Goal: Navigation & Orientation: Find specific page/section

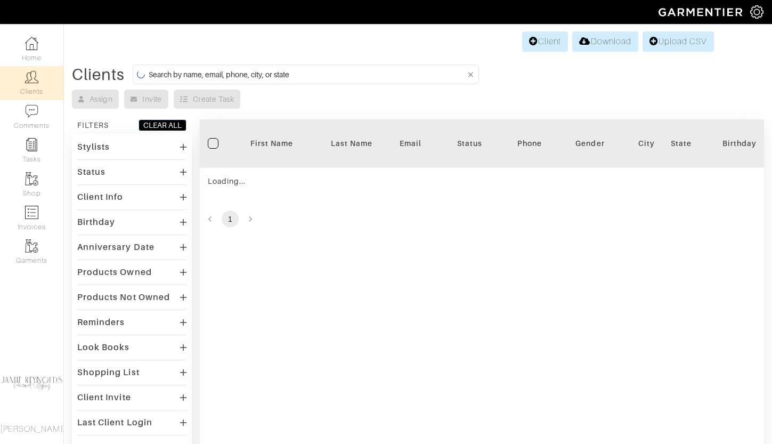
scroll to position [118, 0]
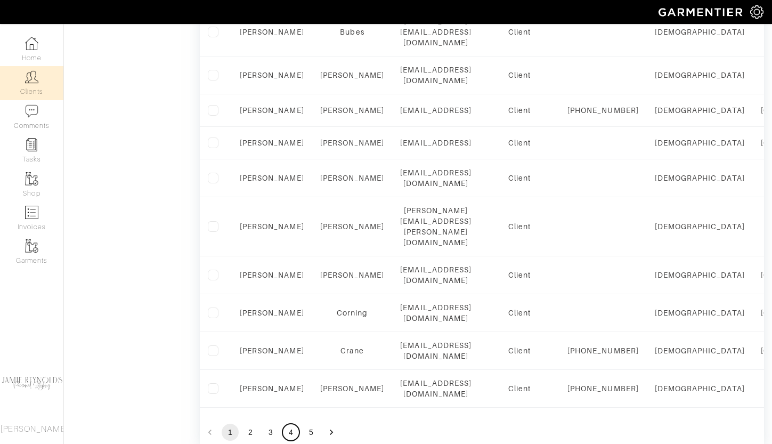
click at [286, 424] on button "4" at bounding box center [291, 432] width 17 height 17
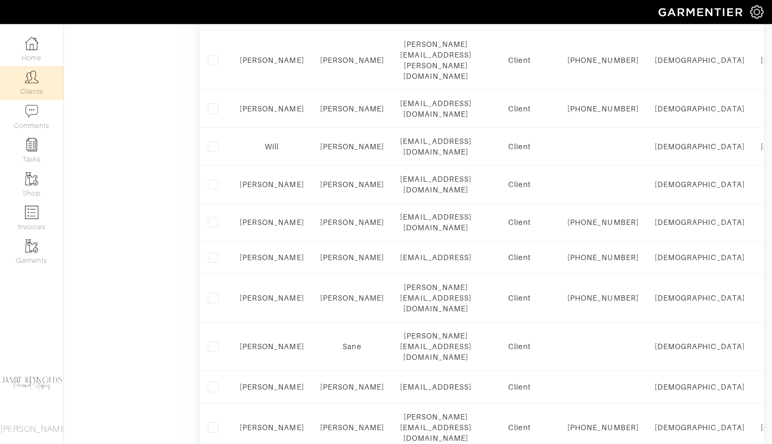
scroll to position [856, 0]
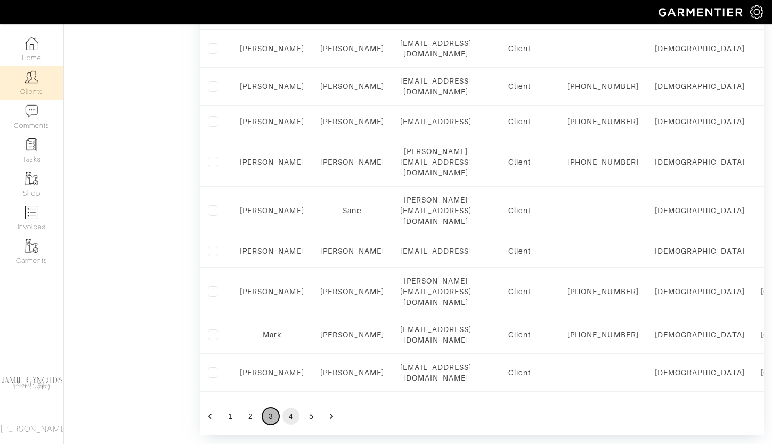
click at [269, 408] on button "3" at bounding box center [270, 416] width 17 height 17
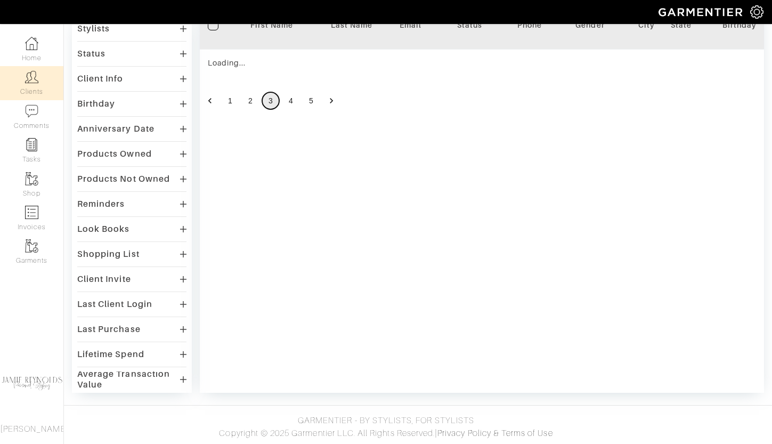
scroll to position [802, 0]
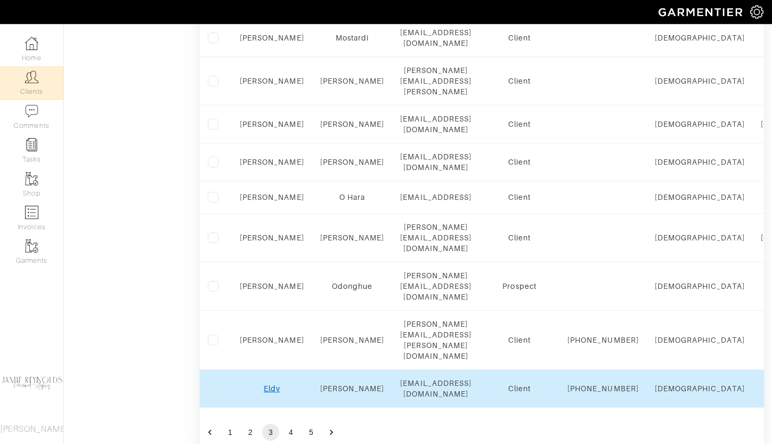
click at [270, 384] on link "Eldy" at bounding box center [272, 388] width 17 height 9
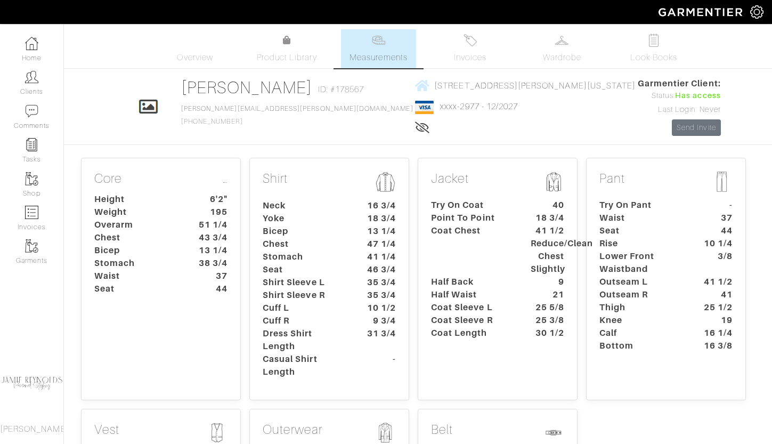
scroll to position [287, 0]
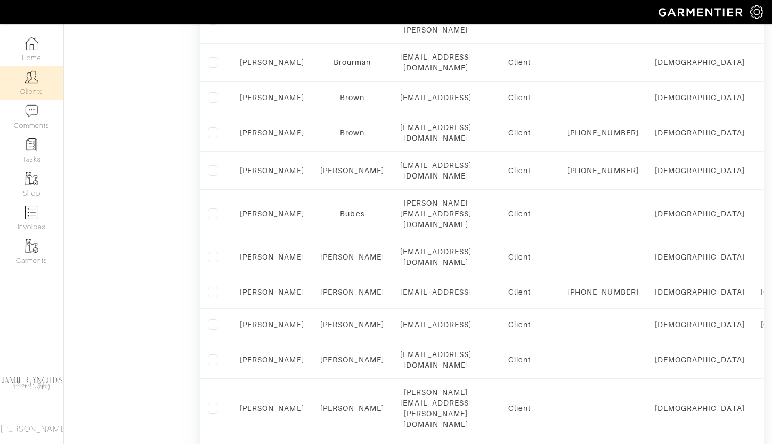
scroll to position [733, 0]
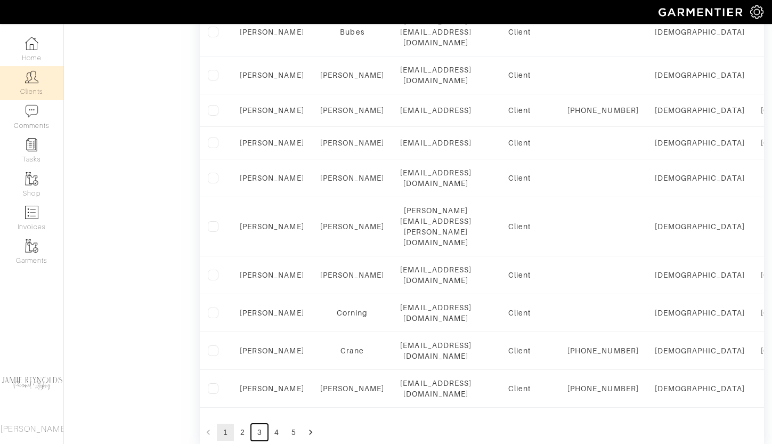
click at [259, 424] on button "3" at bounding box center [259, 432] width 17 height 17
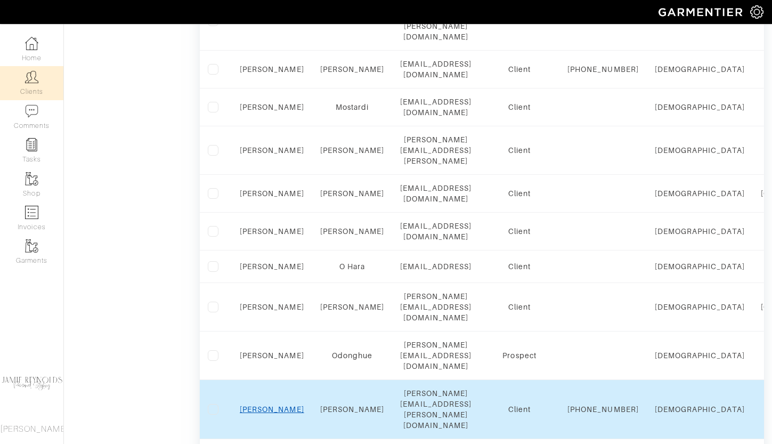
click at [272, 405] on link "[PERSON_NAME]" at bounding box center [272, 409] width 64 height 9
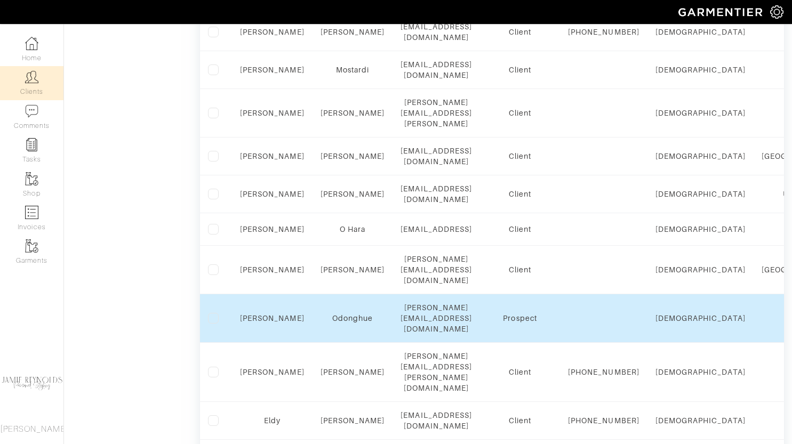
scroll to position [770, 0]
click at [269, 314] on link "Brian" at bounding box center [272, 318] width 64 height 9
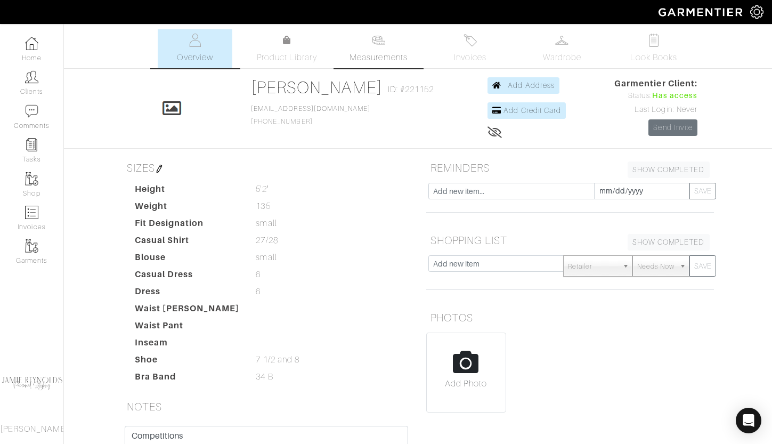
click at [390, 37] on link "Measurements" at bounding box center [378, 48] width 75 height 39
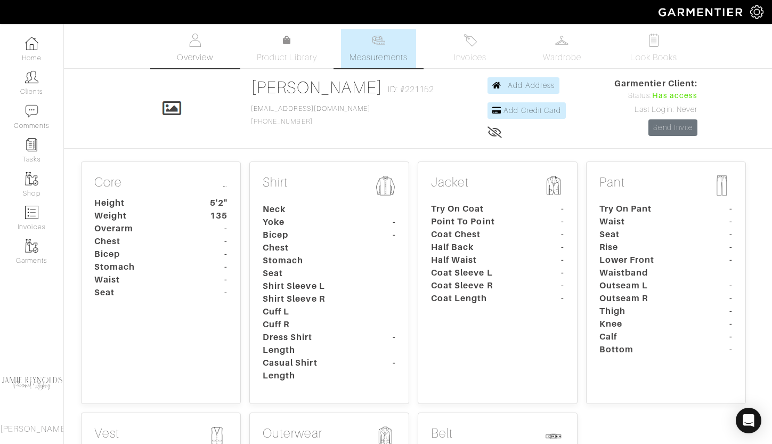
click at [201, 58] on span "Overview" at bounding box center [195, 57] width 36 height 13
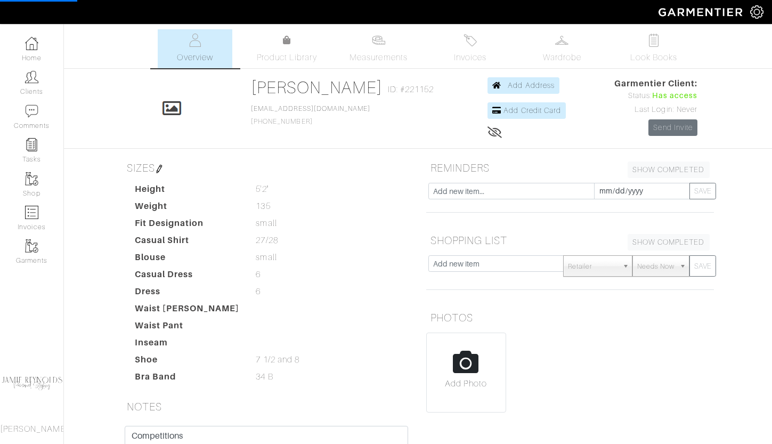
scroll to position [206, 0]
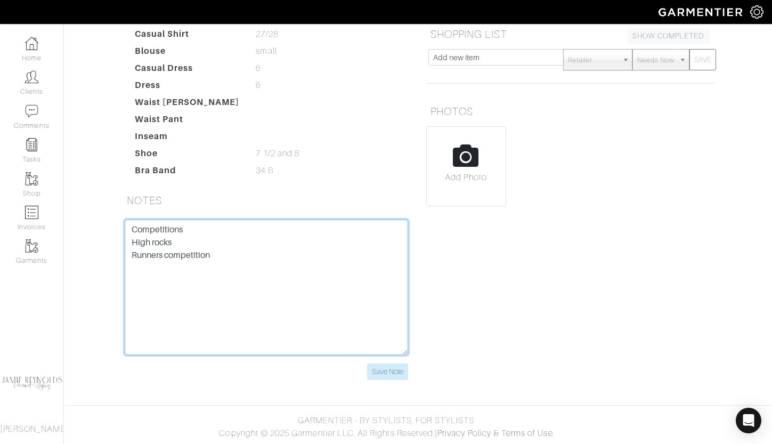
drag, startPoint x: 236, startPoint y: 268, endPoint x: 123, endPoint y: 227, distance: 119.5
click at [123, 227] on div "Competitions High rocks Runners competition Save Note" at bounding box center [267, 300] width 300 height 160
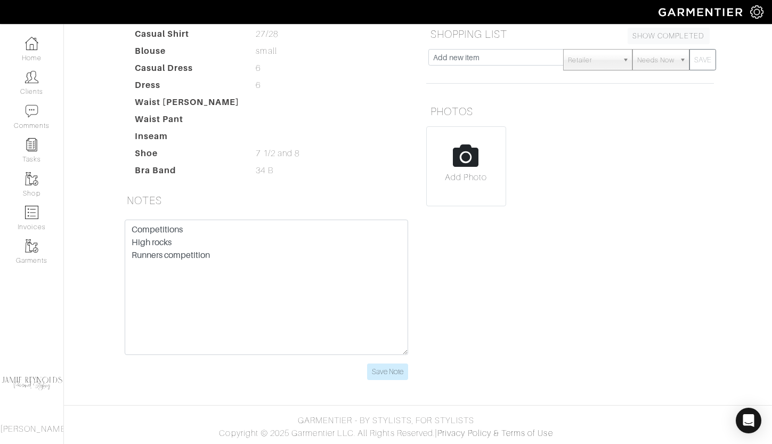
click at [105, 170] on div "Eldy Pavon Overview Overview Measurements Product Library Invoices Wardrobe Loo…" at bounding box center [386, 108] width 772 height 570
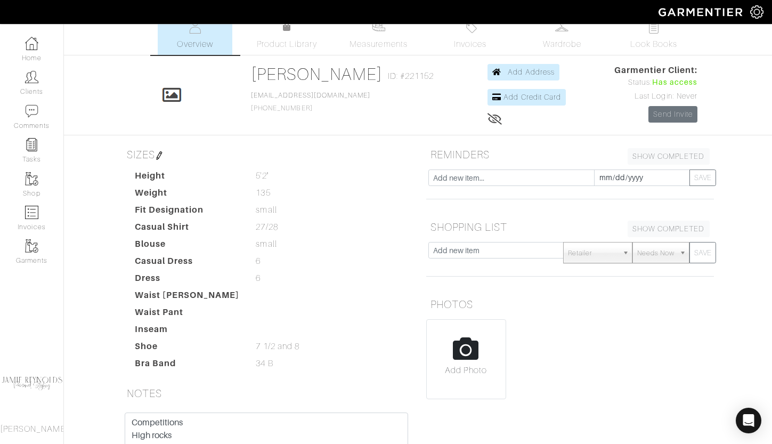
scroll to position [0, 0]
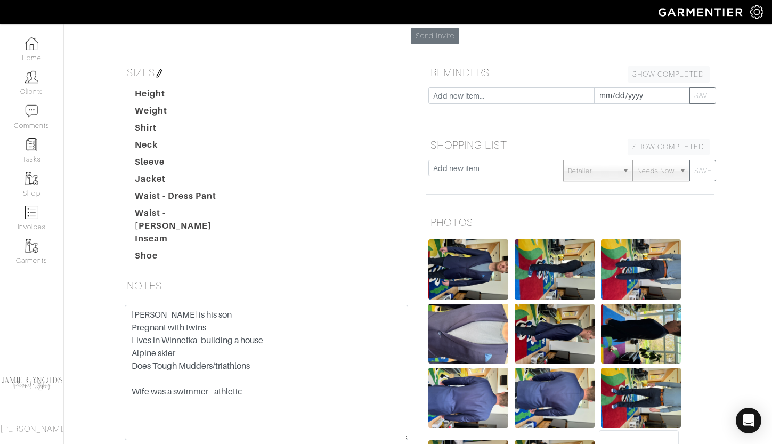
scroll to position [156, 0]
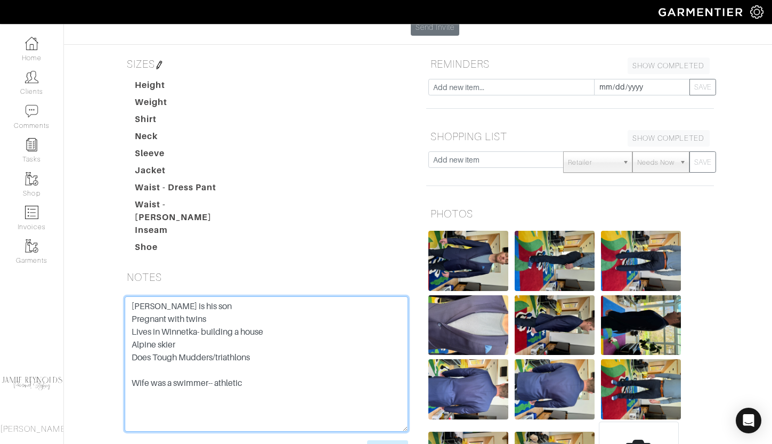
click at [200, 296] on textarea "Walker is his son Pregnant with twins Lives in Winnetka- building a house Alpin…" at bounding box center [267, 363] width 284 height 135
drag, startPoint x: 259, startPoint y: 322, endPoint x: 101, endPoint y: 238, distance: 178.4
click at [101, 238] on div "Joe Ostrander Overview Overview Measurements Product Library Invoices Wardrobe …" at bounding box center [386, 189] width 772 height 633
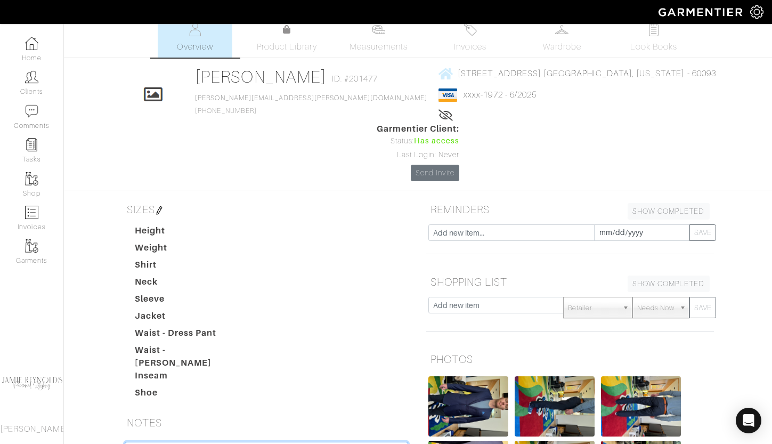
scroll to position [0, 0]
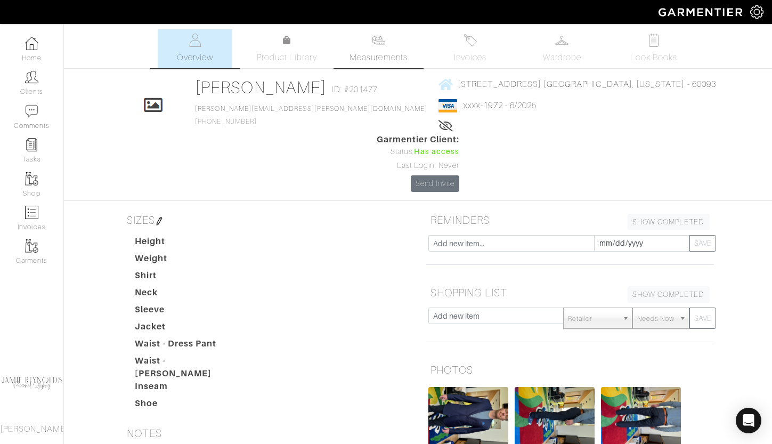
click at [386, 38] on link "Measurements" at bounding box center [378, 48] width 75 height 39
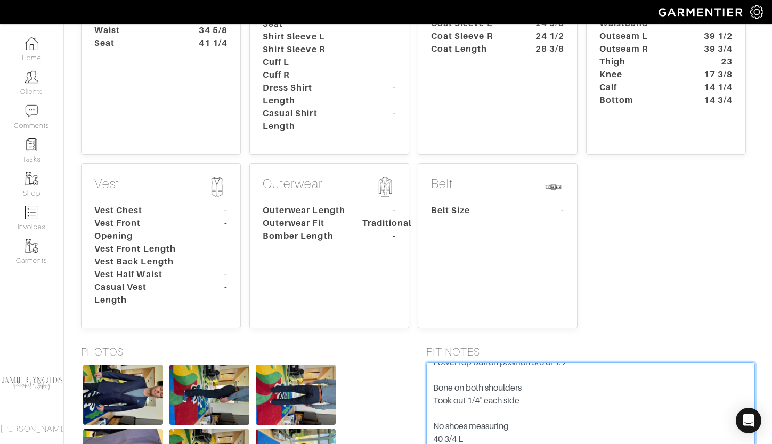
scroll to position [192, 0]
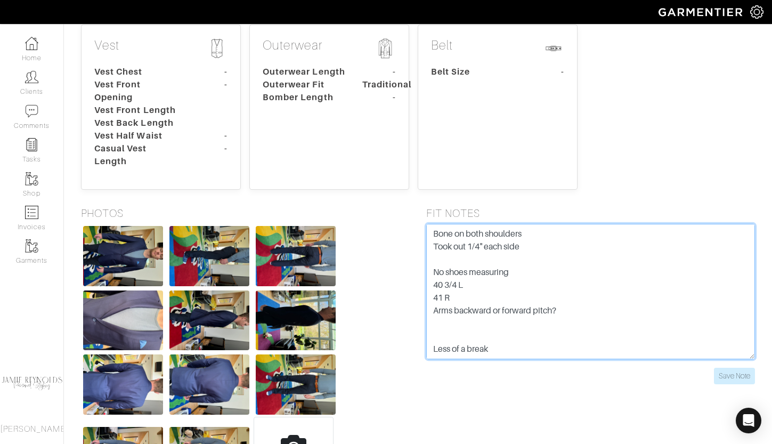
drag, startPoint x: 432, startPoint y: 316, endPoint x: 586, endPoint y: 442, distance: 199.2
click at [586, 442] on body "Jamie Reynolds Personal Styling Jamie Reynolds Home Clients Invoices Comments R…" at bounding box center [386, 54] width 772 height 988
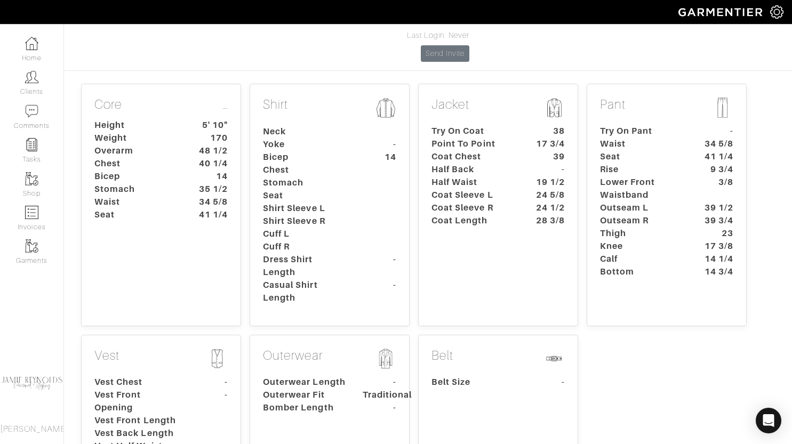
scroll to position [139, 0]
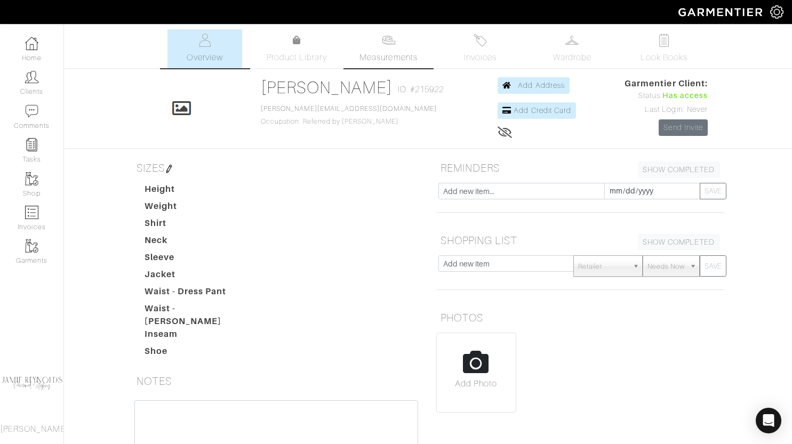
click at [399, 48] on link "Measurements" at bounding box center [388, 48] width 75 height 39
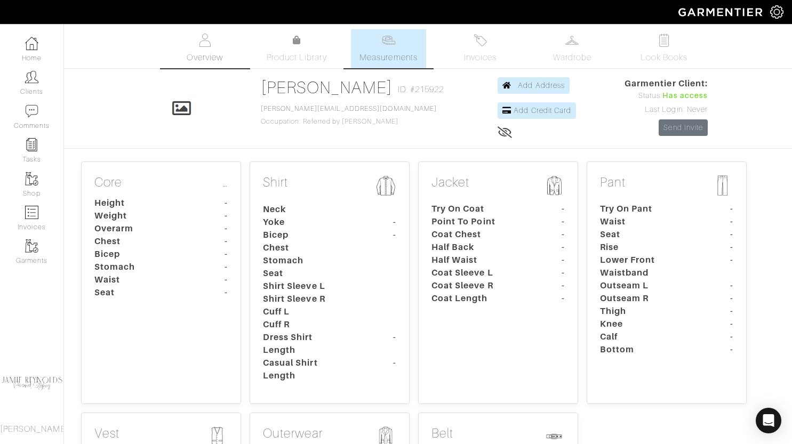
click at [216, 46] on link "Overview" at bounding box center [204, 48] width 75 height 39
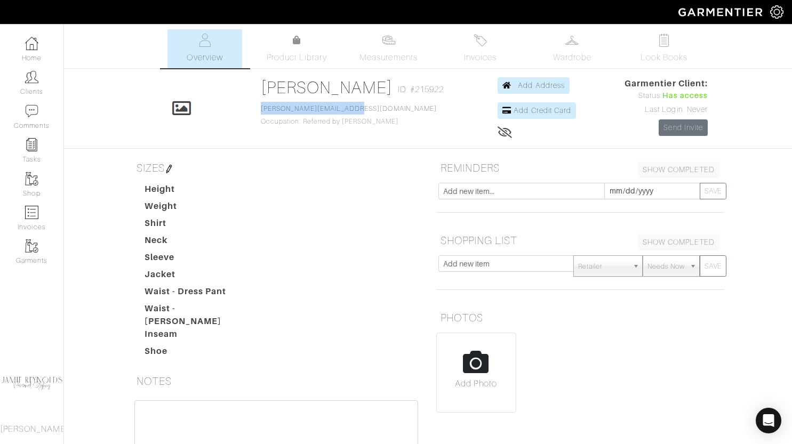
drag, startPoint x: 359, startPoint y: 109, endPoint x: 257, endPoint y: 109, distance: 101.8
click at [257, 109] on div "Click To Edit [PERSON_NAME] ID: #215922 [PERSON_NAME][EMAIL_ADDRESS][DOMAIN_NAM…" at bounding box center [428, 108] width 608 height 62
copy link "[PERSON_NAME][EMAIL_ADDRESS][DOMAIN_NAME]"
click at [378, 53] on span "Measurements" at bounding box center [388, 57] width 58 height 13
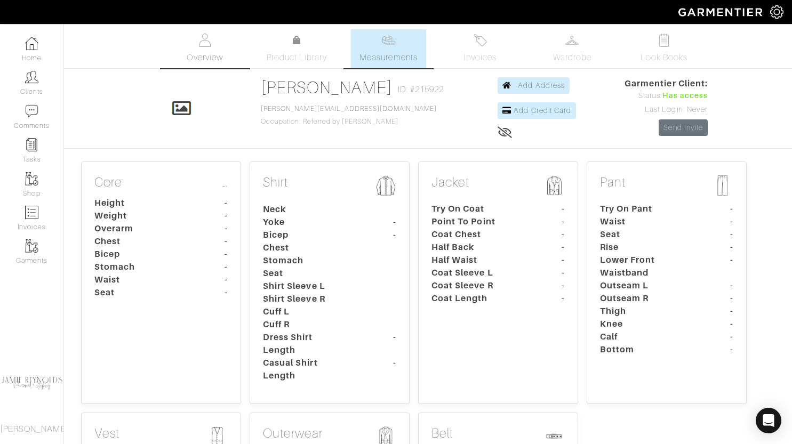
click at [212, 39] on link "Overview" at bounding box center [204, 48] width 75 height 39
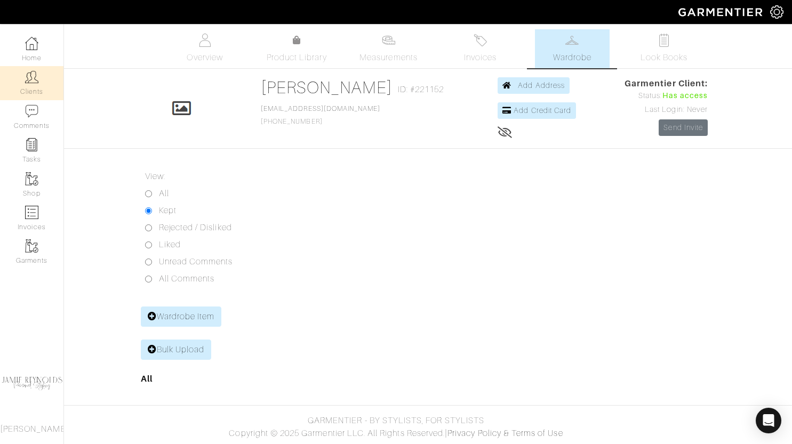
click at [35, 85] on link "Clients" at bounding box center [31, 83] width 63 height 34
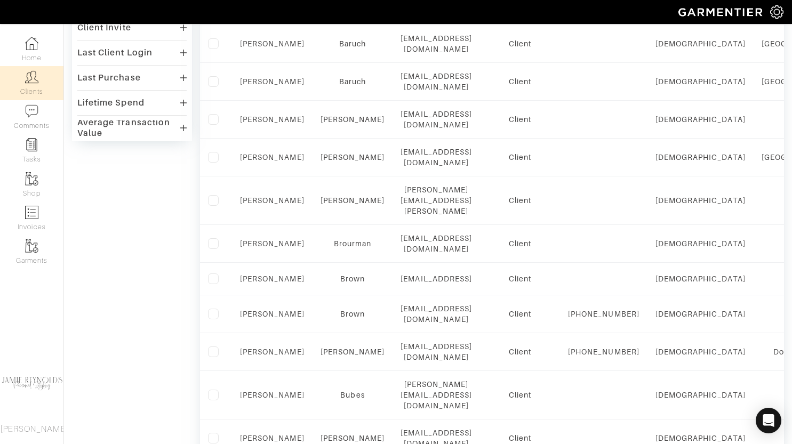
scroll to position [733, 0]
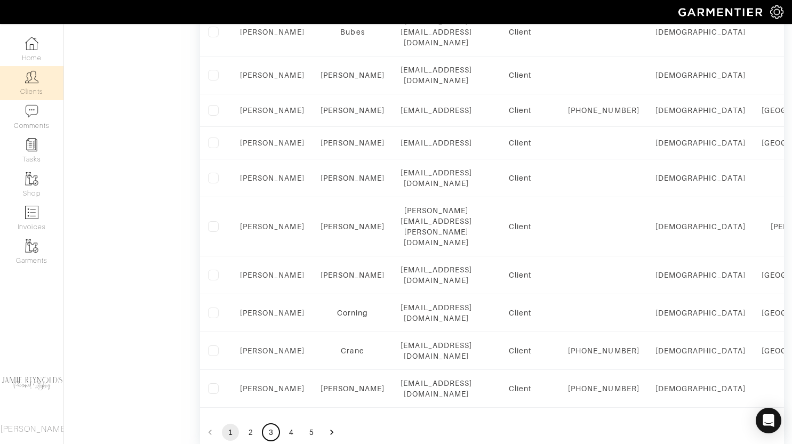
click at [270, 424] on button "3" at bounding box center [270, 432] width 17 height 17
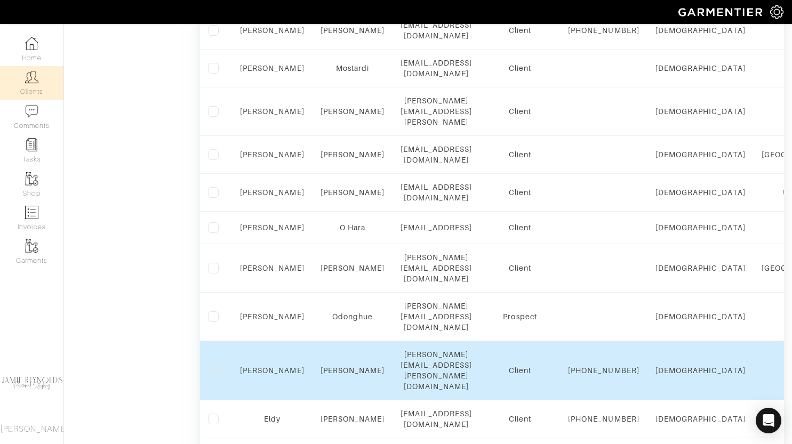
scroll to position [741, 0]
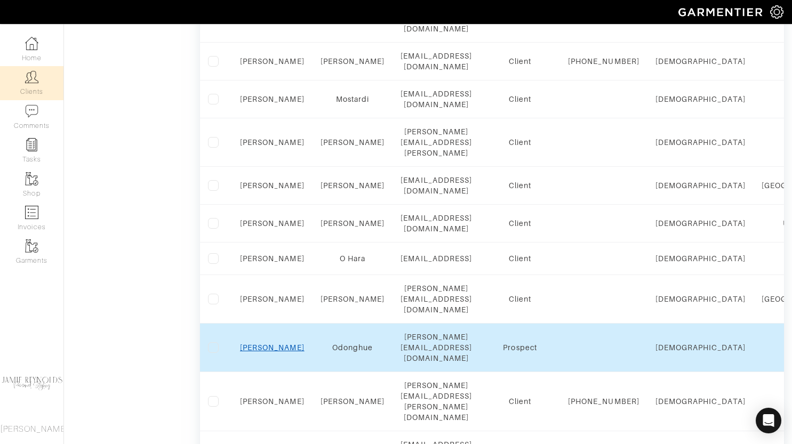
click at [268, 343] on link "[PERSON_NAME]" at bounding box center [272, 347] width 64 height 9
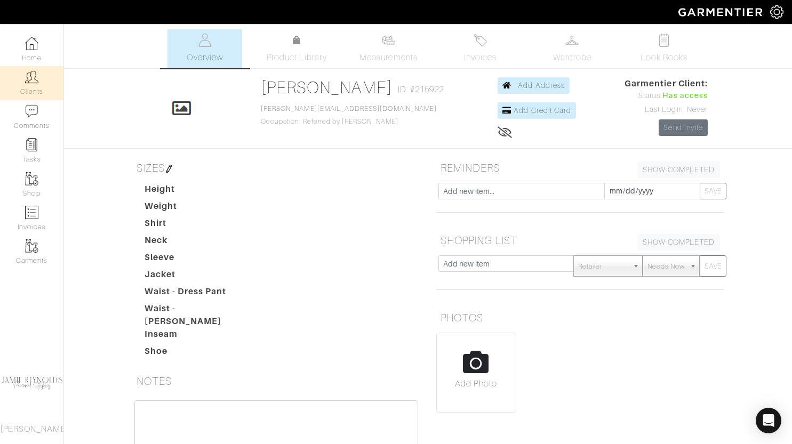
click at [22, 92] on link "Clients" at bounding box center [31, 83] width 63 height 34
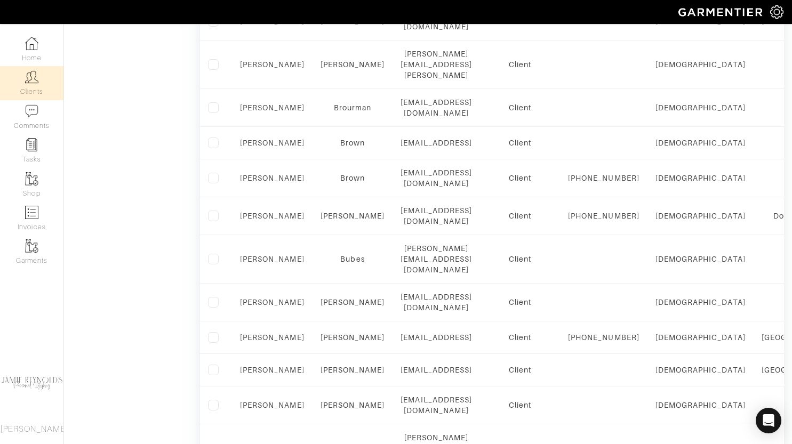
scroll to position [733, 0]
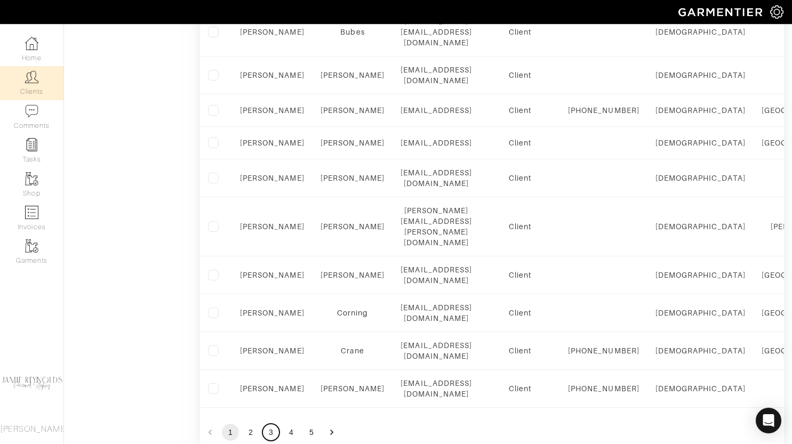
click at [270, 424] on button "3" at bounding box center [270, 432] width 17 height 17
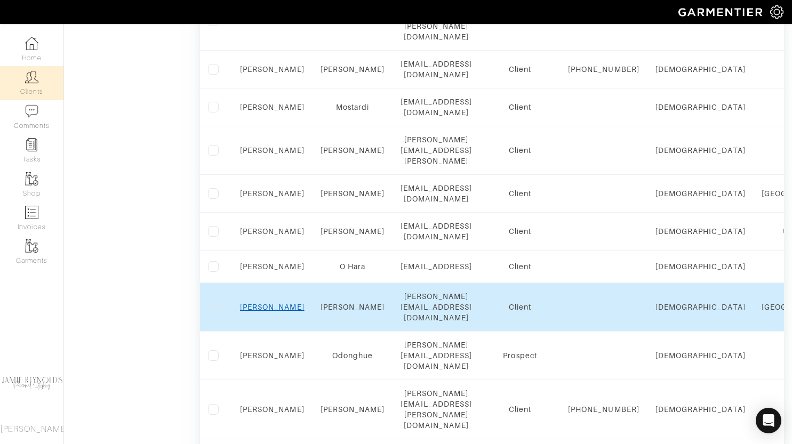
click at [269, 303] on link "Jim" at bounding box center [272, 307] width 64 height 9
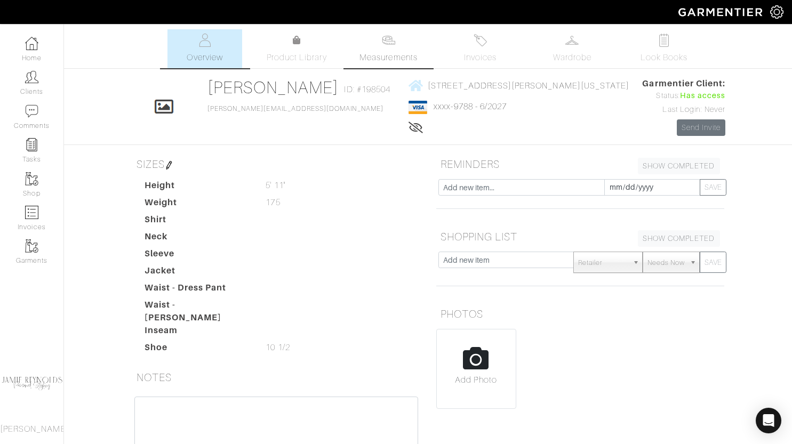
click at [392, 47] on link "Measurements" at bounding box center [388, 48] width 75 height 39
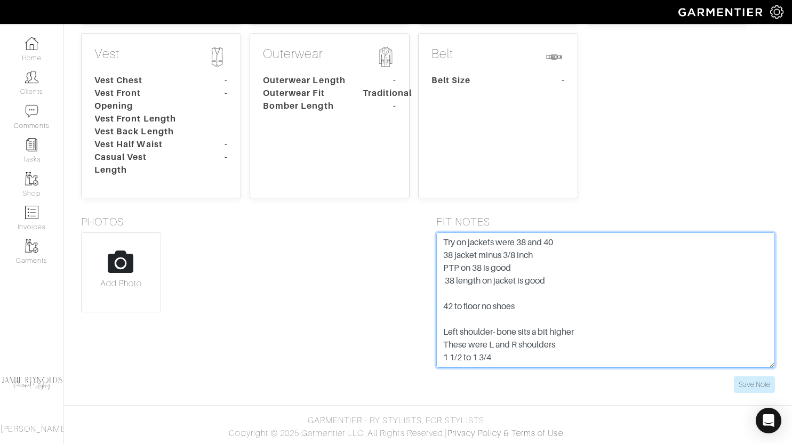
scroll to position [13, 0]
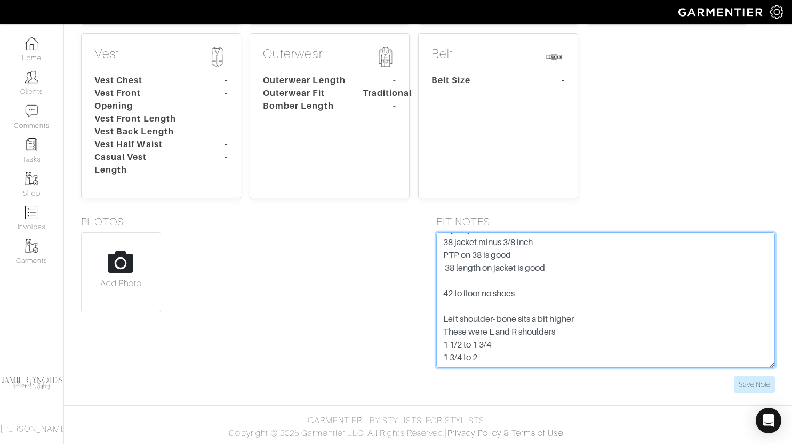
drag, startPoint x: 438, startPoint y: 241, endPoint x: 528, endPoint y: 367, distance: 154.0
click at [528, 367] on textarea "Try on jackets were 38 and 40 38 jacket minus 3/8 inch PTP on 38 is good 38 len…" at bounding box center [605, 299] width 339 height 135
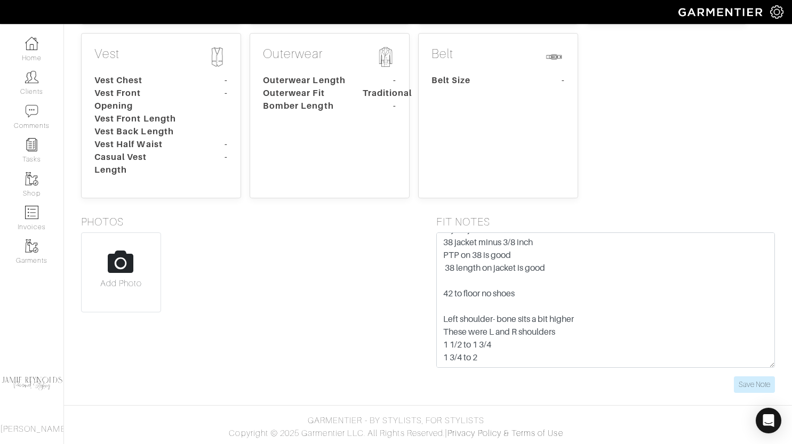
click at [210, 285] on div "Add Photo" at bounding box center [250, 272] width 339 height 80
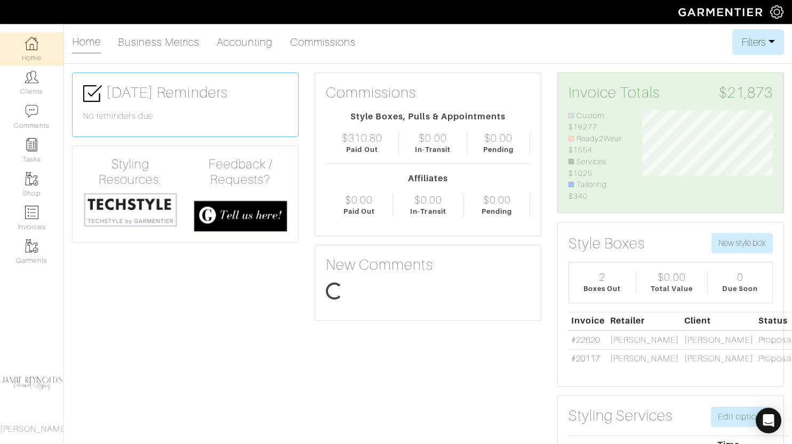
scroll to position [92, 147]
click at [779, 9] on img at bounding box center [776, 11] width 13 height 13
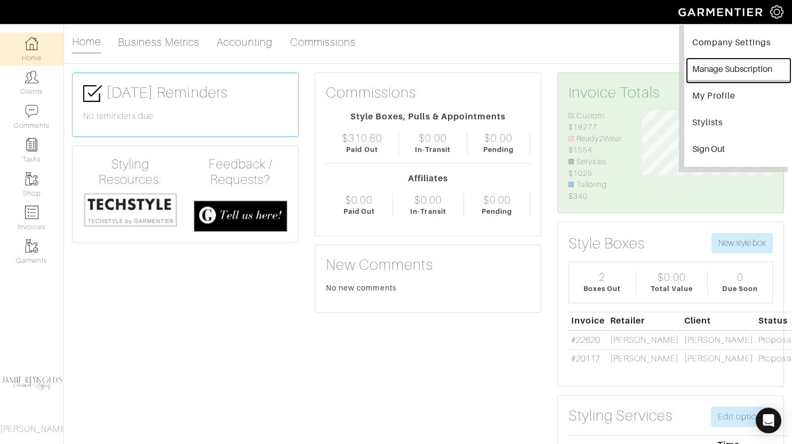
click at [723, 64] on button "Manage Subscription" at bounding box center [738, 71] width 103 height 24
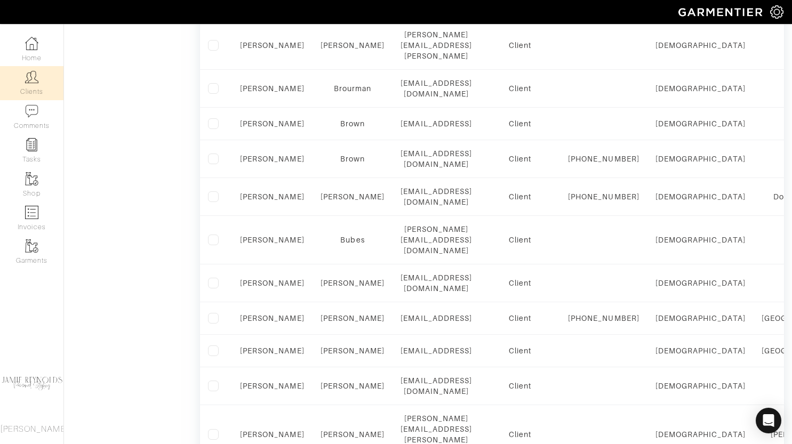
scroll to position [733, 0]
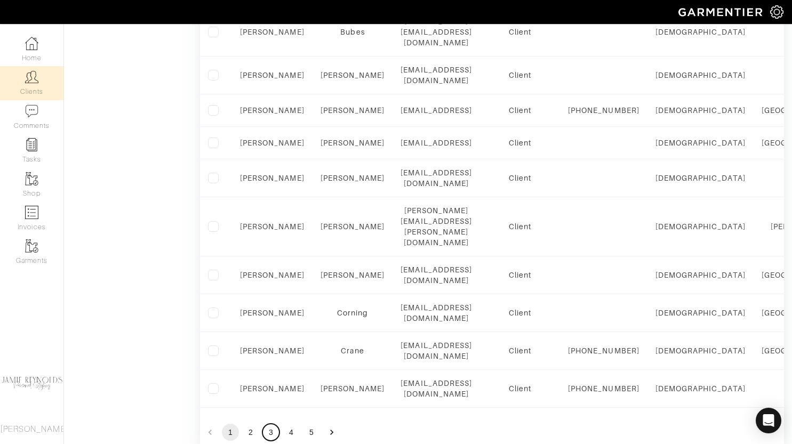
click at [270, 424] on button "3" at bounding box center [270, 432] width 17 height 17
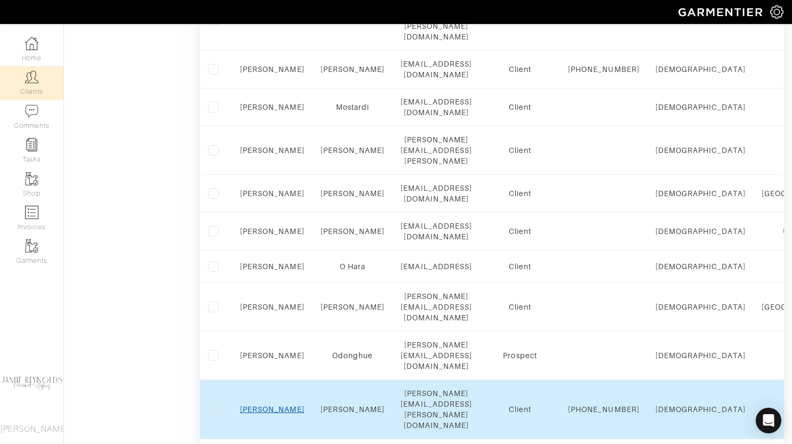
click at [275, 405] on link "[PERSON_NAME]" at bounding box center [272, 409] width 64 height 9
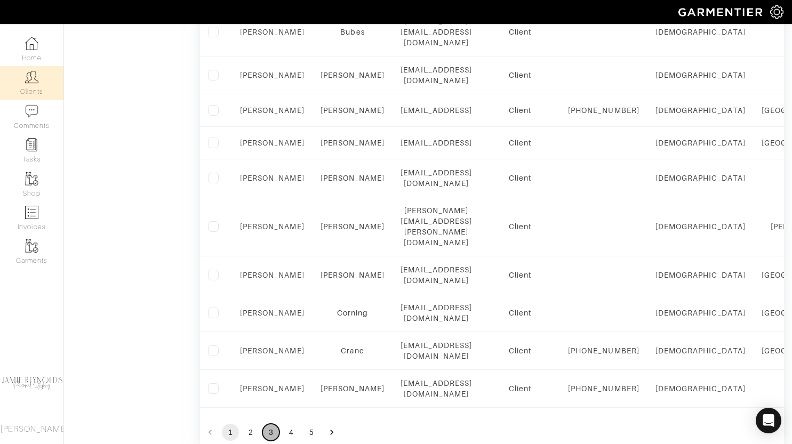
click at [263, 424] on button "3" at bounding box center [270, 432] width 17 height 17
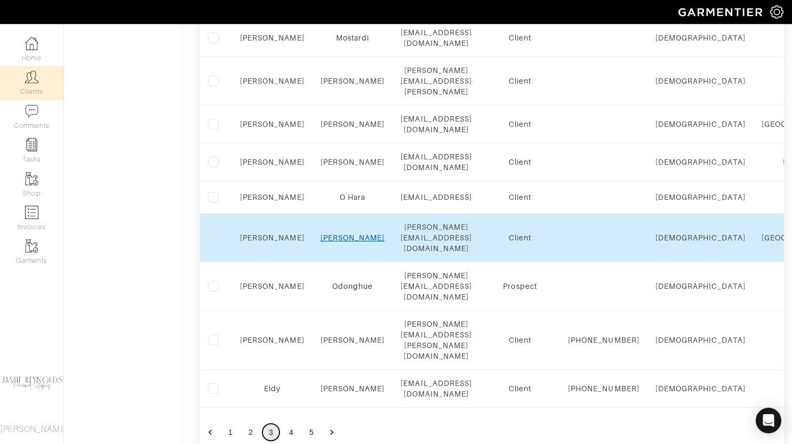
scroll to position [717, 0]
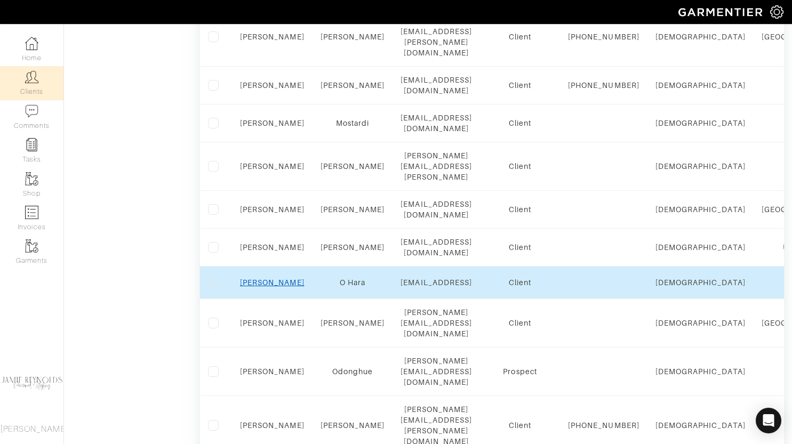
click at [272, 278] on link "Kevin" at bounding box center [272, 282] width 64 height 9
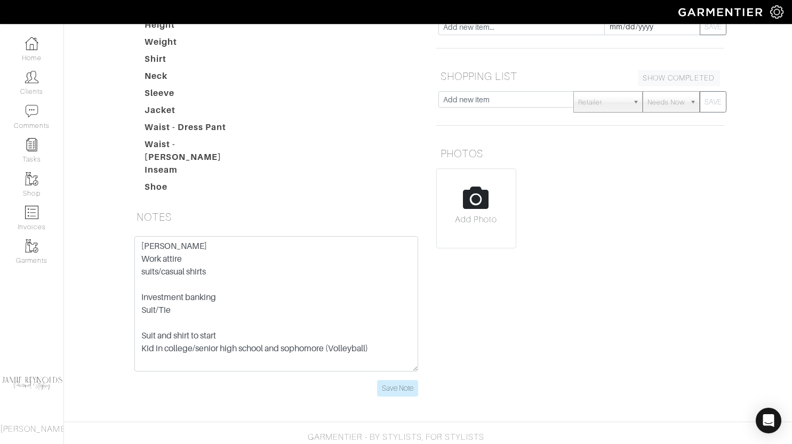
scroll to position [172, 0]
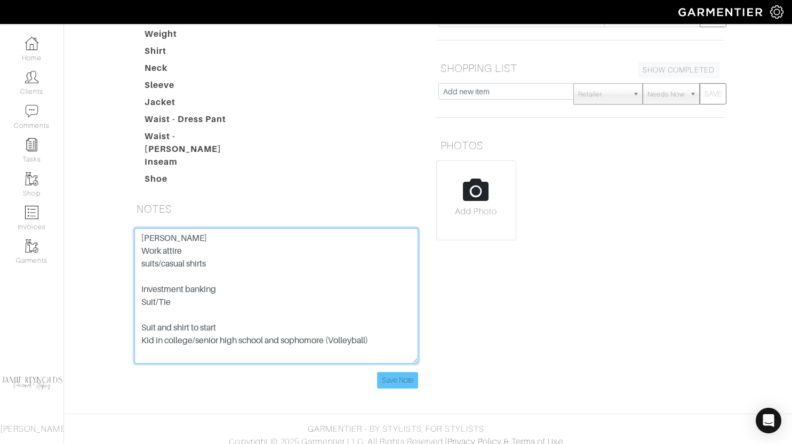
drag, startPoint x: 143, startPoint y: 231, endPoint x: 392, endPoint y: 364, distance: 282.1
click at [392, 364] on form "[PERSON_NAME] Work attire suits/casual shirts Investment banking Suit/Tie Suit …" at bounding box center [276, 308] width 284 height 160
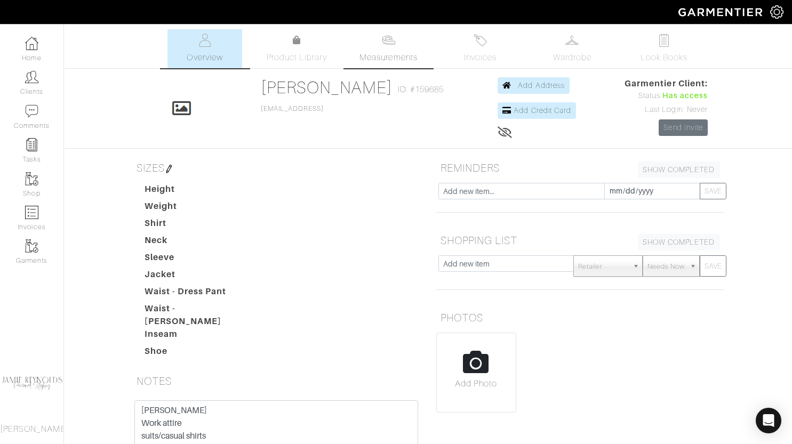
click at [392, 52] on span "Measurements" at bounding box center [388, 57] width 58 height 13
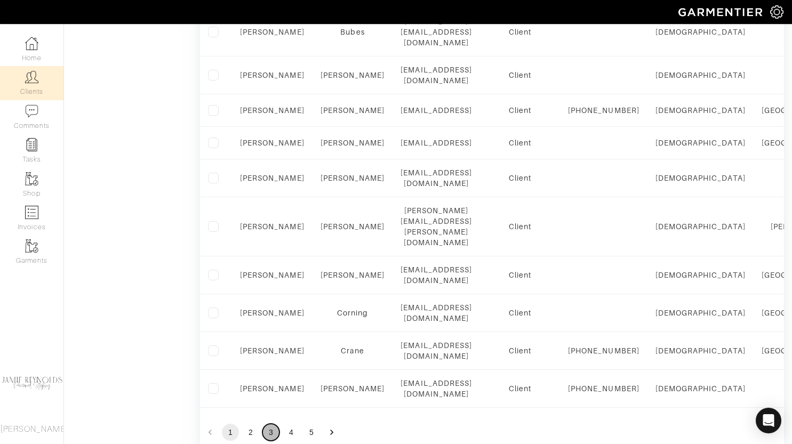
click at [265, 424] on button "3" at bounding box center [270, 432] width 17 height 17
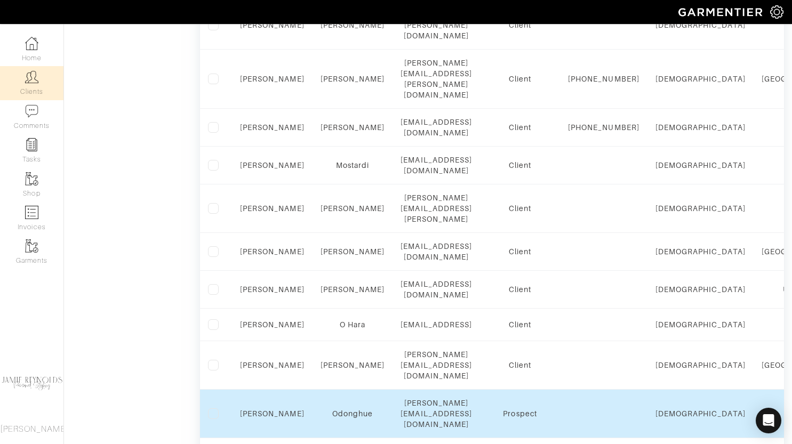
scroll to position [677, 0]
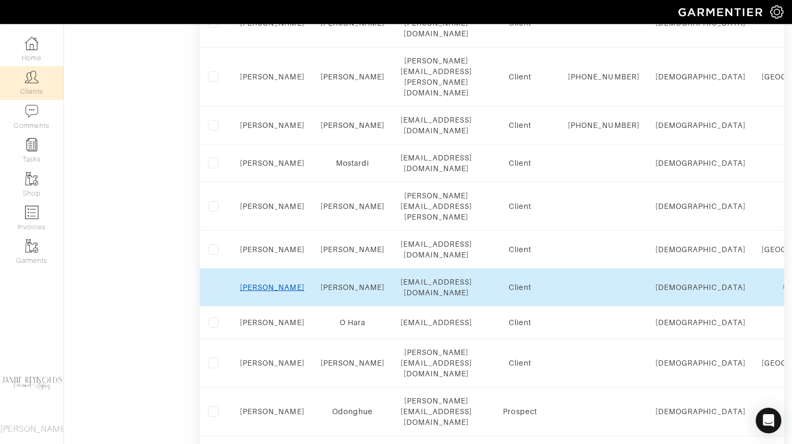
click at [273, 283] on link "Lynette" at bounding box center [272, 287] width 64 height 9
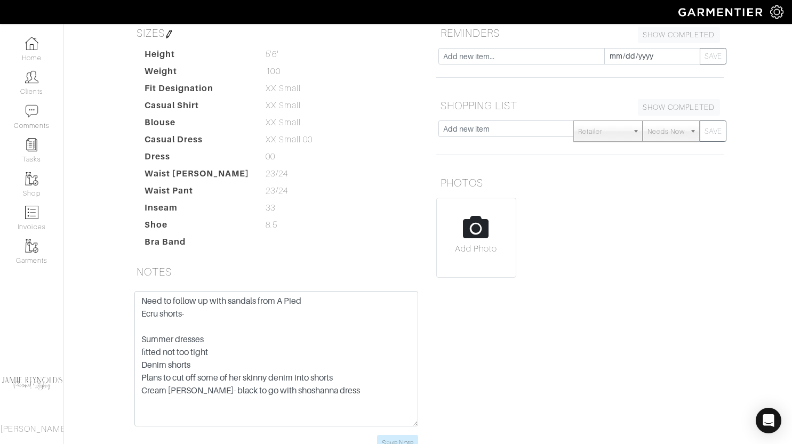
scroll to position [203, 0]
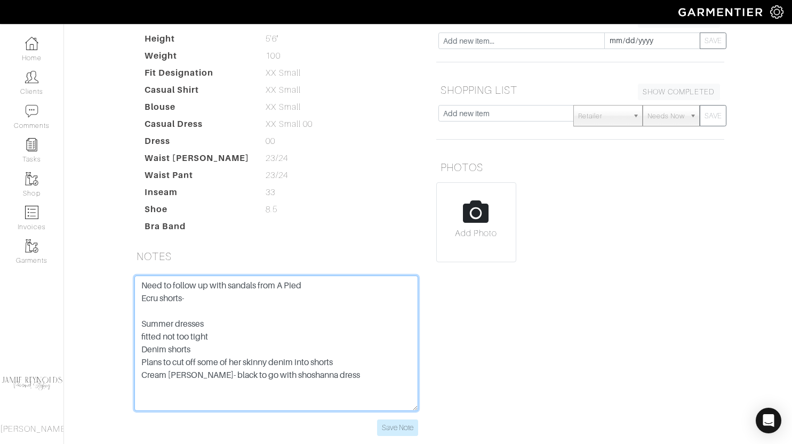
drag, startPoint x: 141, startPoint y: 230, endPoint x: 350, endPoint y: 354, distance: 242.6
click at [350, 354] on textarea "Need to follow up with sandals from A Pied Ecru shorts- Summer dresses fitted n…" at bounding box center [276, 343] width 284 height 135
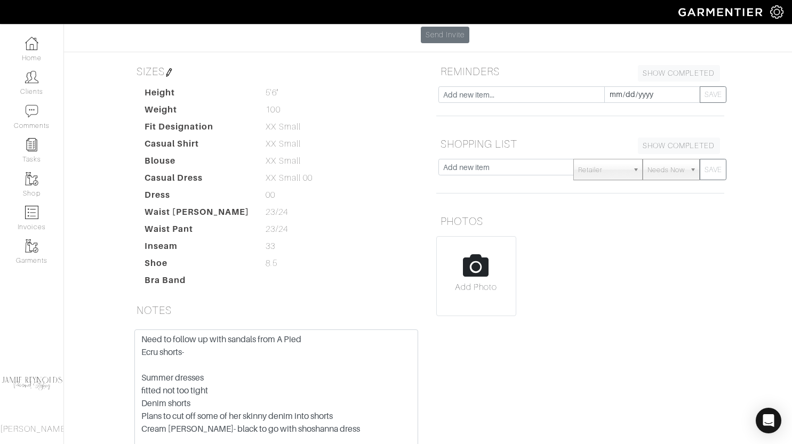
click at [133, 204] on div "SIZES Height 5'6" 5'6" Weight 100 100 Fit Designation XX Small XX Small Casual …" at bounding box center [276, 176] width 288 height 230
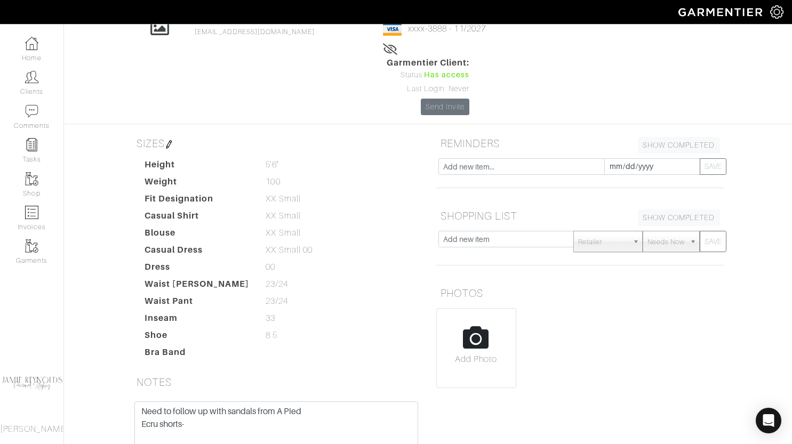
scroll to position [0, 0]
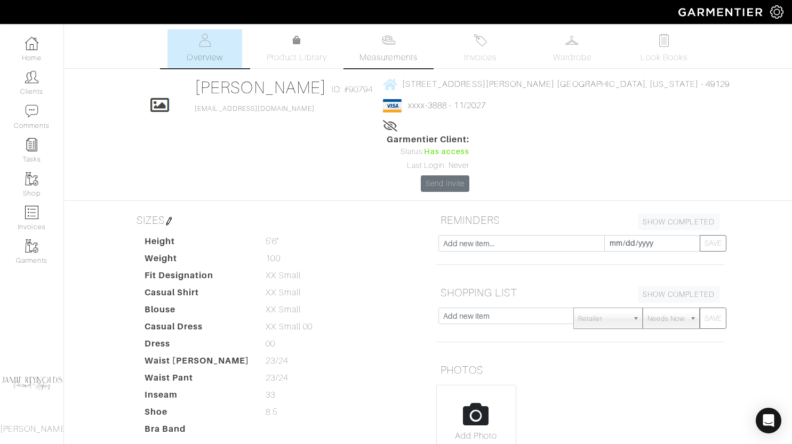
click at [405, 60] on span "Measurements" at bounding box center [388, 57] width 58 height 13
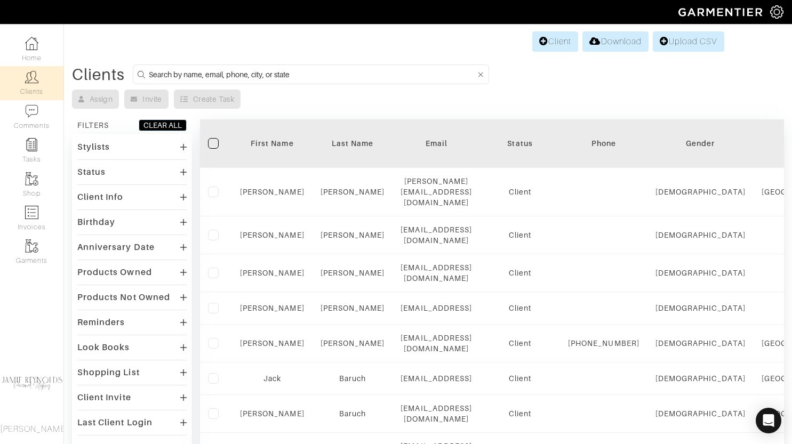
scroll to position [677, 0]
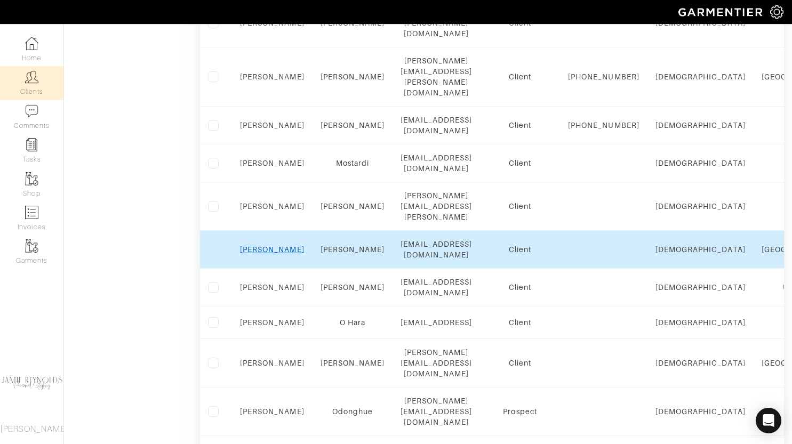
click at [275, 245] on link "Matt" at bounding box center [272, 249] width 64 height 9
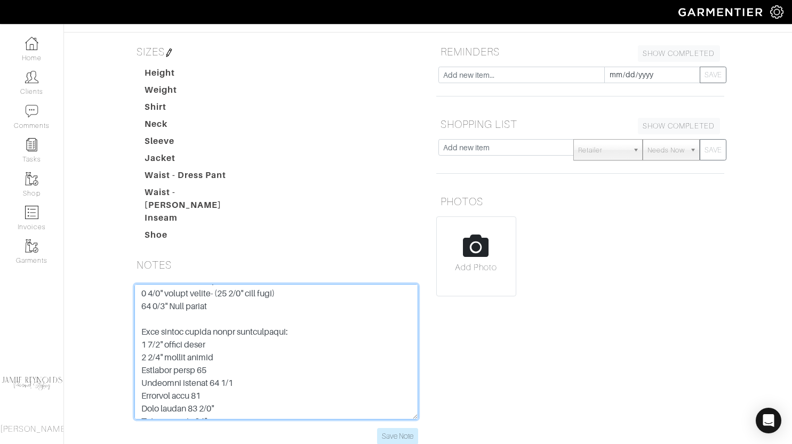
scroll to position [512, 0]
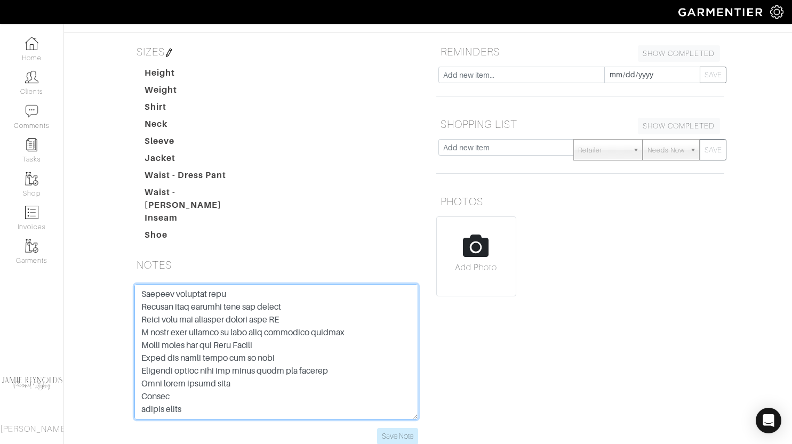
drag, startPoint x: 141, startPoint y: 228, endPoint x: 288, endPoint y: 382, distance: 213.0
click at [288, 382] on div "Save Note" at bounding box center [276, 370] width 304 height 173
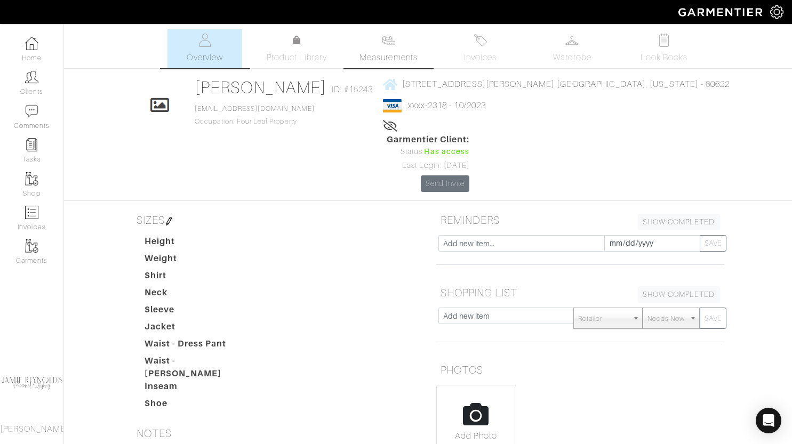
click at [398, 41] on link "Measurements" at bounding box center [388, 48] width 75 height 39
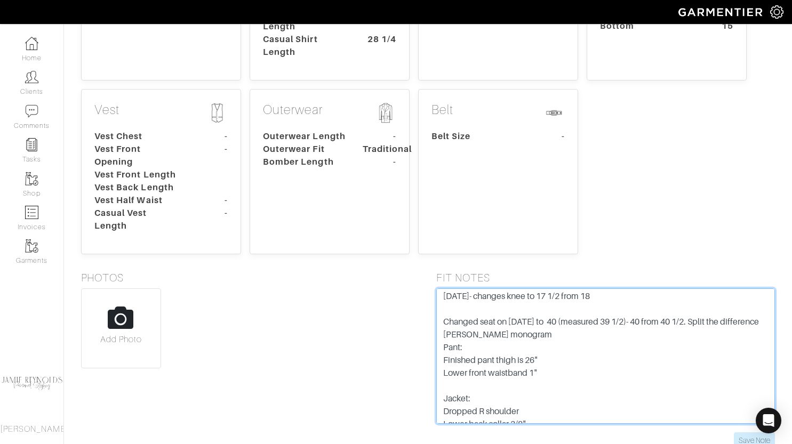
scroll to position [281, 0]
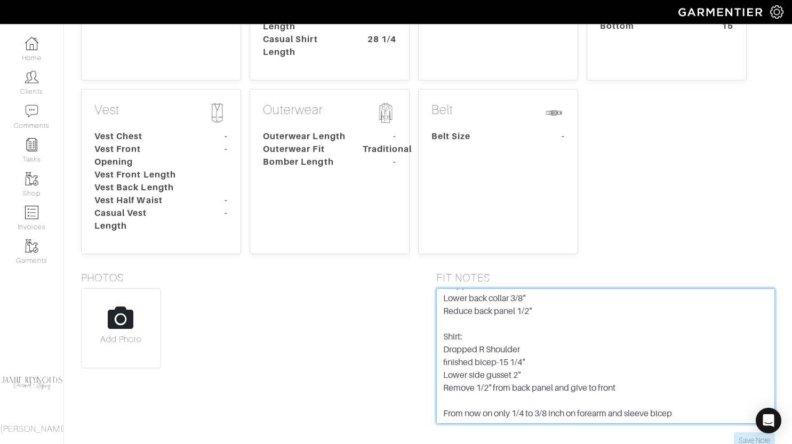
drag, startPoint x: 444, startPoint y: 241, endPoint x: 614, endPoint y: 372, distance: 214.0
click at [614, 372] on form "7/21/23 Coat length from 28 3/4 to 28 1/4 Seat from 40 to 38 1/2 Stomach from 3…" at bounding box center [605, 368] width 339 height 160
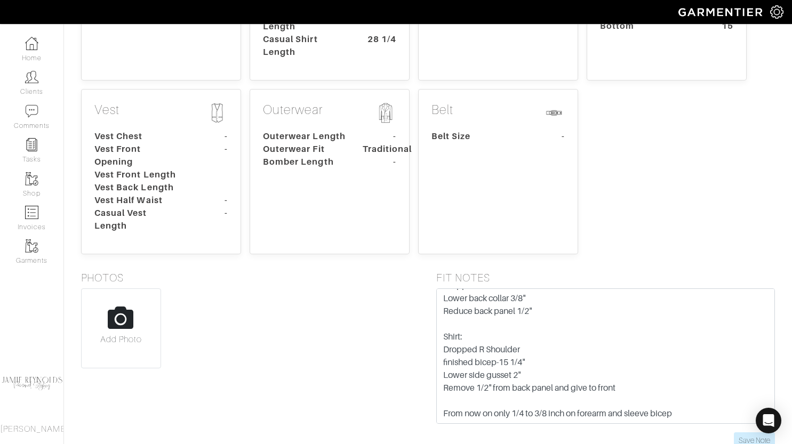
click at [253, 369] on div "PHOTOS Add Photo" at bounding box center [250, 359] width 355 height 177
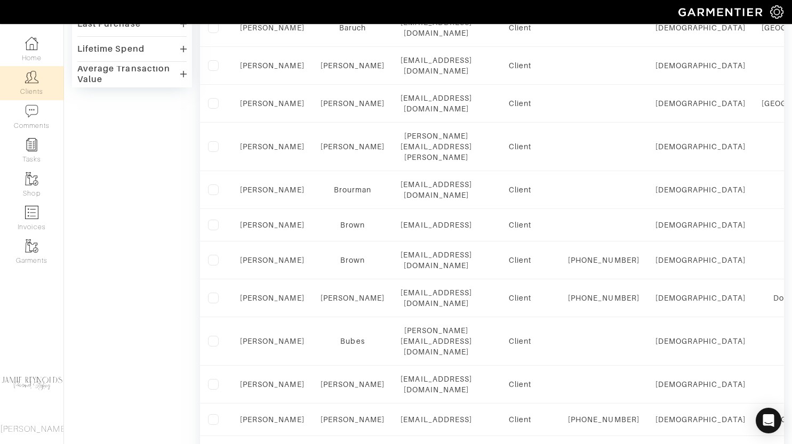
scroll to position [733, 0]
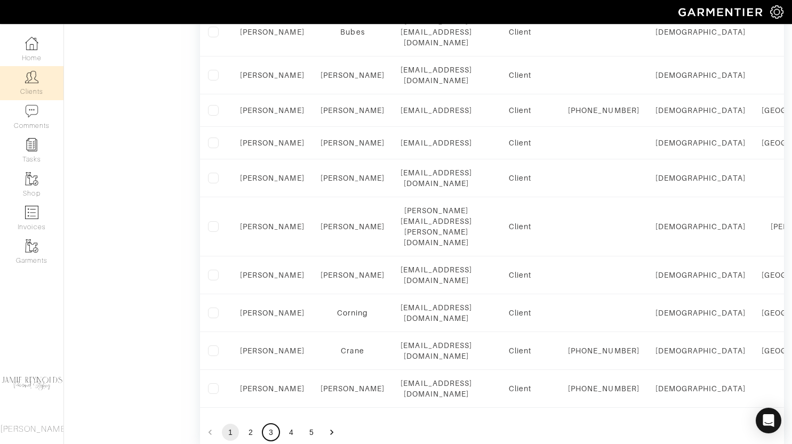
click at [266, 424] on button "3" at bounding box center [270, 432] width 17 height 17
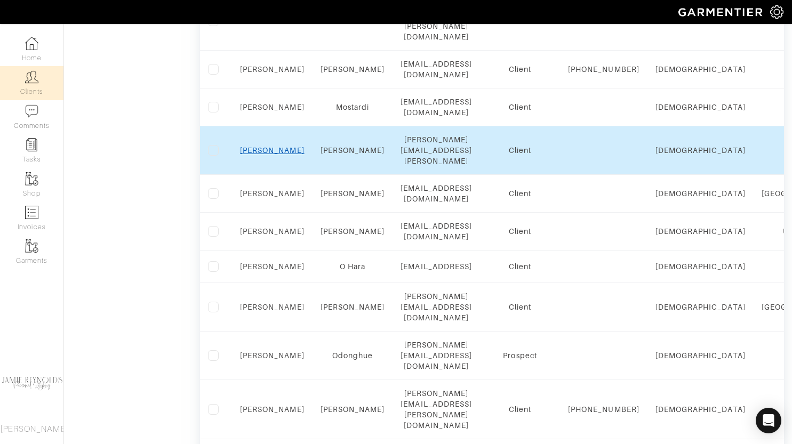
click at [274, 146] on link "[PERSON_NAME]" at bounding box center [272, 150] width 64 height 9
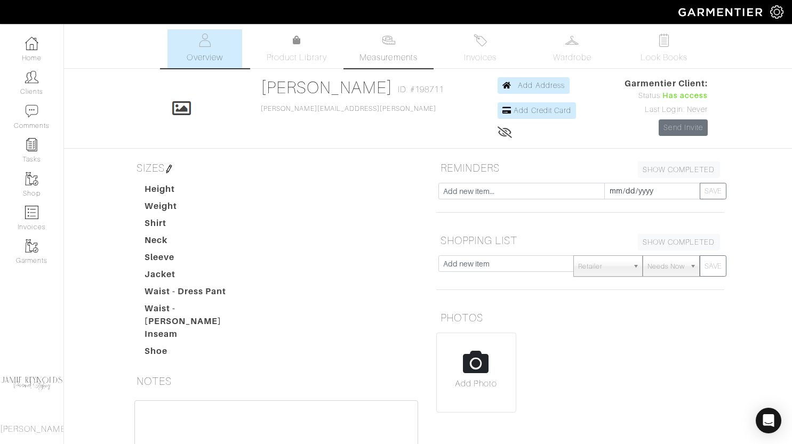
click at [391, 34] on img at bounding box center [388, 40] width 13 height 13
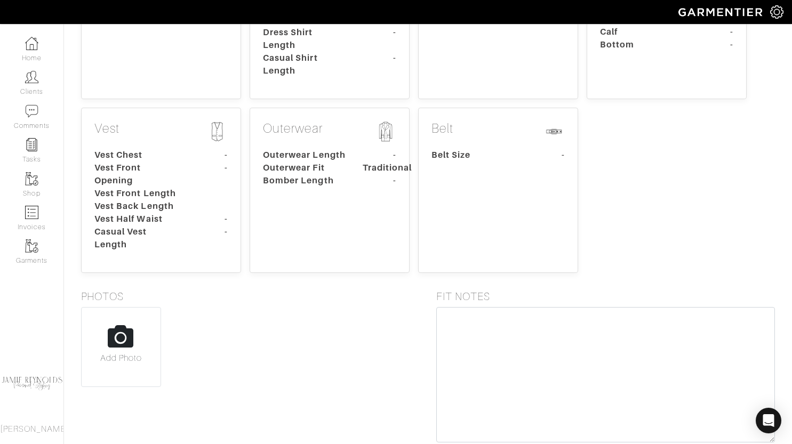
scroll to position [380, 0]
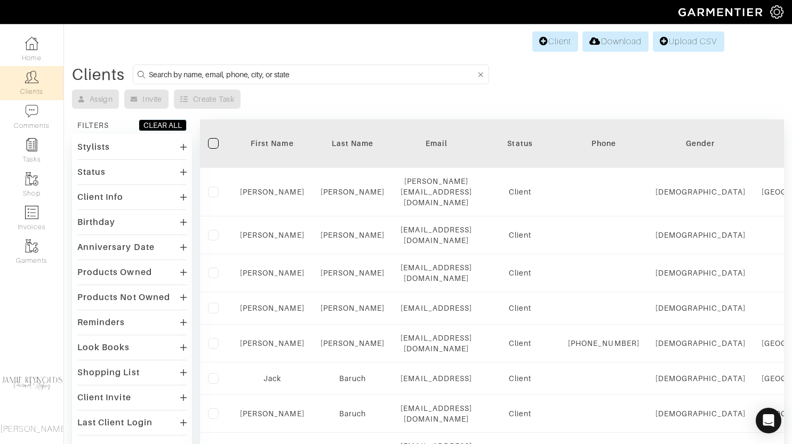
scroll to position [733, 0]
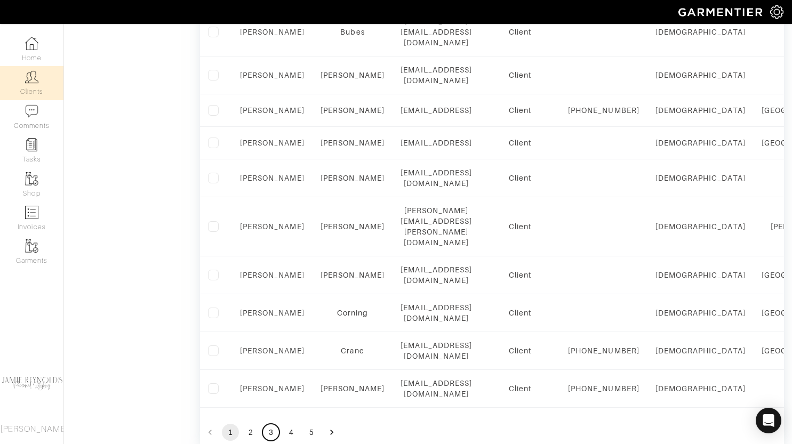
click at [270, 424] on button "3" at bounding box center [270, 432] width 17 height 17
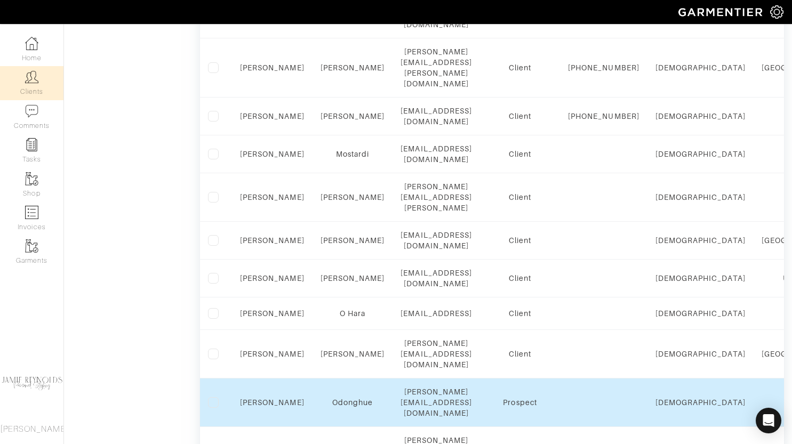
scroll to position [673, 0]
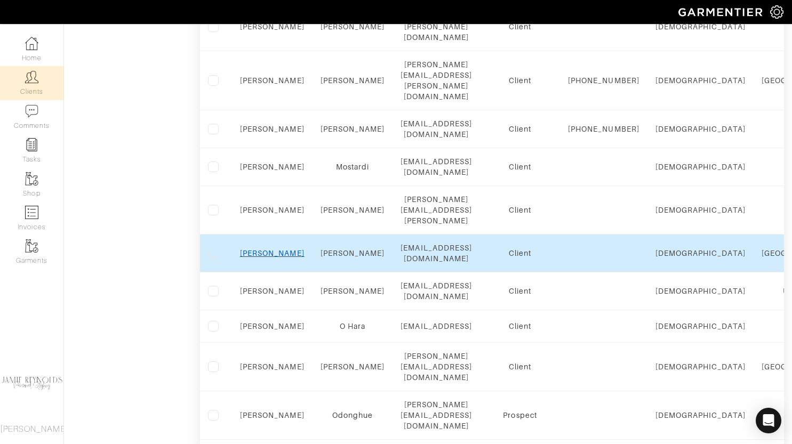
click at [276, 249] on link "Matt" at bounding box center [272, 253] width 64 height 9
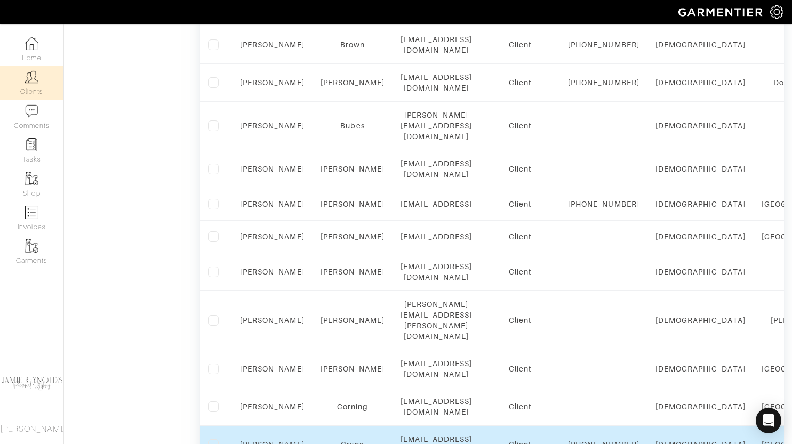
scroll to position [636, 0]
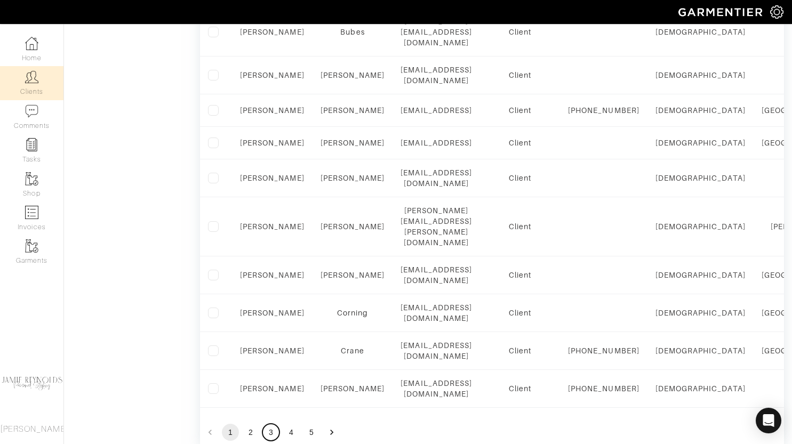
click at [270, 424] on button "3" at bounding box center [270, 432] width 17 height 17
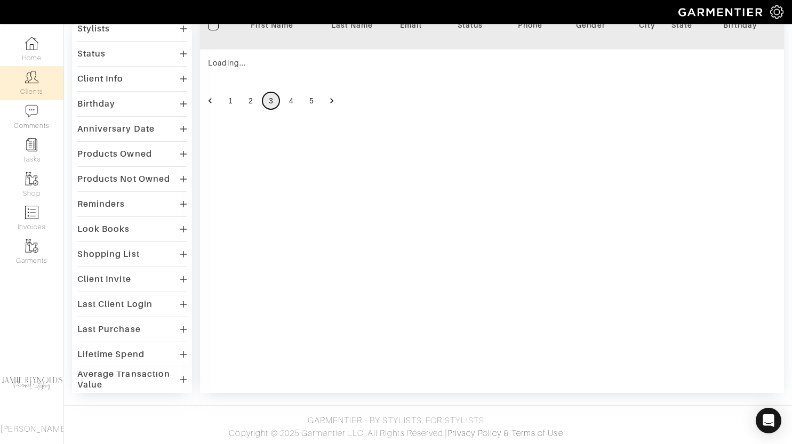
scroll to position [733, 0]
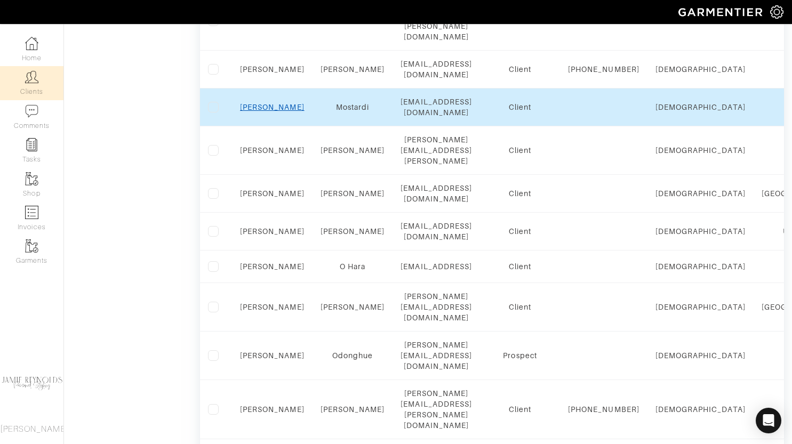
click at [278, 111] on link "[PERSON_NAME]" at bounding box center [272, 107] width 64 height 9
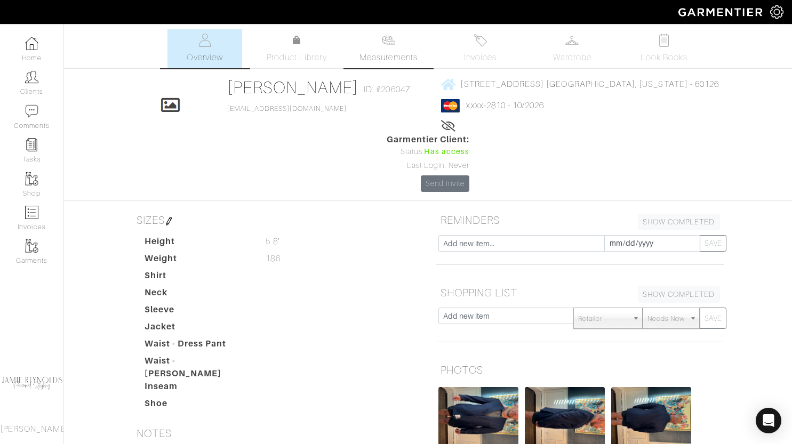
click at [405, 40] on link "Measurements" at bounding box center [388, 48] width 75 height 39
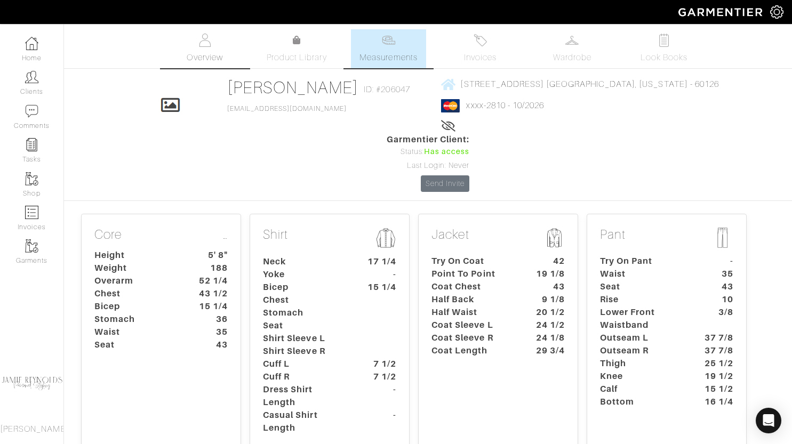
click at [205, 46] on img at bounding box center [204, 40] width 13 height 13
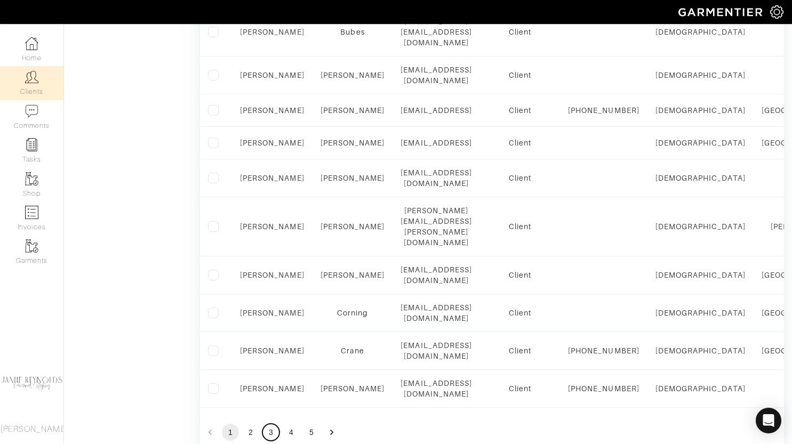
click at [269, 424] on button "3" at bounding box center [270, 432] width 17 height 17
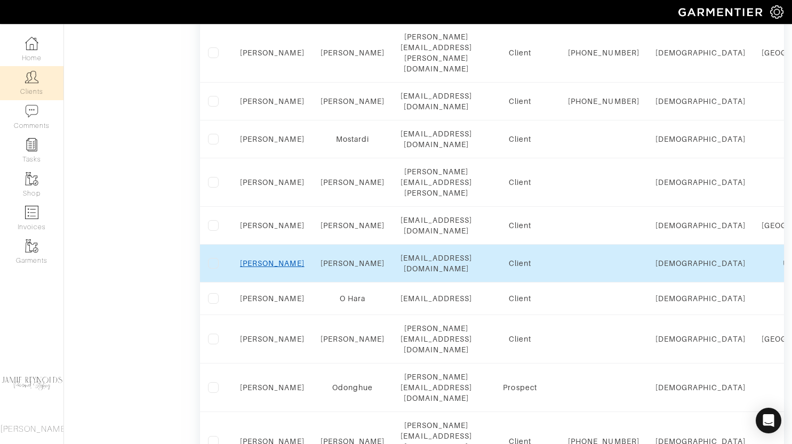
scroll to position [647, 0]
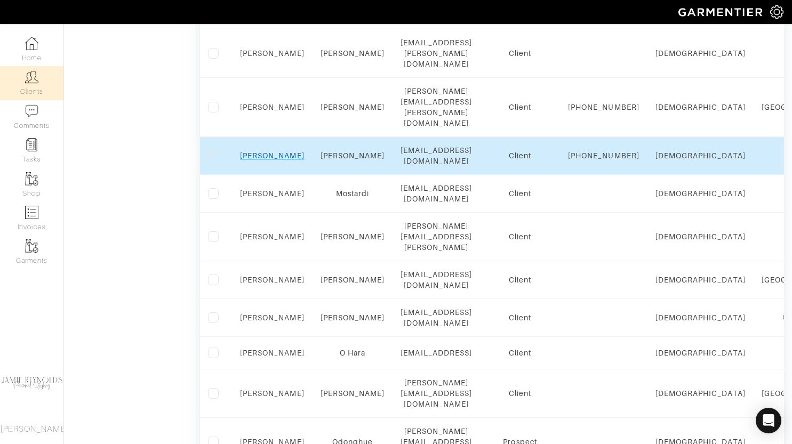
click at [271, 155] on link "[PERSON_NAME]" at bounding box center [272, 155] width 64 height 9
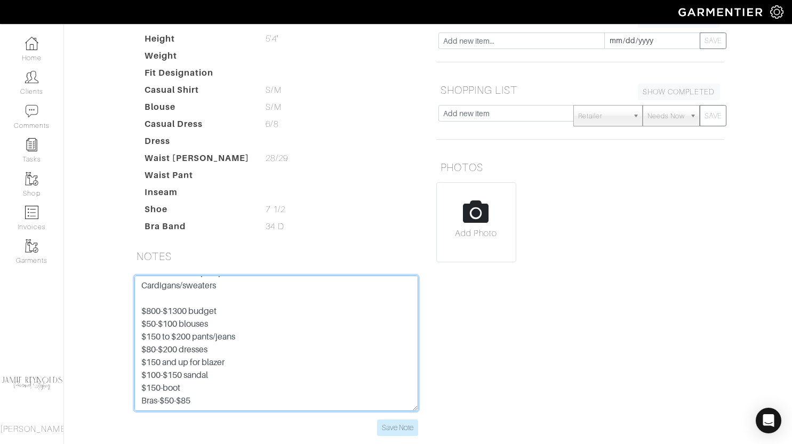
scroll to position [486, 0]
drag, startPoint x: 139, startPoint y: 232, endPoint x: 298, endPoint y: 392, distance: 225.8
click at [298, 392] on div "Black blazer Pop color blazer Leather jacket- more waist vs crop and less leath…" at bounding box center [276, 362] width 304 height 173
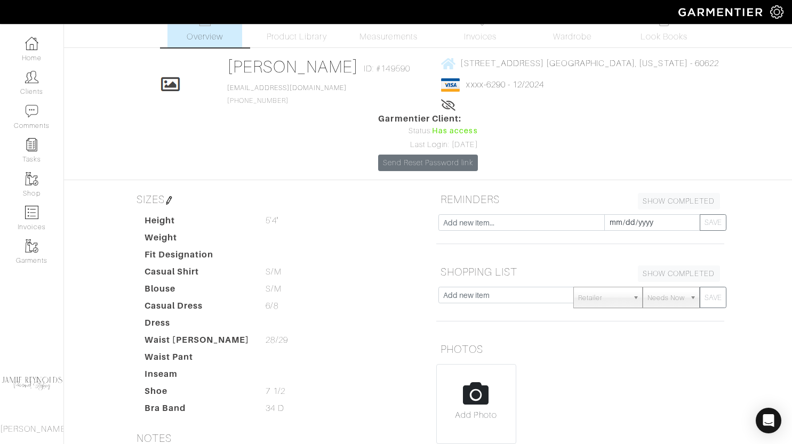
scroll to position [0, 0]
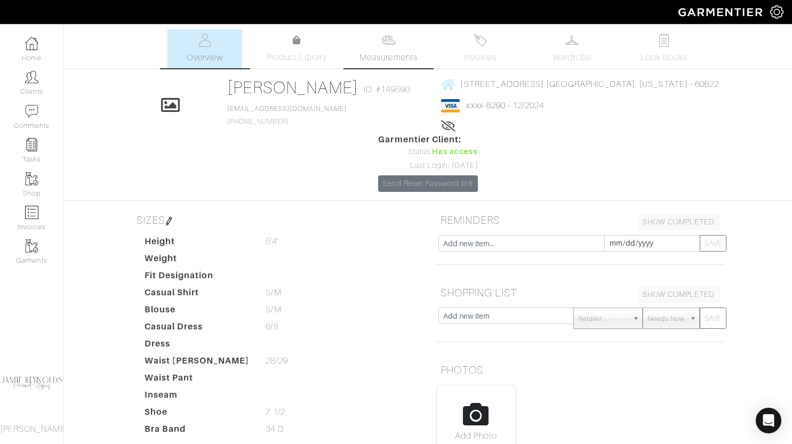
click at [383, 59] on span "Measurements" at bounding box center [388, 57] width 58 height 13
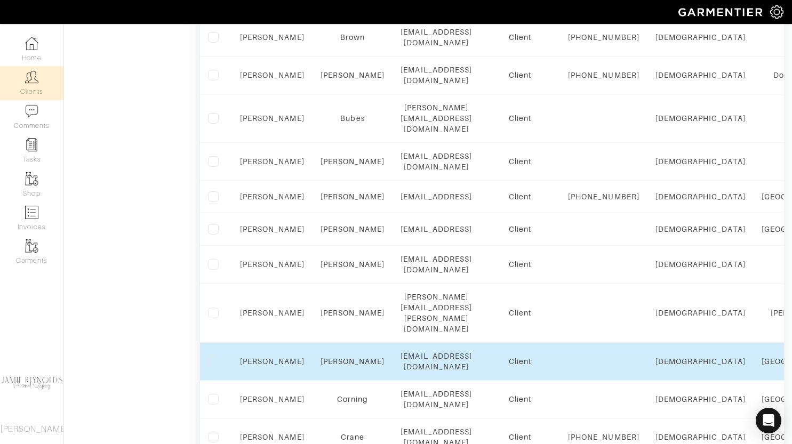
scroll to position [733, 0]
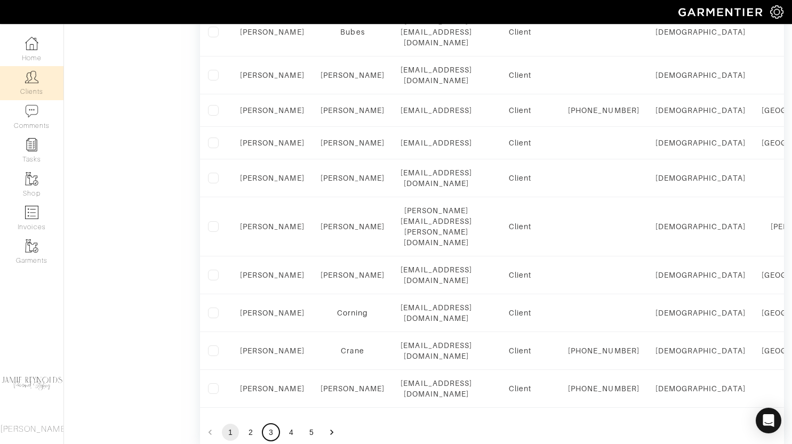
click at [275, 424] on button "3" at bounding box center [270, 432] width 17 height 17
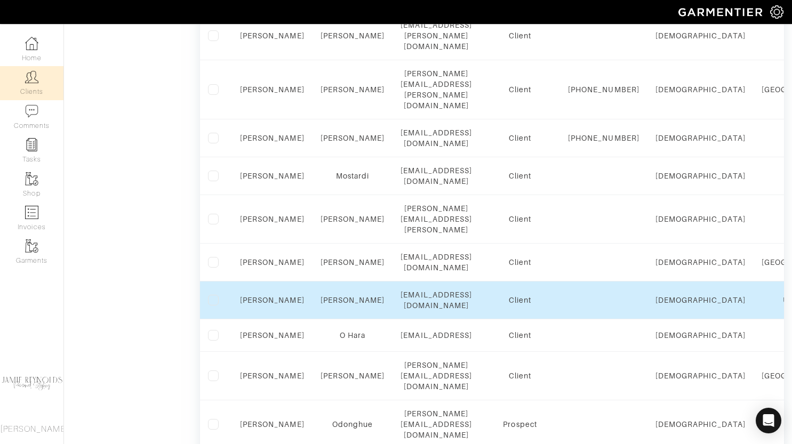
scroll to position [602, 0]
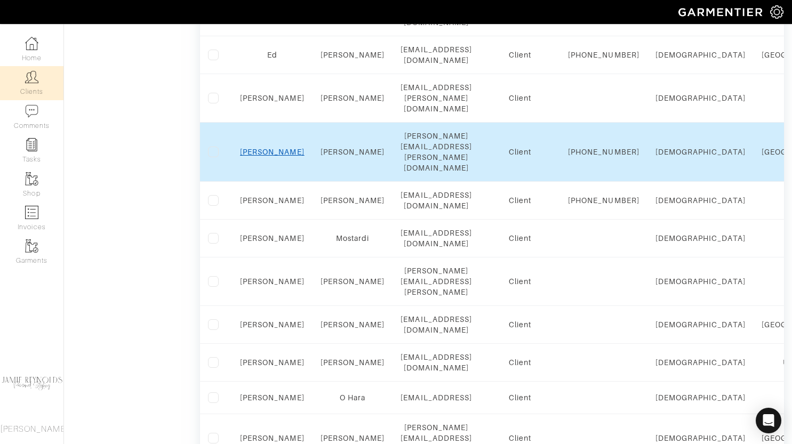
click at [270, 152] on link "[PERSON_NAME]" at bounding box center [272, 152] width 64 height 9
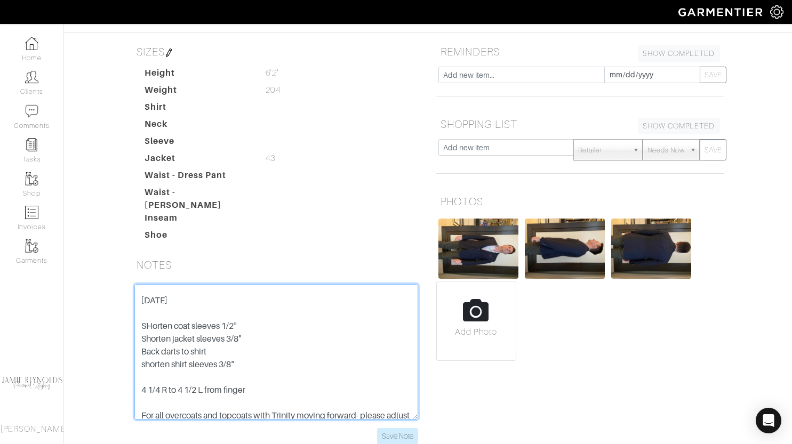
scroll to position [320, 0]
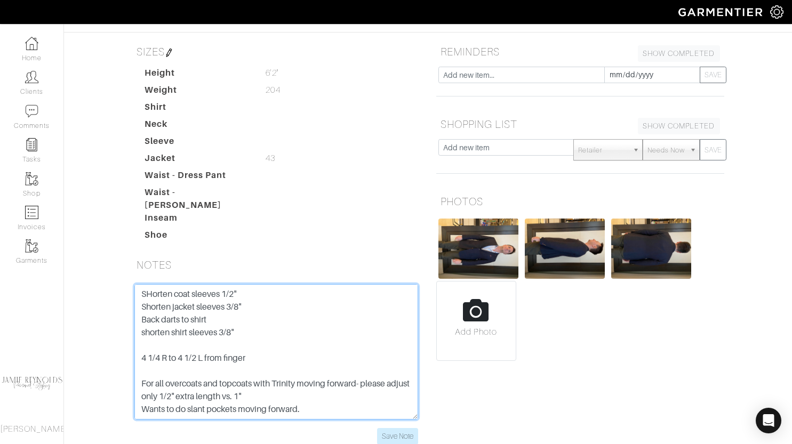
drag, startPoint x: 165, startPoint y: 259, endPoint x: 280, endPoint y: 308, distance: 124.9
click at [280, 308] on textarea "34 AG Dark navy and dark charcoal two pairs of dark denim First button placemen…" at bounding box center [276, 351] width 284 height 135
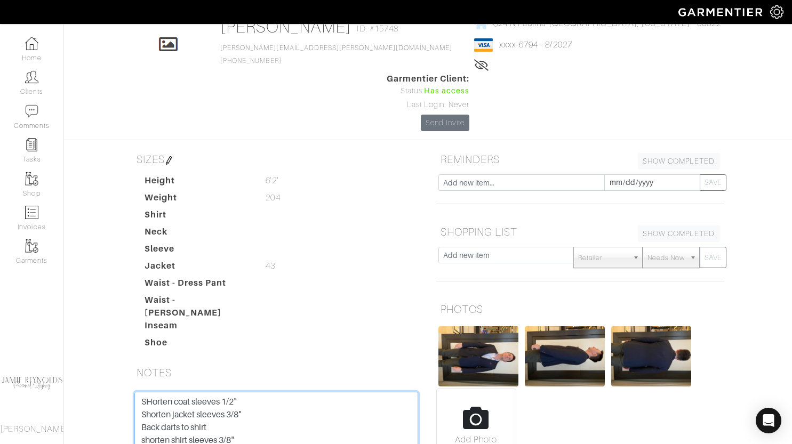
scroll to position [0, 0]
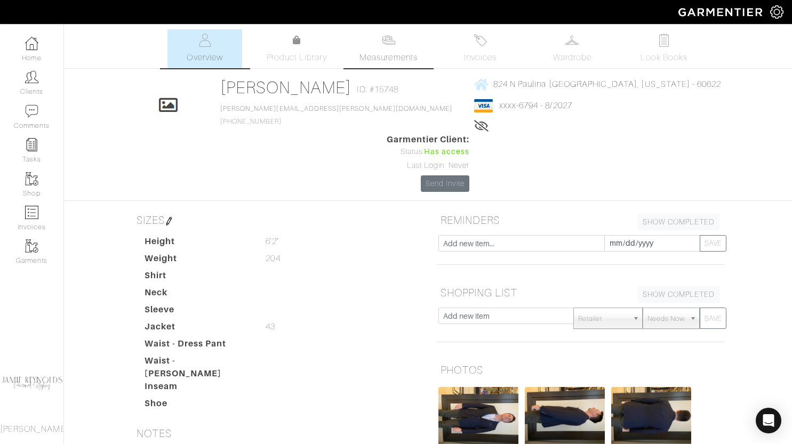
click at [379, 58] on span "Measurements" at bounding box center [388, 57] width 58 height 13
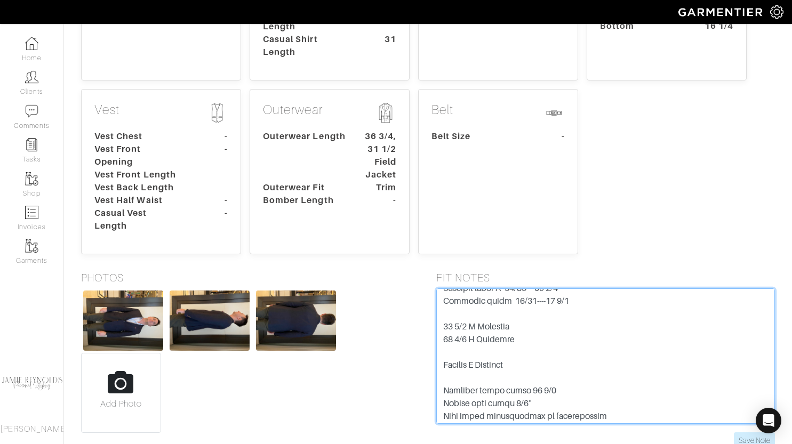
scroll to position [883, 0]
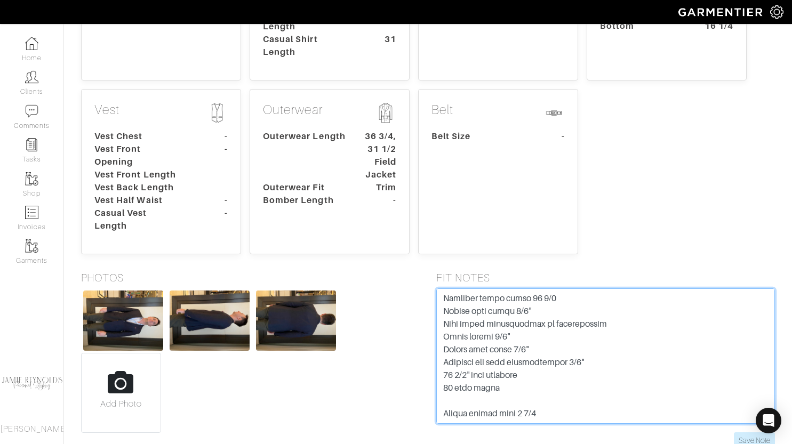
drag, startPoint x: 443, startPoint y: 240, endPoint x: 518, endPoint y: 292, distance: 91.5
click at [518, 292] on textarea at bounding box center [605, 355] width 339 height 135
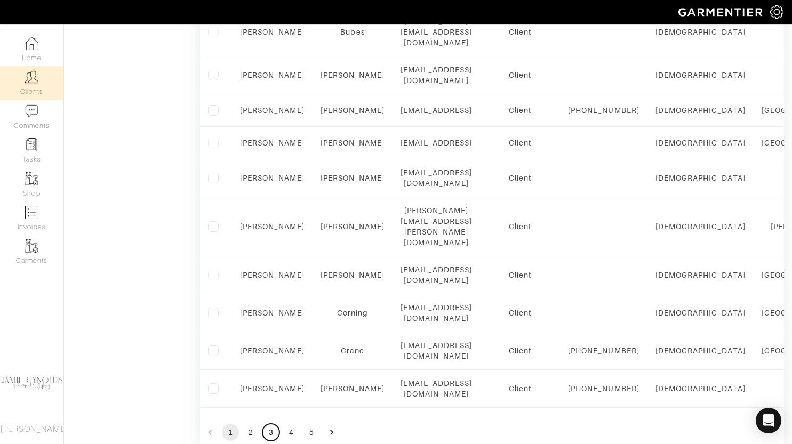
click at [270, 424] on button "3" at bounding box center [270, 432] width 17 height 17
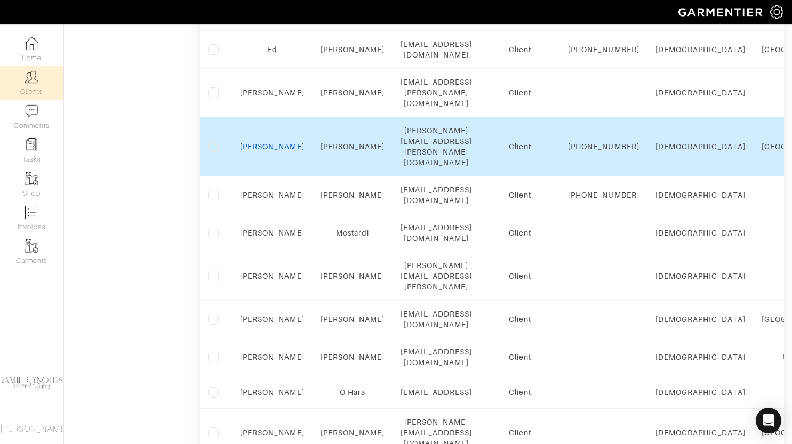
scroll to position [601, 0]
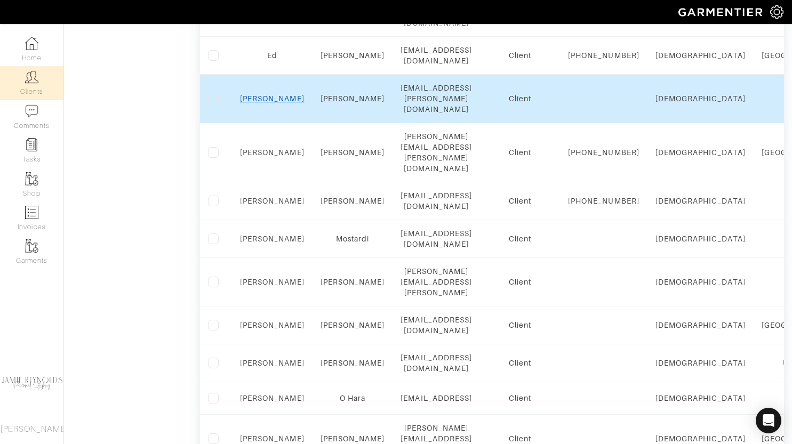
click at [276, 103] on link "[PERSON_NAME]" at bounding box center [272, 98] width 64 height 9
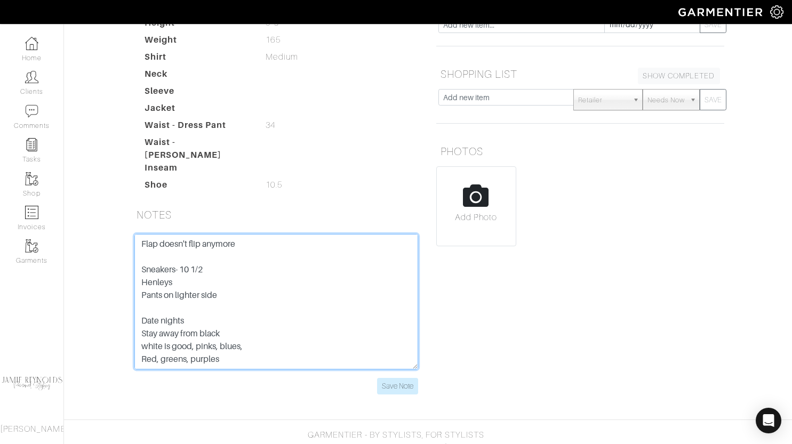
scroll to position [269, 0]
drag, startPoint x: 139, startPoint y: 237, endPoint x: 233, endPoint y: 286, distance: 106.6
click at [233, 286] on textarea "[PERSON_NAME]- Public Rec Normandie jeans-Paige Federal Slim? [PERSON_NAME]-Per…" at bounding box center [276, 301] width 284 height 135
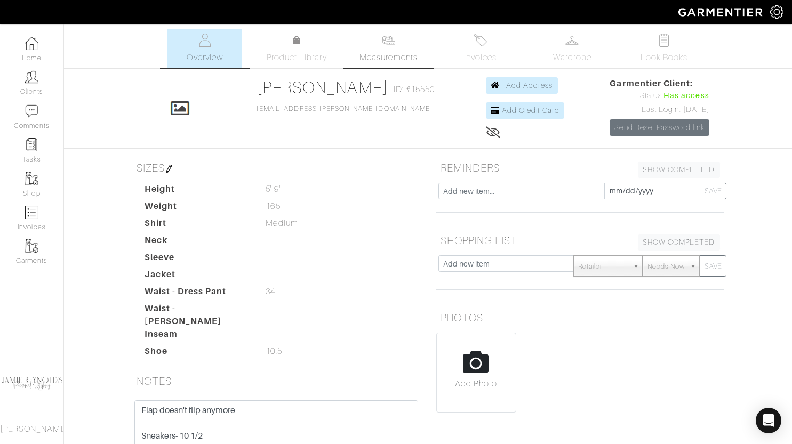
click at [394, 53] on span "Measurements" at bounding box center [388, 57] width 58 height 13
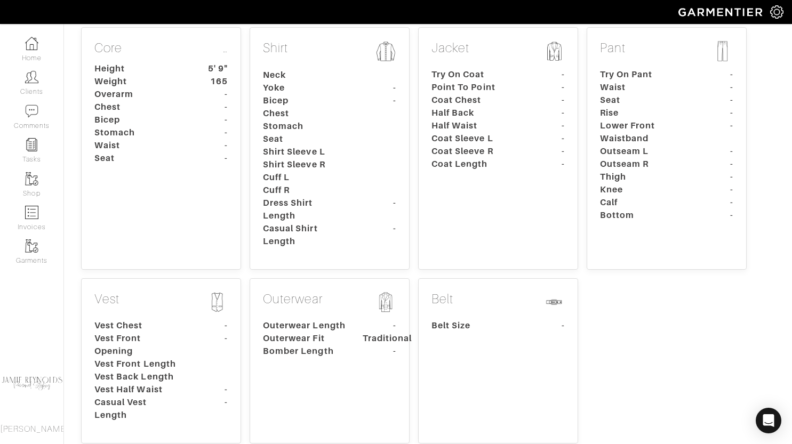
scroll to position [154, 0]
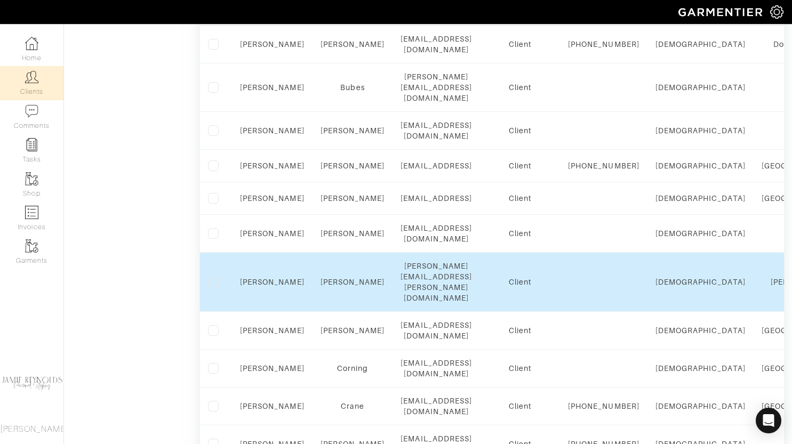
scroll to position [733, 0]
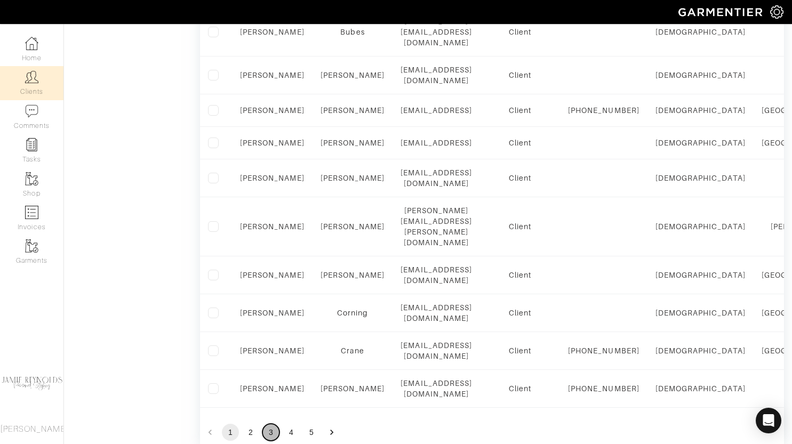
click at [269, 424] on button "3" at bounding box center [270, 432] width 17 height 17
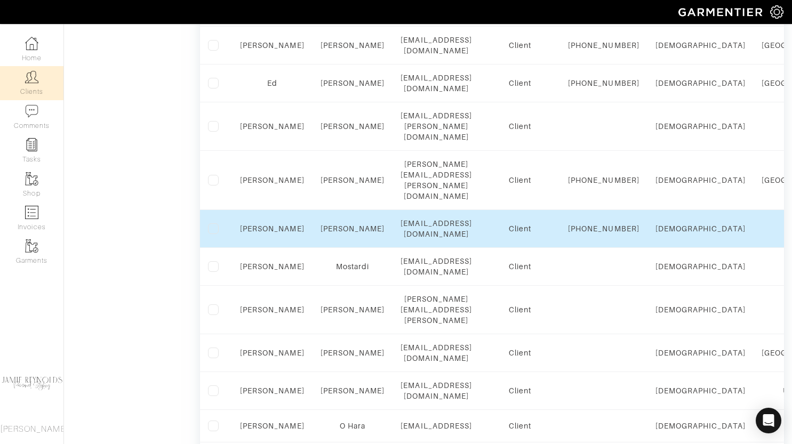
scroll to position [538, 0]
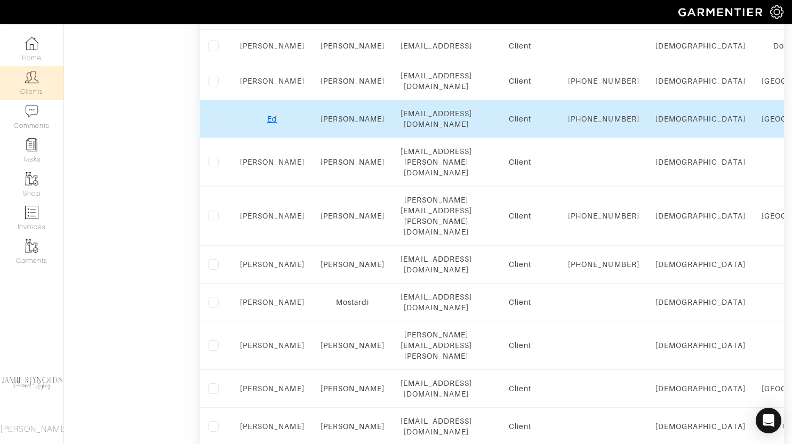
click at [271, 123] on link "Ed" at bounding box center [272, 119] width 10 height 9
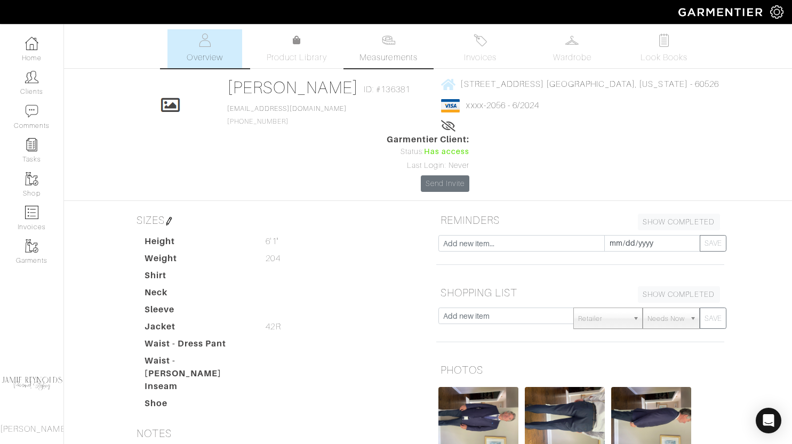
click at [390, 48] on link "Measurements" at bounding box center [388, 48] width 75 height 39
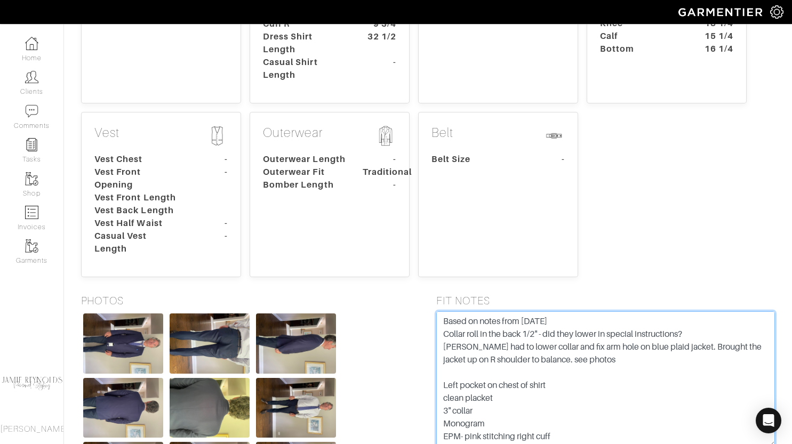
scroll to position [488, 0]
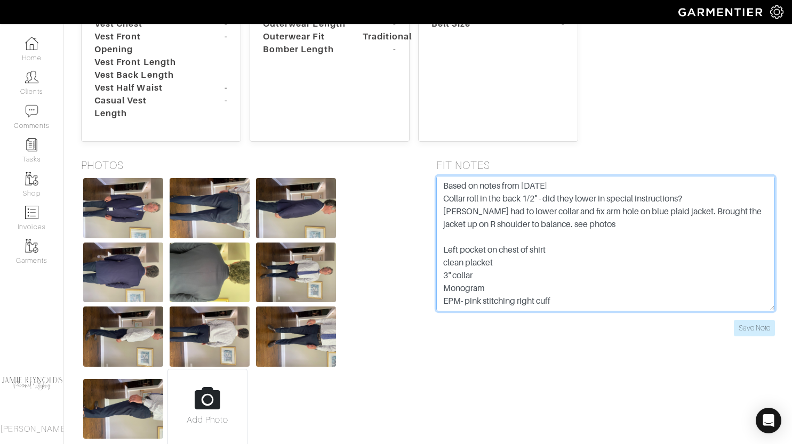
drag, startPoint x: 442, startPoint y: 267, endPoint x: 558, endPoint y: 455, distance: 221.6
click at [558, 443] on html "[PERSON_NAME] Personal Styling [PERSON_NAME] Home Clients Invoices Comments Rem…" at bounding box center [396, 6] width 792 height 988
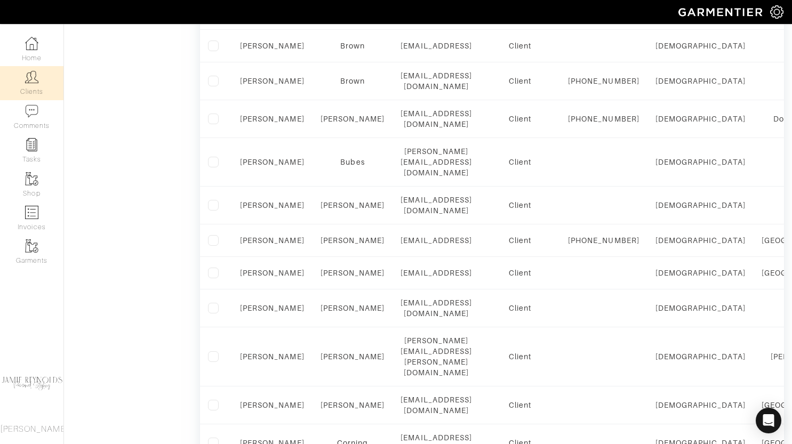
scroll to position [733, 0]
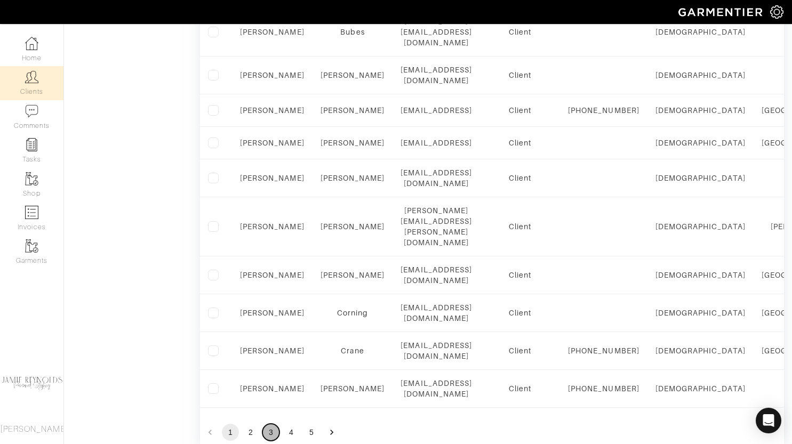
click at [273, 424] on button "3" at bounding box center [270, 432] width 17 height 17
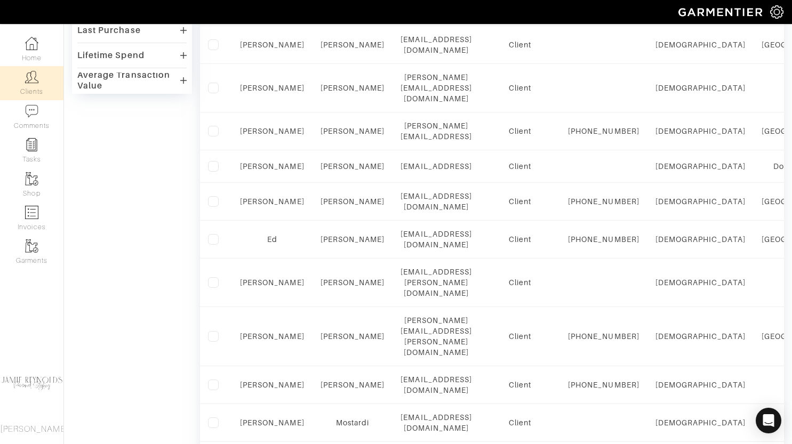
scroll to position [415, 0]
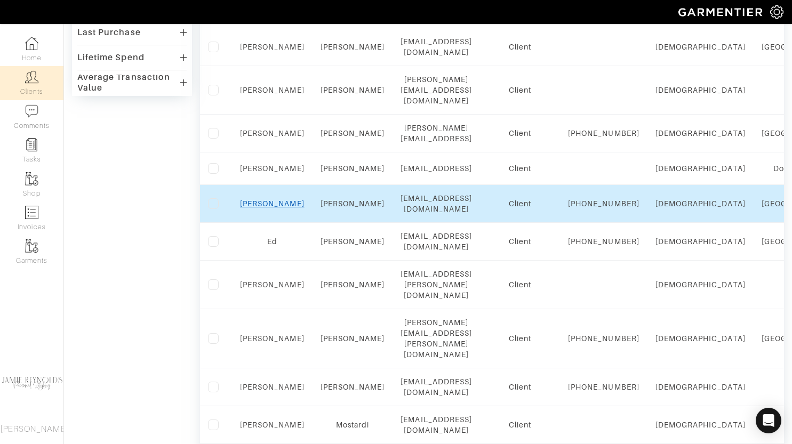
click at [270, 208] on link "[PERSON_NAME]" at bounding box center [272, 203] width 64 height 9
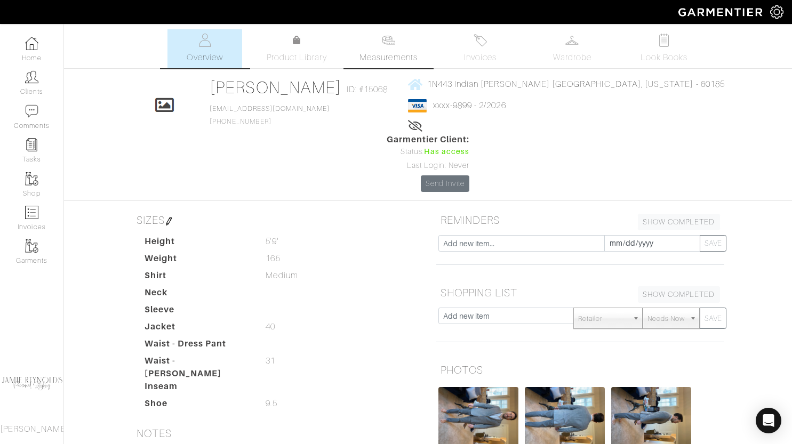
click at [384, 29] on link "Measurements" at bounding box center [388, 48] width 75 height 39
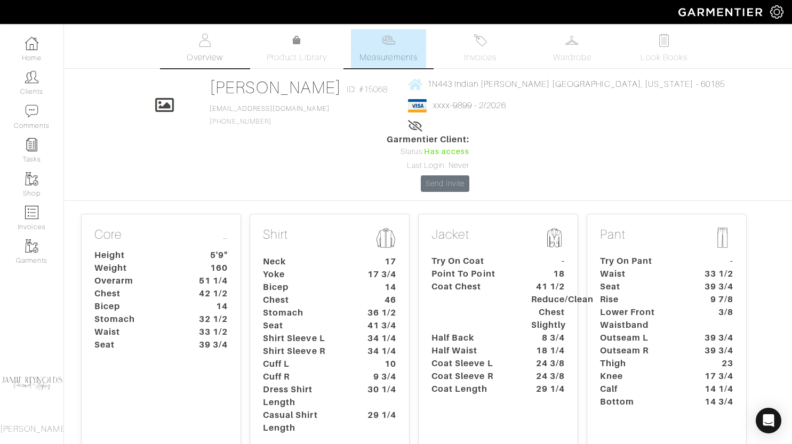
click at [201, 42] on img at bounding box center [204, 40] width 13 height 13
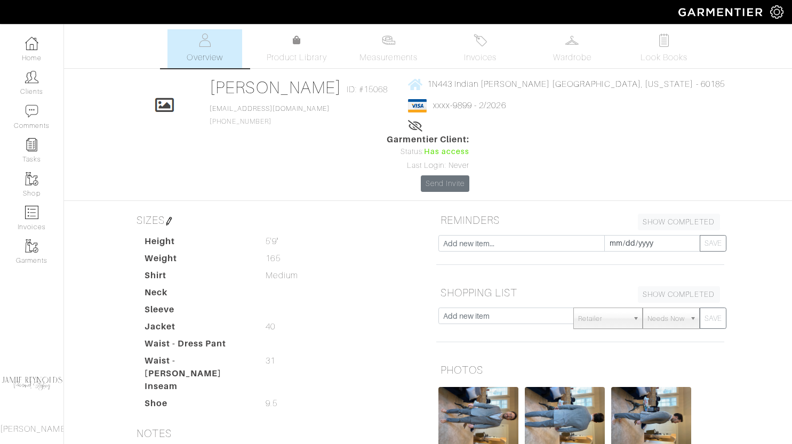
scroll to position [197, 0]
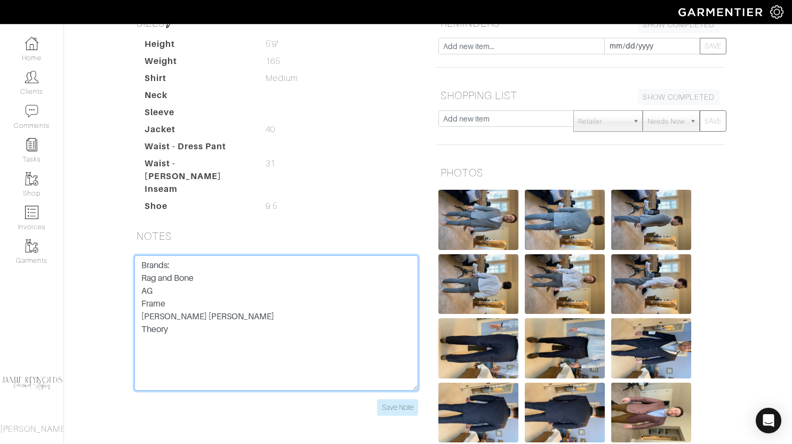
drag, startPoint x: 141, startPoint y: 201, endPoint x: 189, endPoint y: 322, distance: 129.9
click at [189, 322] on textarea "Brands: Rag and Bone AG Frame [PERSON_NAME] [PERSON_NAME] Theory" at bounding box center [276, 322] width 284 height 135
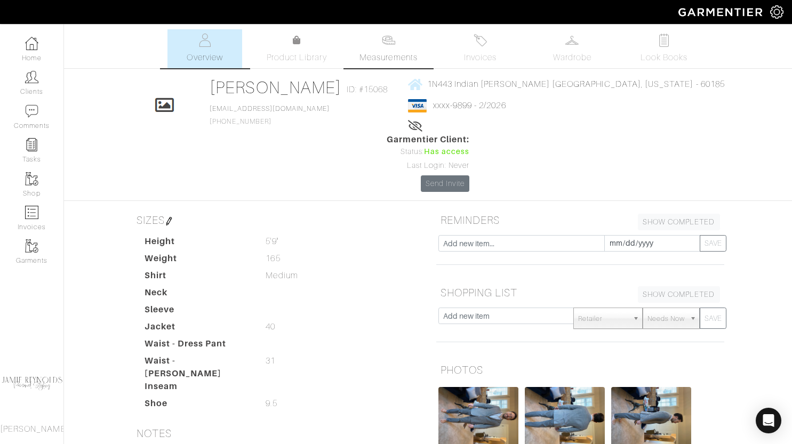
click at [389, 39] on img at bounding box center [388, 40] width 13 height 13
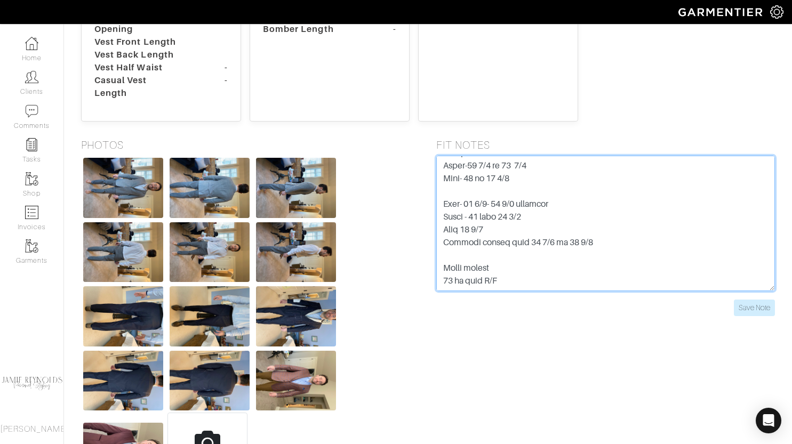
scroll to position [652, 0]
drag, startPoint x: 440, startPoint y: 107, endPoint x: 519, endPoint y: 196, distance: 119.7
click at [519, 196] on textarea at bounding box center [605, 223] width 339 height 135
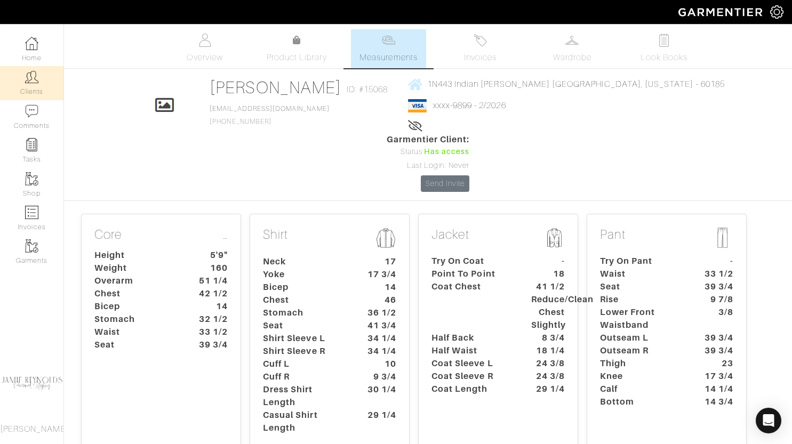
click at [36, 72] on img at bounding box center [31, 76] width 13 height 13
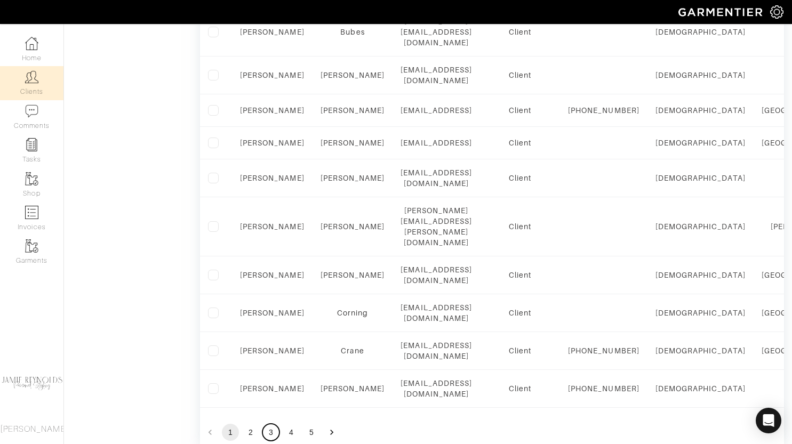
click at [267, 424] on button "3" at bounding box center [270, 432] width 17 height 17
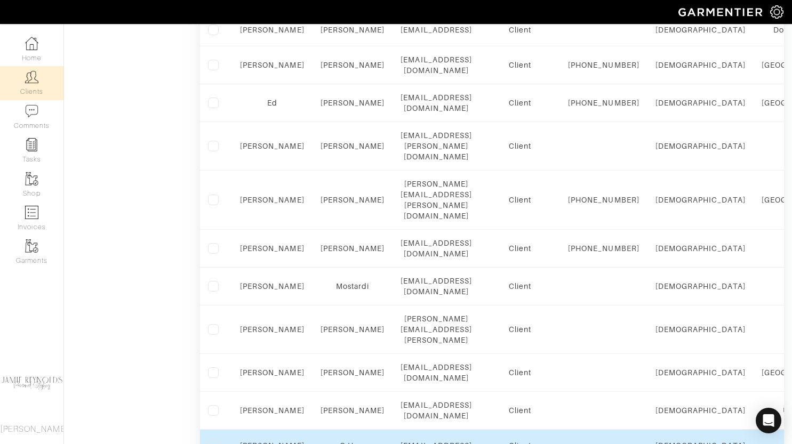
scroll to position [502, 0]
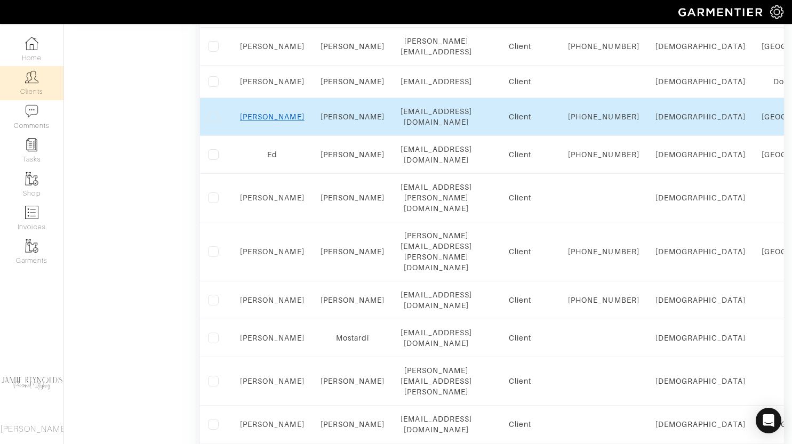
click at [269, 121] on link "Tim" at bounding box center [272, 116] width 64 height 9
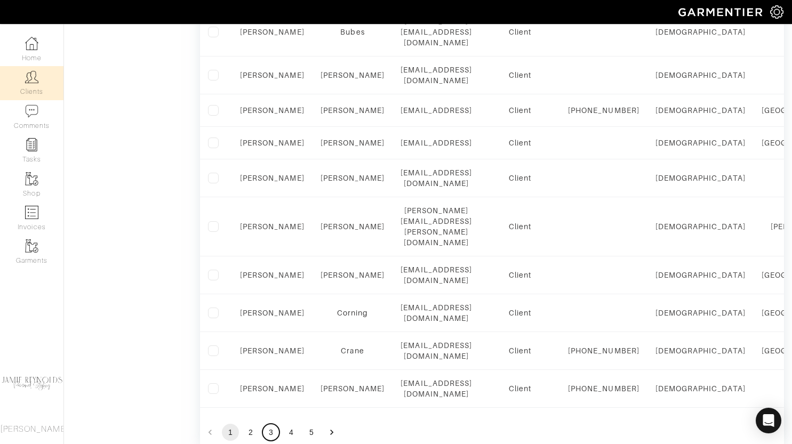
click at [266, 424] on button "3" at bounding box center [270, 432] width 17 height 17
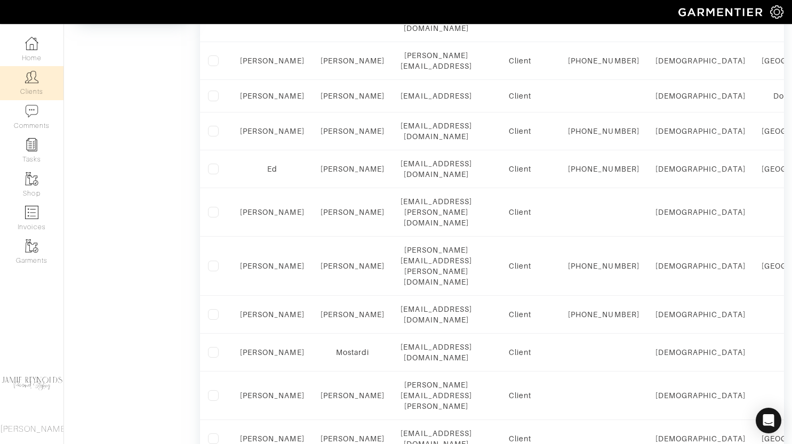
scroll to position [456, 0]
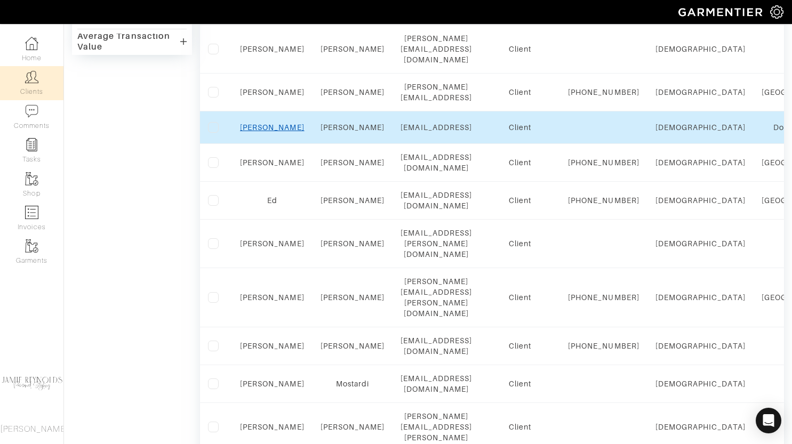
click at [268, 123] on link "[PERSON_NAME]" at bounding box center [272, 127] width 64 height 9
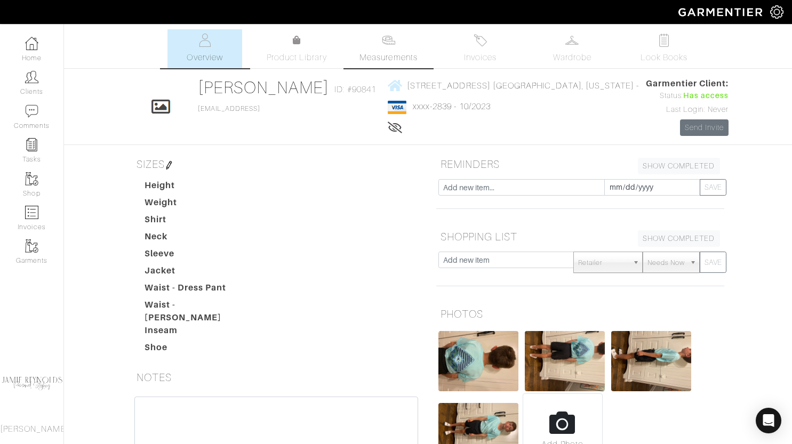
click at [362, 54] on span "Measurements" at bounding box center [388, 57] width 58 height 13
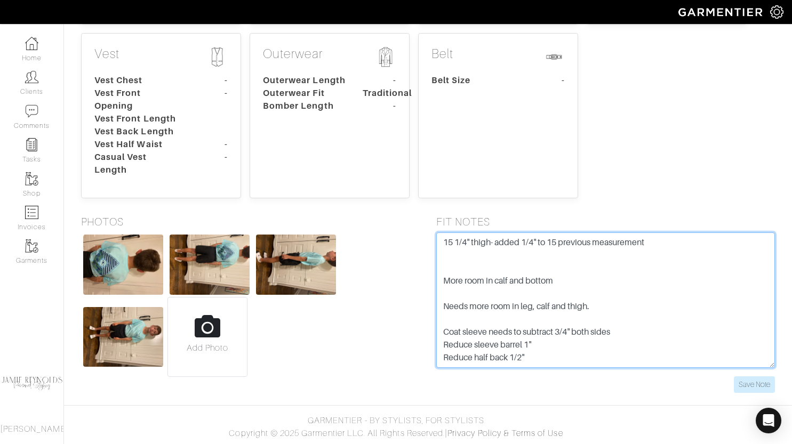
scroll to position [38, 0]
drag, startPoint x: 438, startPoint y: 246, endPoint x: 530, endPoint y: 322, distance: 120.0
click at [530, 322] on textarea "15 1/4" thigh- added 1/4" to 15 previous measurement More room in calf and bott…" at bounding box center [605, 299] width 339 height 135
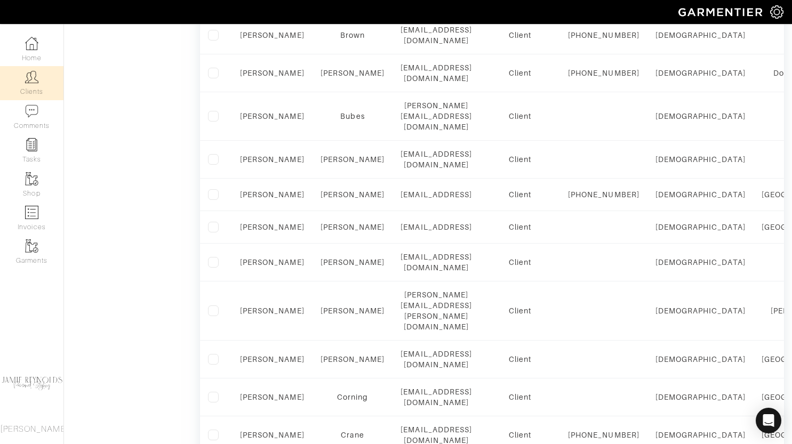
scroll to position [733, 0]
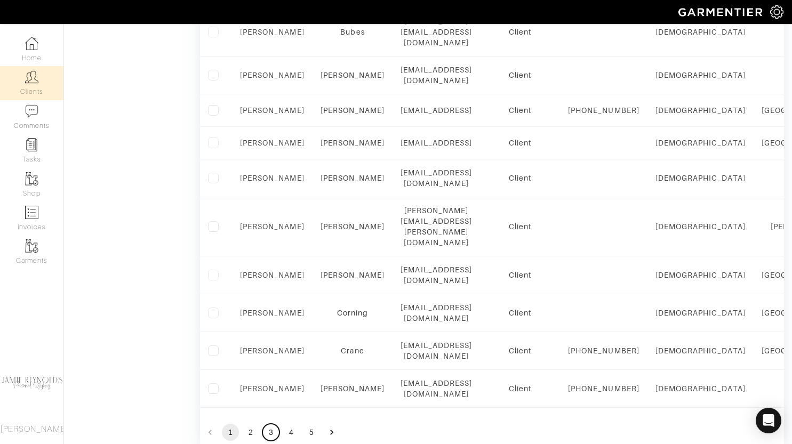
click at [271, 424] on button "3" at bounding box center [270, 432] width 17 height 17
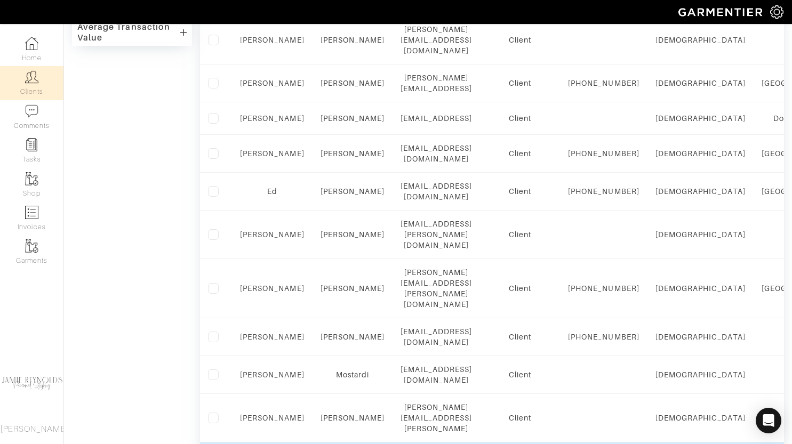
scroll to position [461, 0]
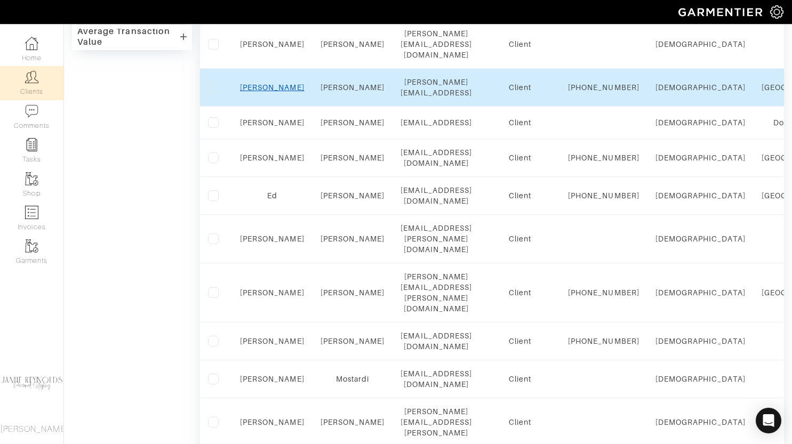
click at [276, 83] on link "[PERSON_NAME]" at bounding box center [272, 87] width 64 height 9
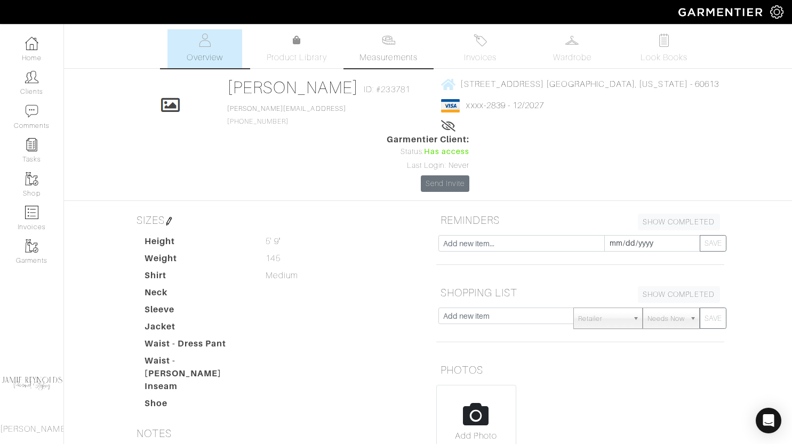
click at [405, 40] on link "Measurements" at bounding box center [388, 48] width 75 height 39
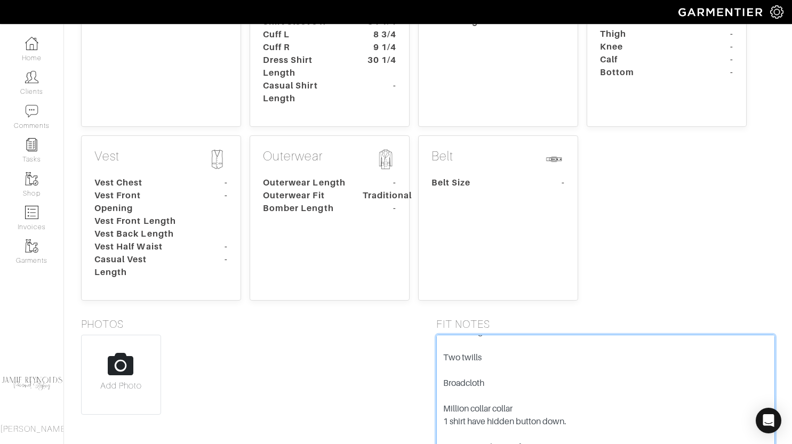
scroll to position [376, 0]
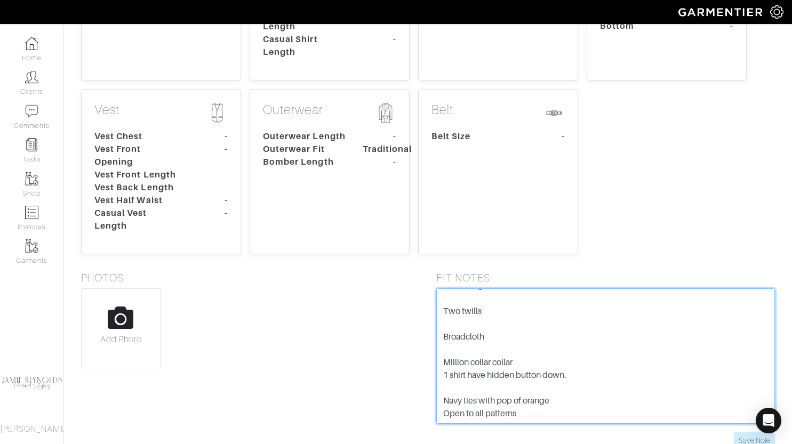
drag, startPoint x: 443, startPoint y: 288, endPoint x: 560, endPoint y: 322, distance: 121.5
click at [560, 322] on textarea "Knuckle 35 1/2 -1 1/2= 34 R 35-1 /12 =33 1/2 L 33 R 32 1/2 L SM TImes Roman Lig…" at bounding box center [605, 355] width 339 height 135
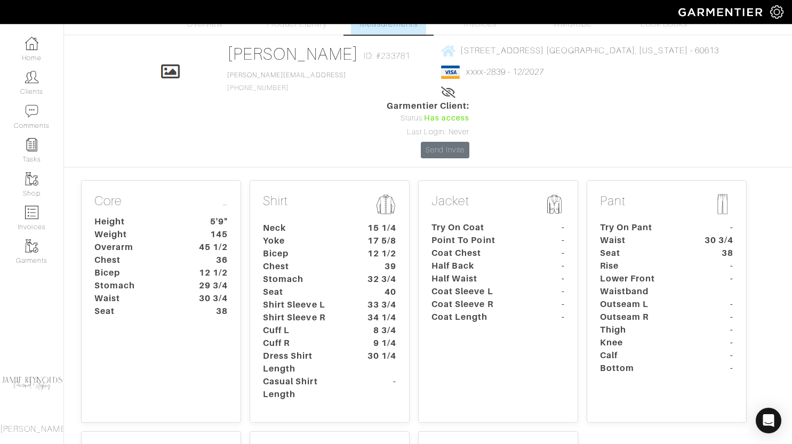
scroll to position [0, 0]
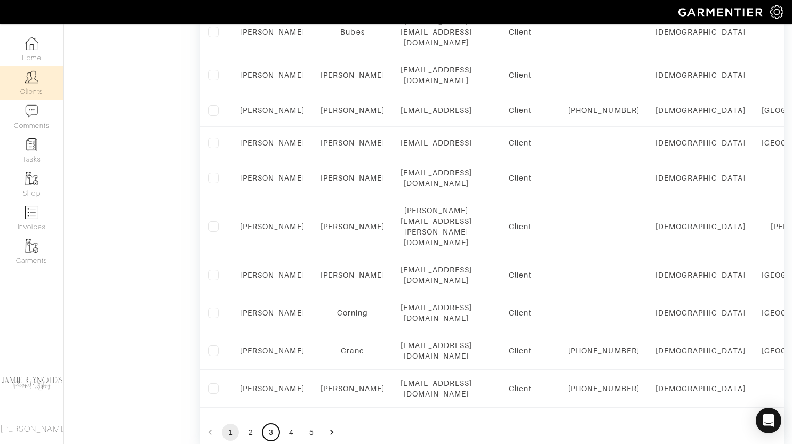
click at [273, 424] on button "3" at bounding box center [270, 432] width 17 height 17
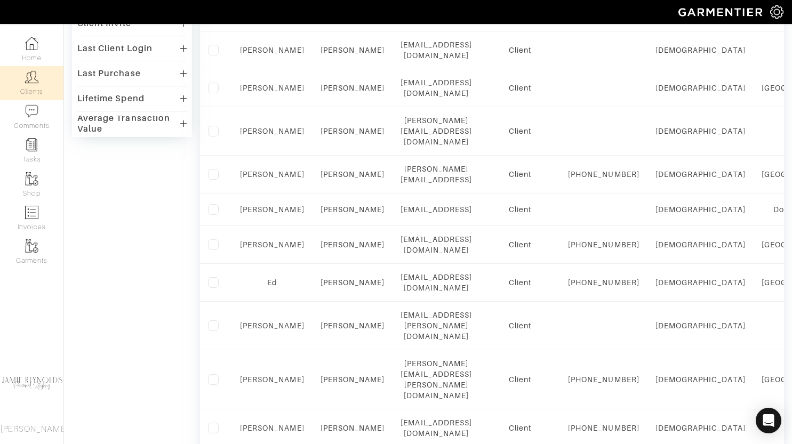
scroll to position [374, 0]
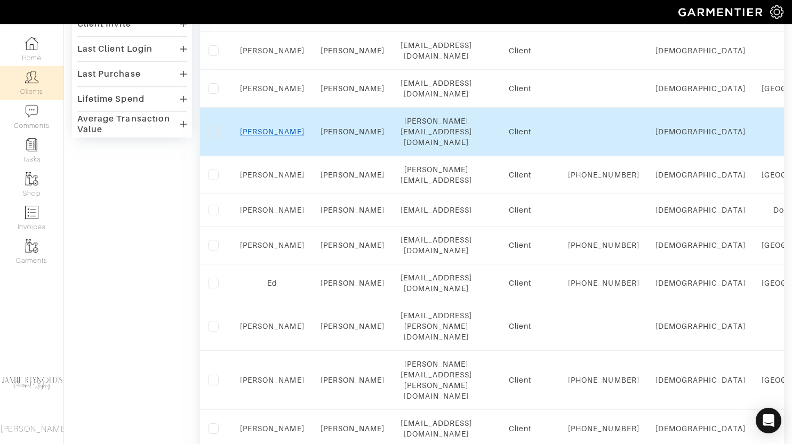
click at [274, 127] on link "[PERSON_NAME]" at bounding box center [272, 131] width 64 height 9
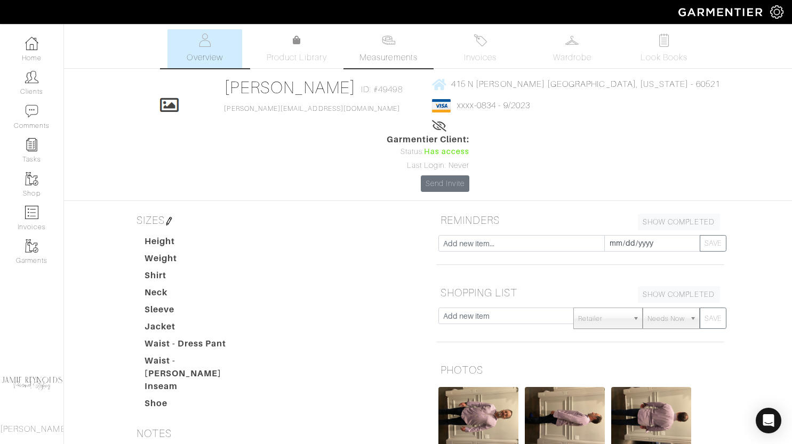
click at [374, 49] on link "Measurements" at bounding box center [388, 48] width 75 height 39
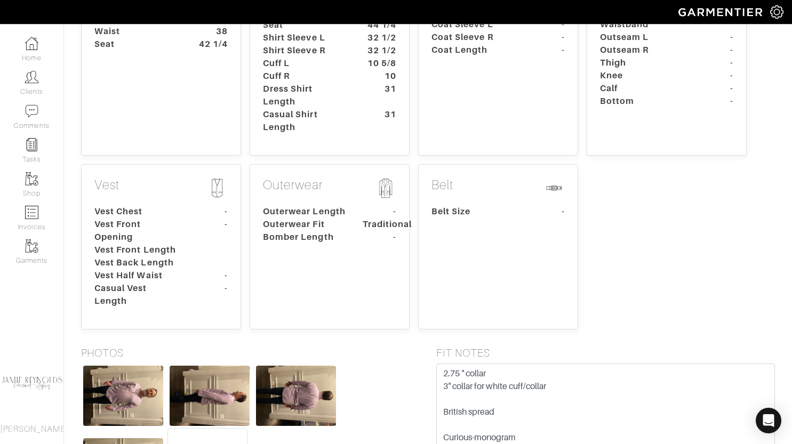
scroll to position [376, 0]
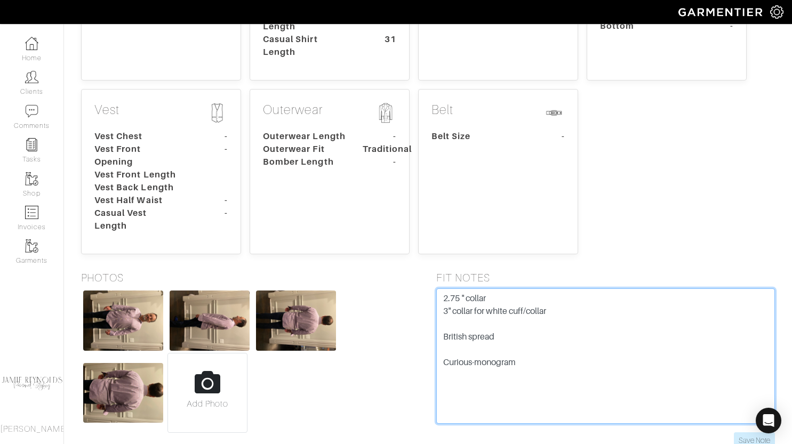
drag, startPoint x: 534, startPoint y: 308, endPoint x: 430, endPoint y: 227, distance: 132.5
click at [430, 271] on div "FIT NOTES 2.75 " collar 3" collar for white cuff/collar British spread Curious-…" at bounding box center [605, 359] width 355 height 177
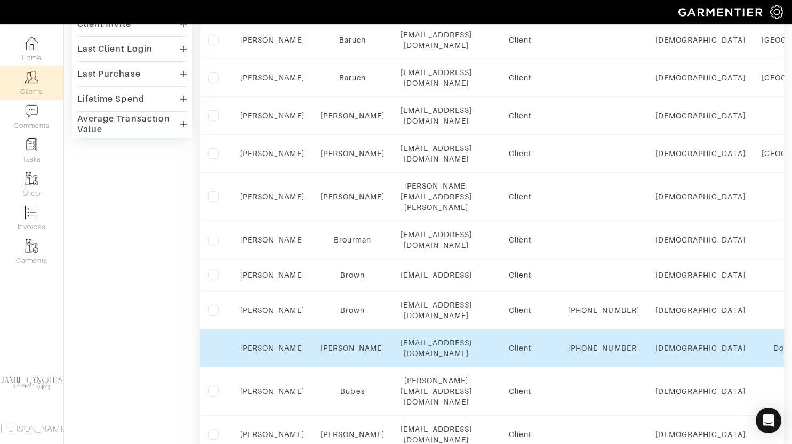
scroll to position [733, 0]
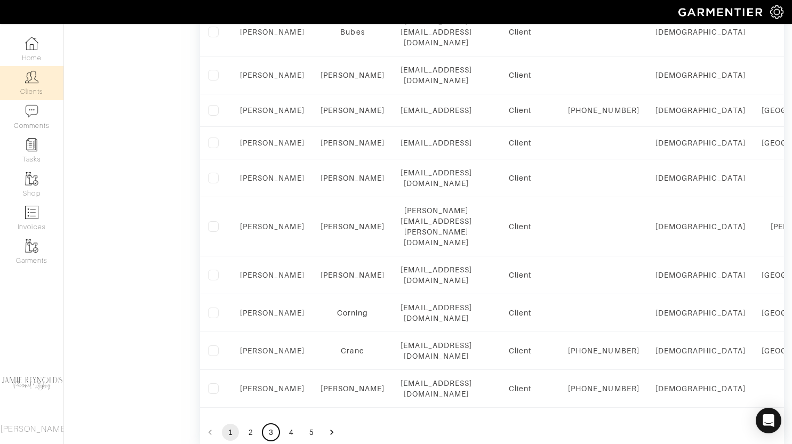
click at [268, 424] on button "3" at bounding box center [270, 432] width 17 height 17
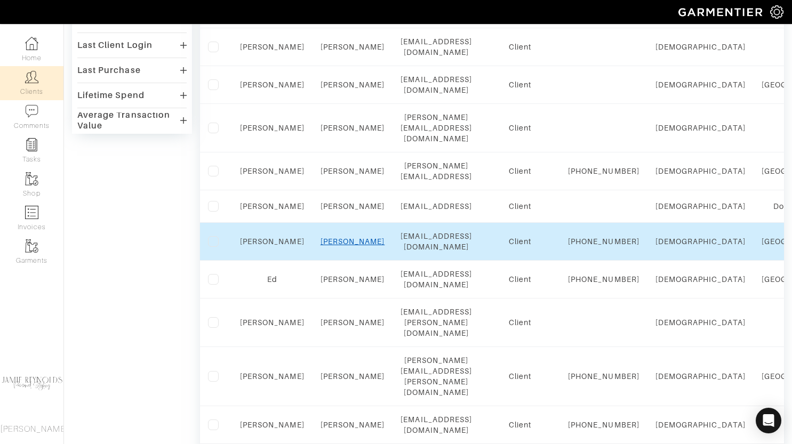
scroll to position [376, 0]
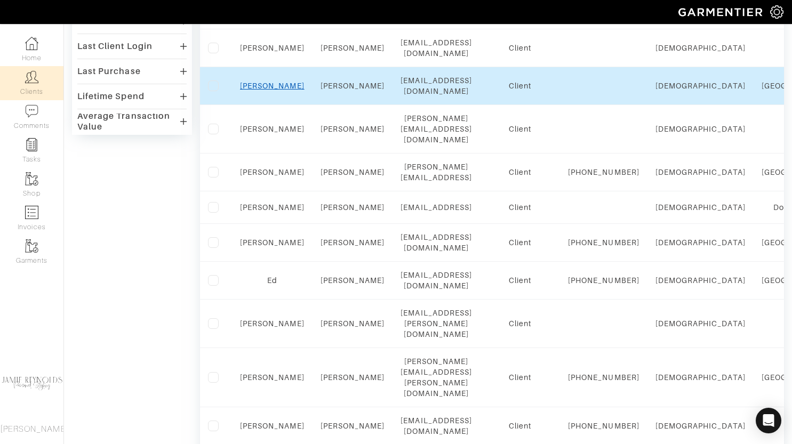
click at [264, 84] on link "Matt" at bounding box center [272, 86] width 64 height 9
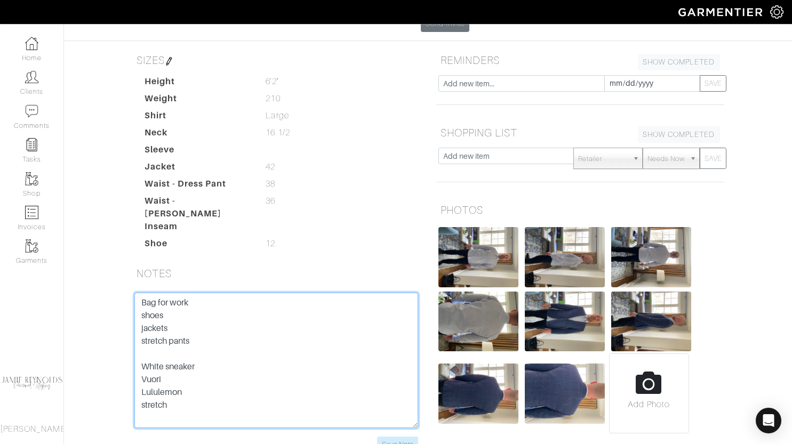
scroll to position [168, 0]
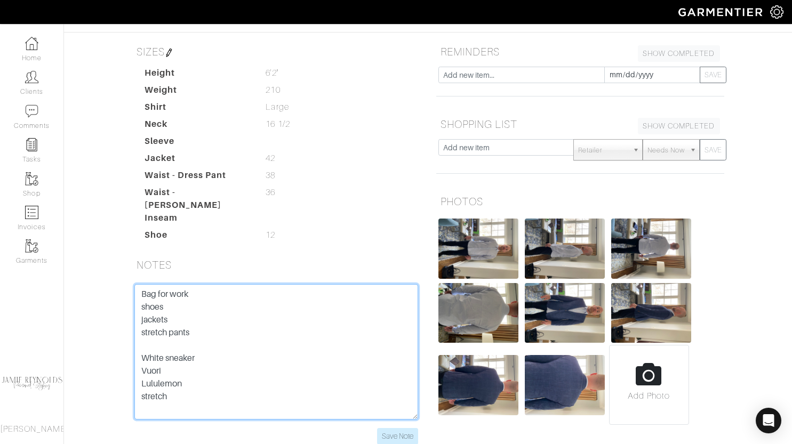
drag, startPoint x: 139, startPoint y: 330, endPoint x: 177, endPoint y: 328, distance: 38.4
click at [177, 328] on textarea "Bag for work shoes jackets stretch pants White sneaker Vuori Lululemon stretch" at bounding box center [276, 351] width 284 height 135
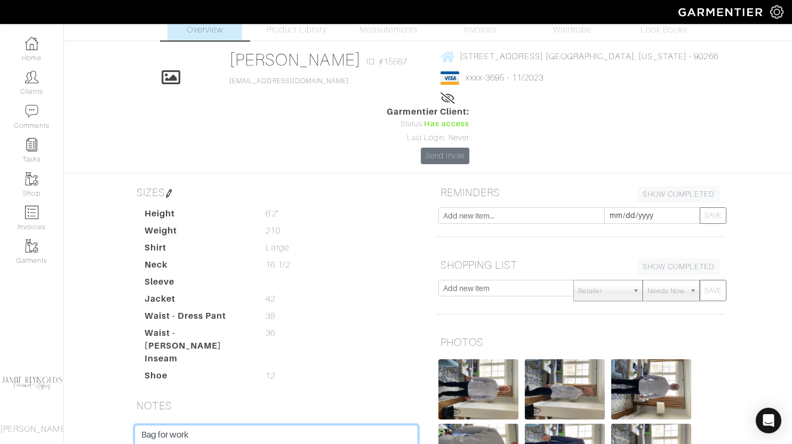
scroll to position [0, 0]
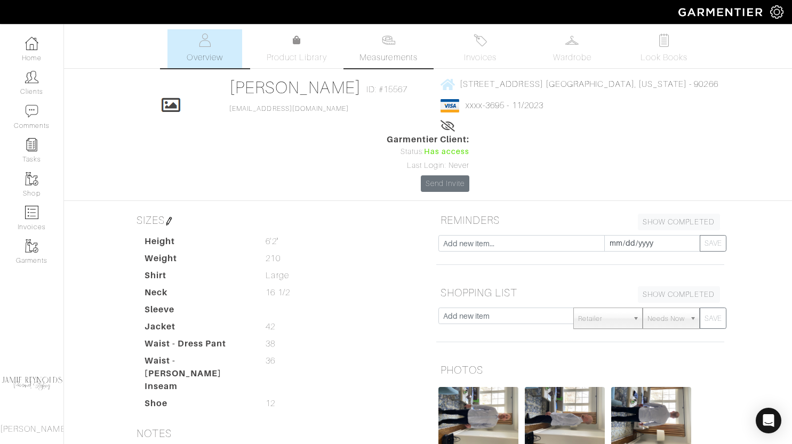
click at [400, 51] on link "Measurements" at bounding box center [388, 48] width 75 height 39
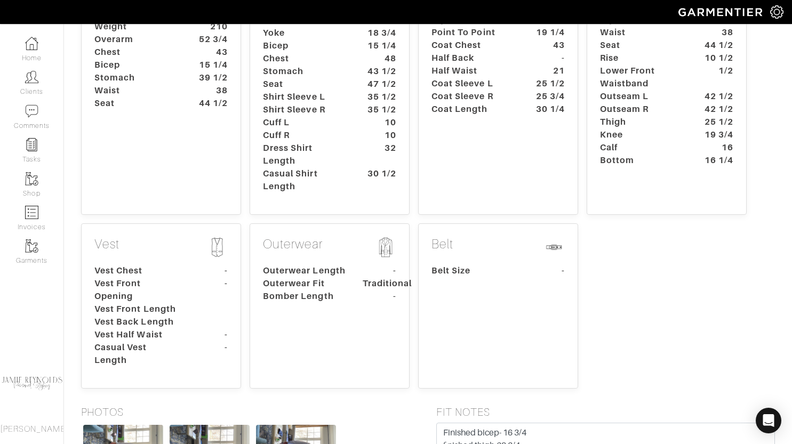
scroll to position [424, 0]
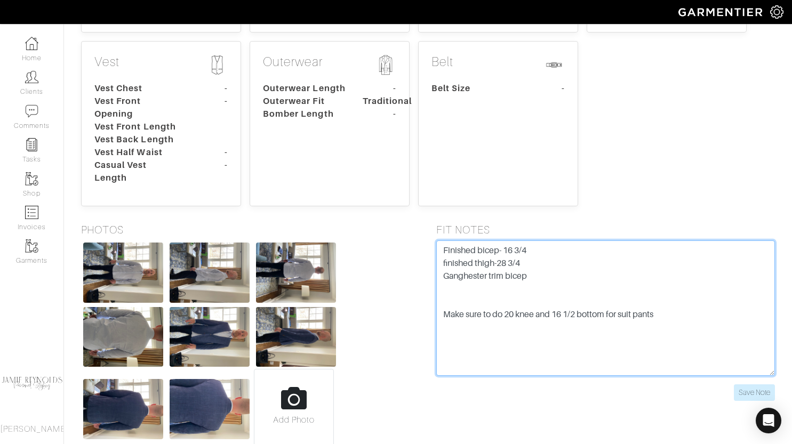
drag, startPoint x: 441, startPoint y: 185, endPoint x: 725, endPoint y: 283, distance: 299.7
click at [725, 283] on textarea "Finished bicep- 16 3/4 finished thigh-28 3/4 Ganghester trim bicep Make sure to…" at bounding box center [605, 307] width 339 height 135
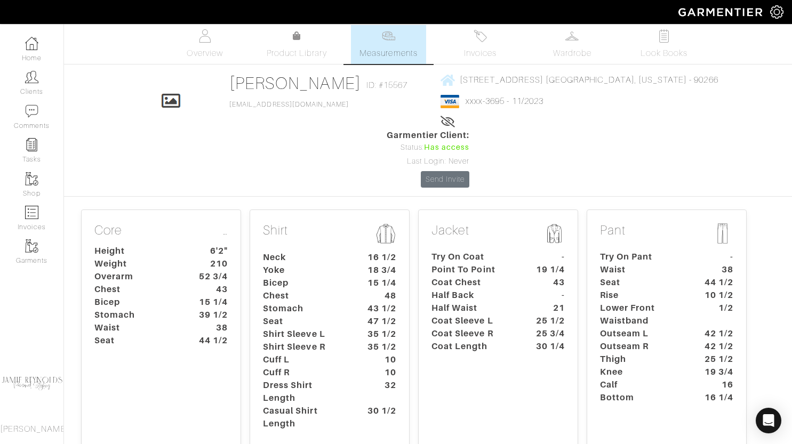
scroll to position [0, 0]
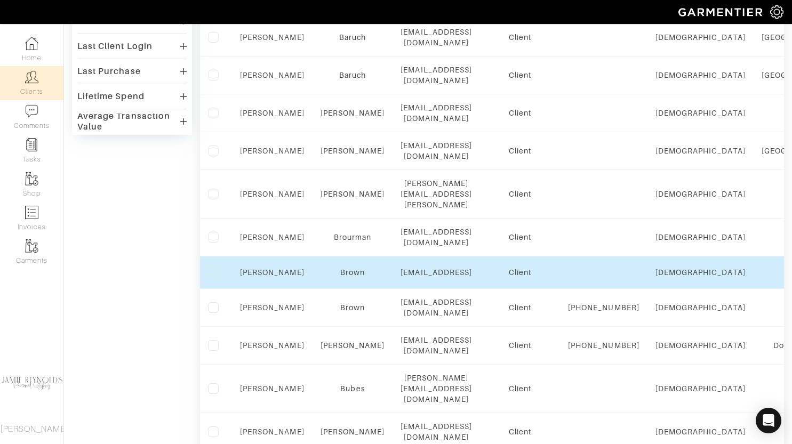
scroll to position [733, 0]
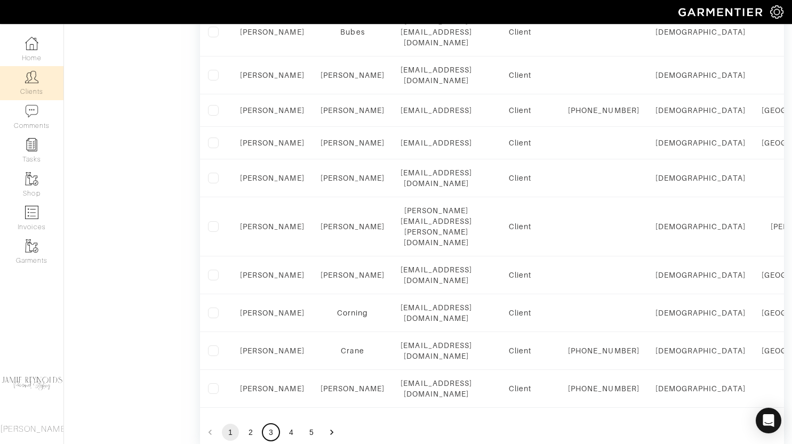
click at [272, 424] on button "3" at bounding box center [270, 432] width 17 height 17
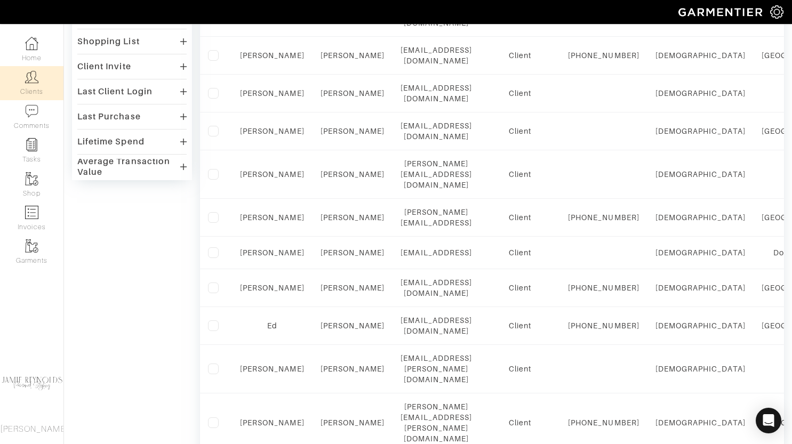
scroll to position [308, 0]
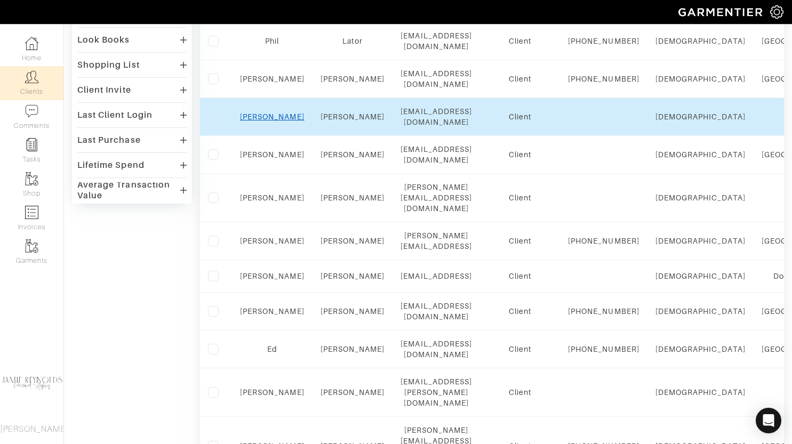
click at [273, 119] on link "[PERSON_NAME]" at bounding box center [272, 116] width 64 height 9
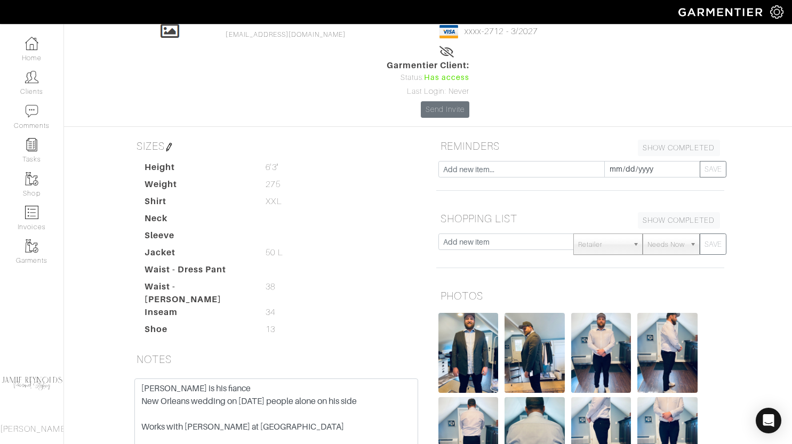
scroll to position [98, 0]
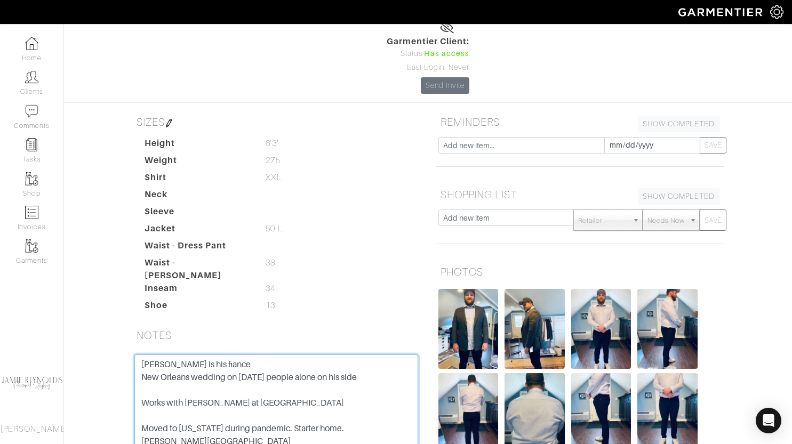
drag, startPoint x: 138, startPoint y: 300, endPoint x: 286, endPoint y: 418, distance: 189.6
click at [286, 418] on textarea "Taylor is his fiance New Orleans wedding on March 26th 60 people alone on his s…" at bounding box center [276, 421] width 284 height 135
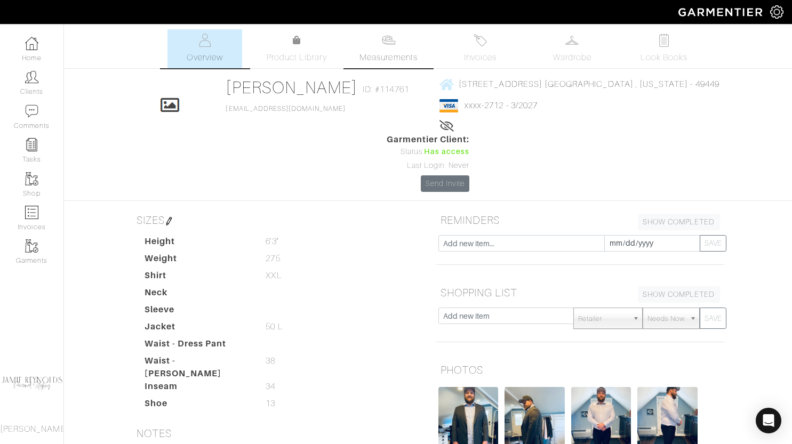
click at [401, 46] on link "Measurements" at bounding box center [388, 48] width 75 height 39
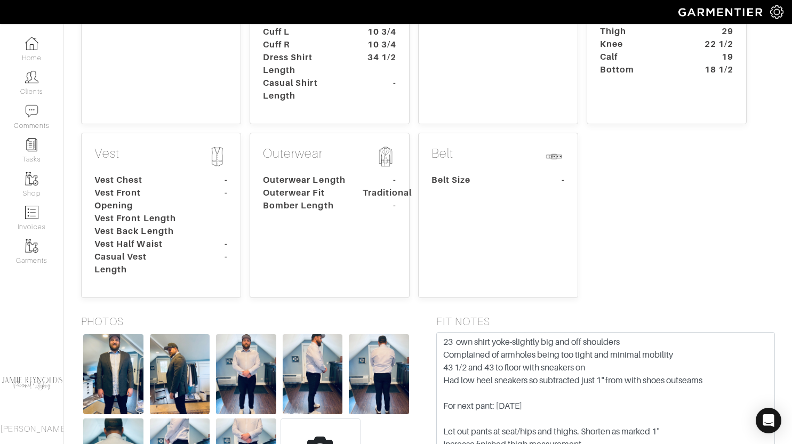
scroll to position [342, 0]
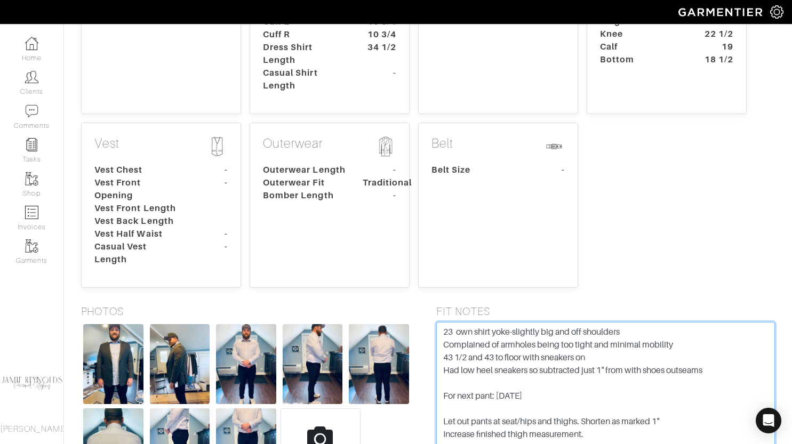
drag, startPoint x: 443, startPoint y: 276, endPoint x: 630, endPoint y: 397, distance: 223.1
click at [630, 397] on textarea "23 own shirt yoke-slightly big and off shoulders Complained of armholes being t…" at bounding box center [605, 389] width 339 height 135
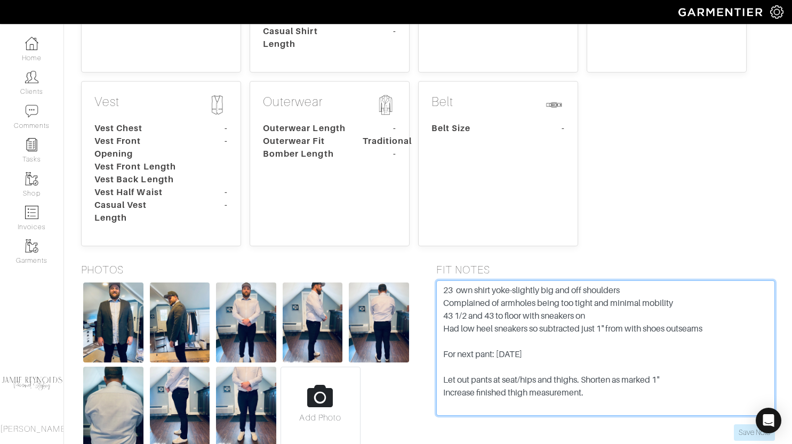
scroll to position [0, 0]
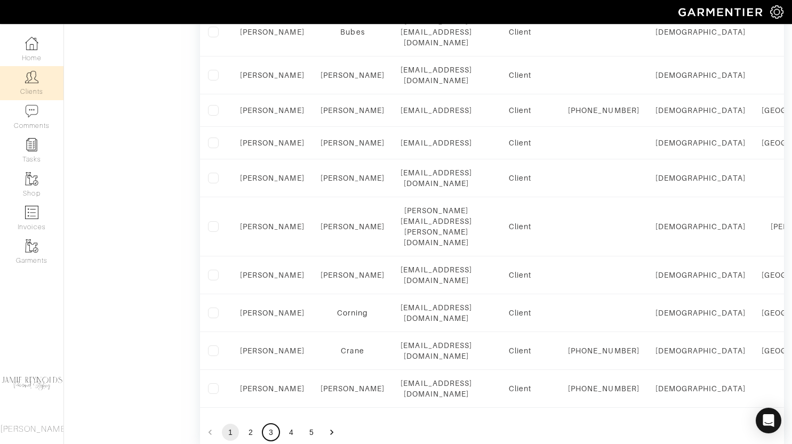
click at [271, 424] on button "3" at bounding box center [270, 432] width 17 height 17
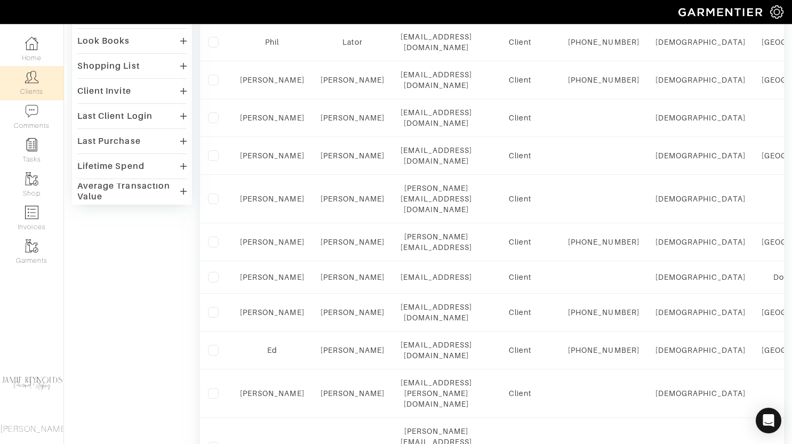
scroll to position [292, 0]
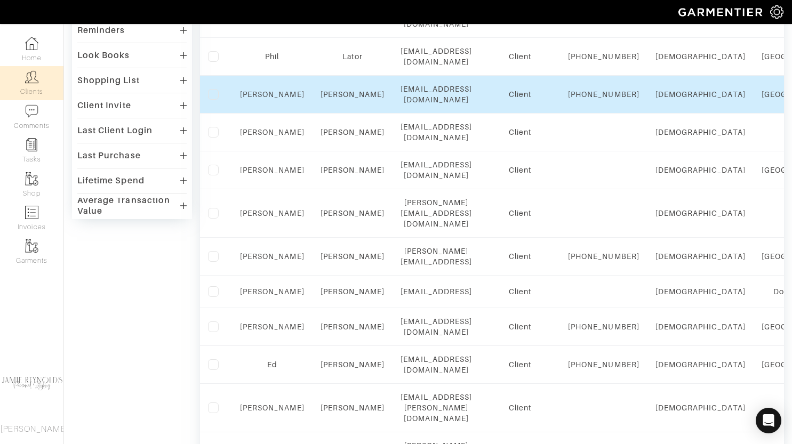
click at [270, 85] on td "Ryan" at bounding box center [272, 95] width 80 height 38
click at [270, 94] on link "Ryan" at bounding box center [272, 94] width 64 height 9
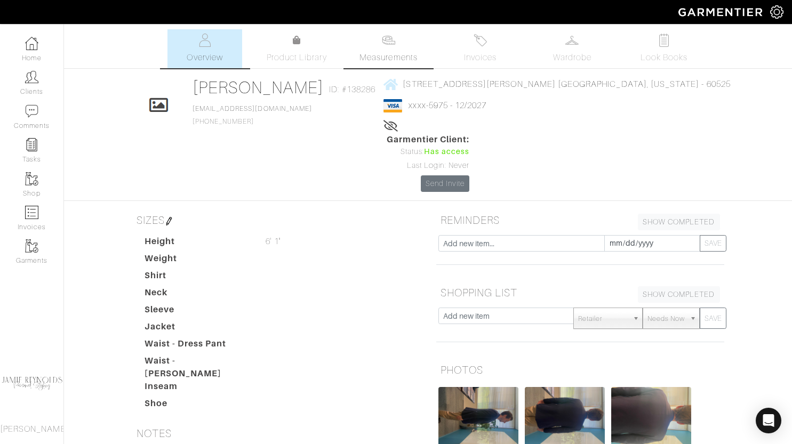
click at [407, 49] on link "Measurements" at bounding box center [388, 48] width 75 height 39
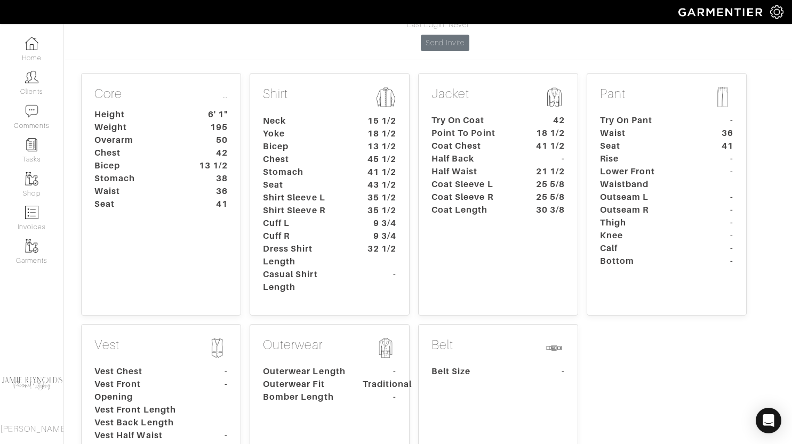
scroll to position [376, 0]
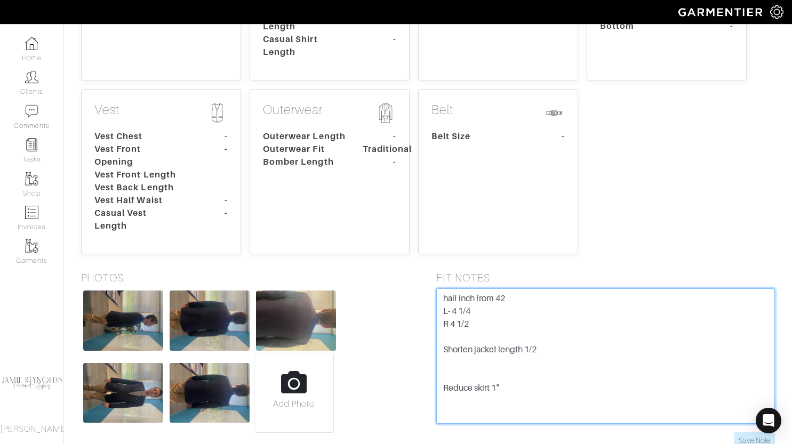
drag, startPoint x: 441, startPoint y: 241, endPoint x: 550, endPoint y: 364, distance: 163.9
click at [550, 364] on textarea "half inch from 42 L- 4 1/4 R 4 1/2 Shorten jacket length 1/2 Reduce skirt 1"" at bounding box center [605, 355] width 339 height 135
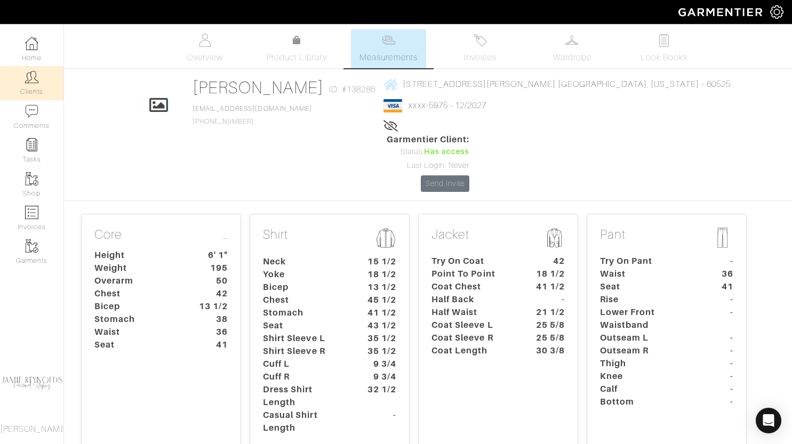
click at [32, 77] on img at bounding box center [31, 76] width 13 height 13
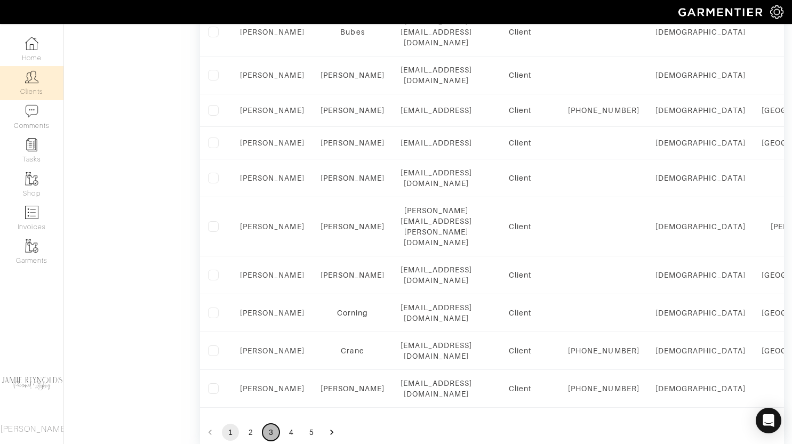
click at [271, 424] on button "3" at bounding box center [270, 432] width 17 height 17
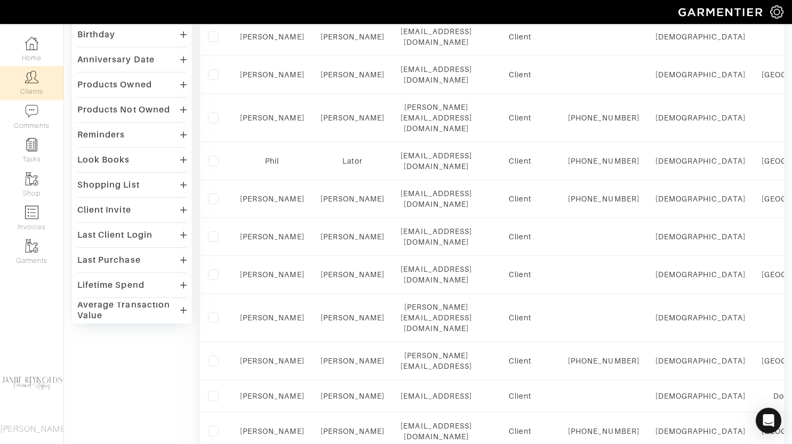
scroll to position [184, 0]
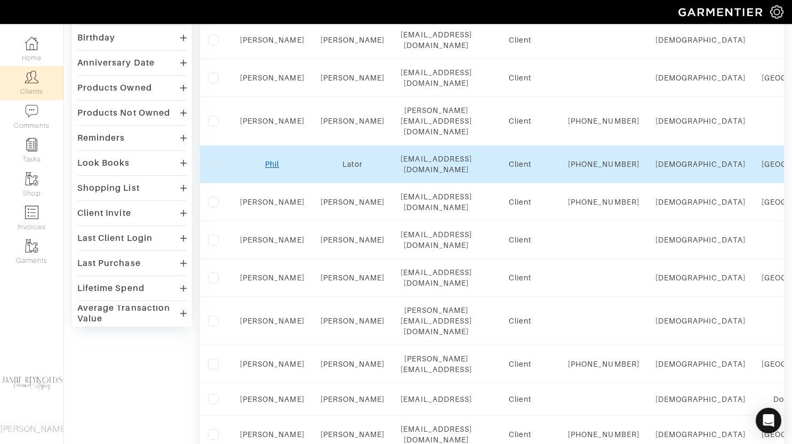
click at [272, 160] on link "Phil" at bounding box center [272, 164] width 14 height 9
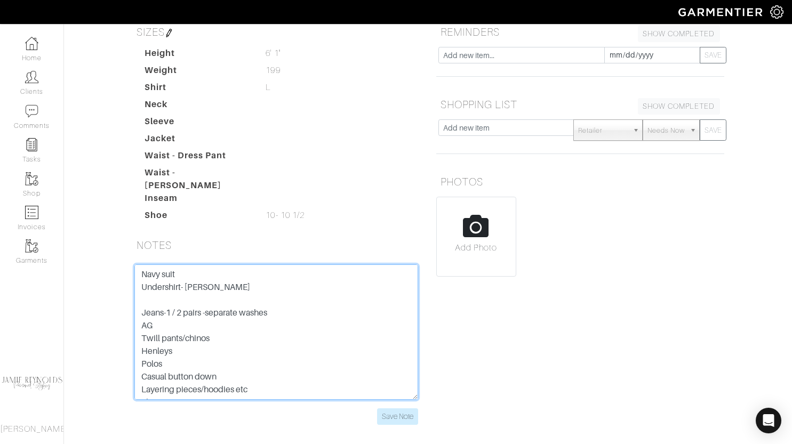
scroll to position [422, 0]
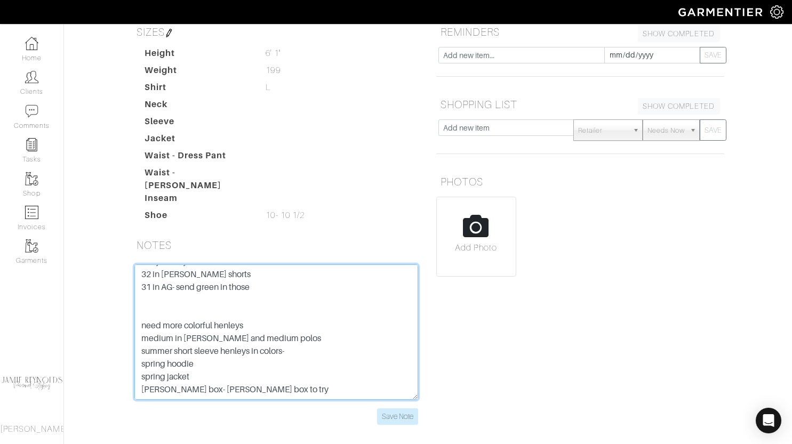
drag, startPoint x: 139, startPoint y: 270, endPoint x: 238, endPoint y: 346, distance: 125.1
click at [238, 346] on textarea "Navy suit Undershirt- [PERSON_NAME] Jeans-1 / 2 pairs -separate washes AG Twill…" at bounding box center [276, 331] width 284 height 135
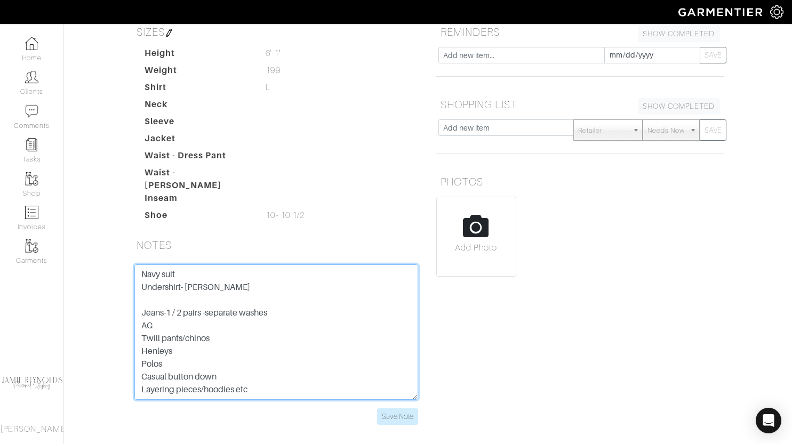
scroll to position [0, 0]
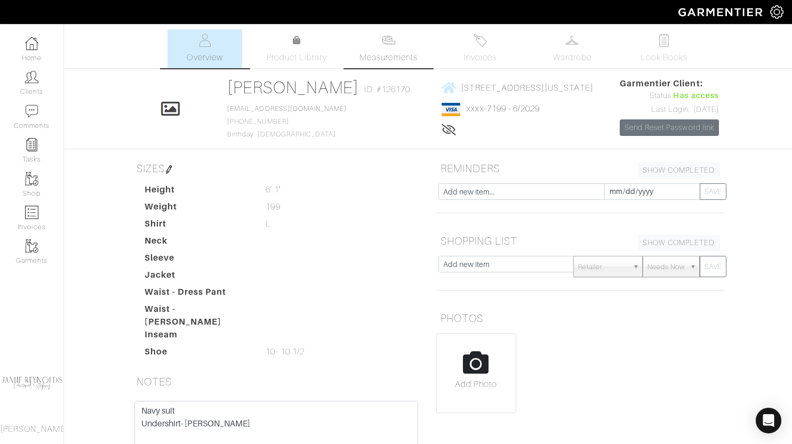
click at [406, 47] on link "Measurements" at bounding box center [388, 48] width 75 height 39
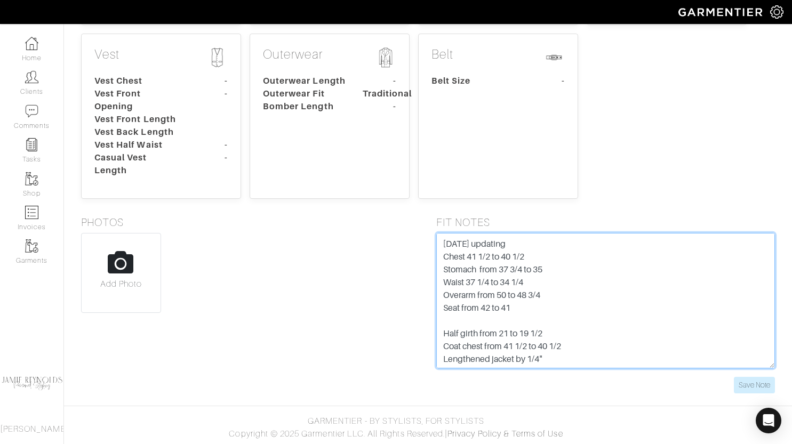
scroll to position [128, 0]
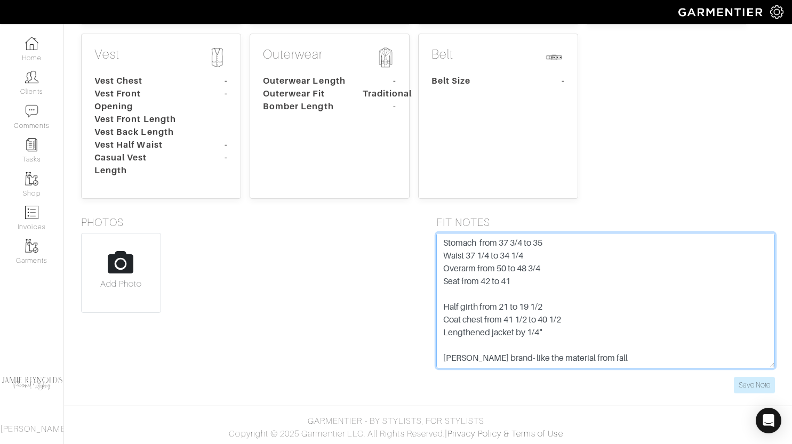
drag, startPoint x: 441, startPoint y: 242, endPoint x: 634, endPoint y: 357, distance: 224.2
click at [634, 357] on textarea "Likes a fitted shirt look Take in. half girth 1/2" Length is good sleeves-marke…" at bounding box center [605, 300] width 339 height 135
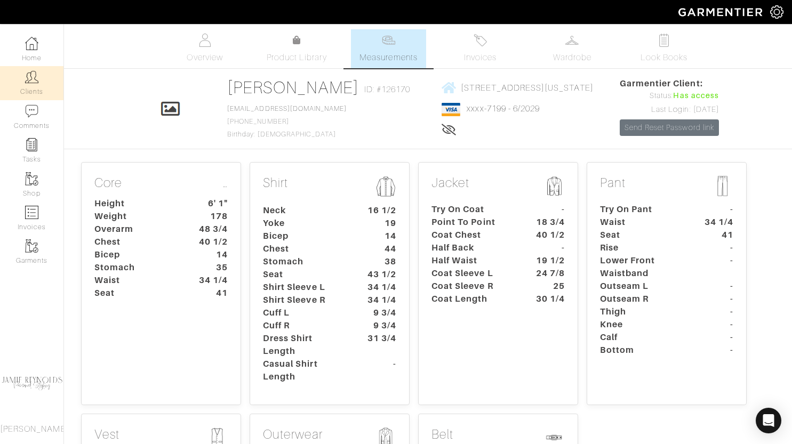
click at [23, 81] on link "Clients" at bounding box center [31, 83] width 63 height 34
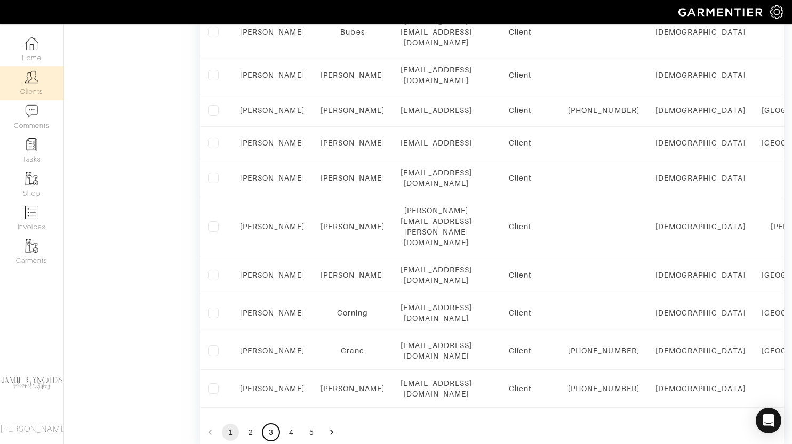
click at [275, 424] on button "3" at bounding box center [270, 432] width 17 height 17
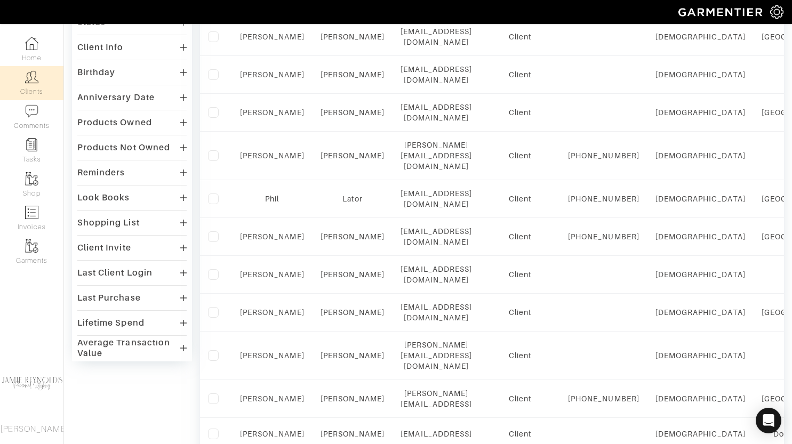
scroll to position [144, 0]
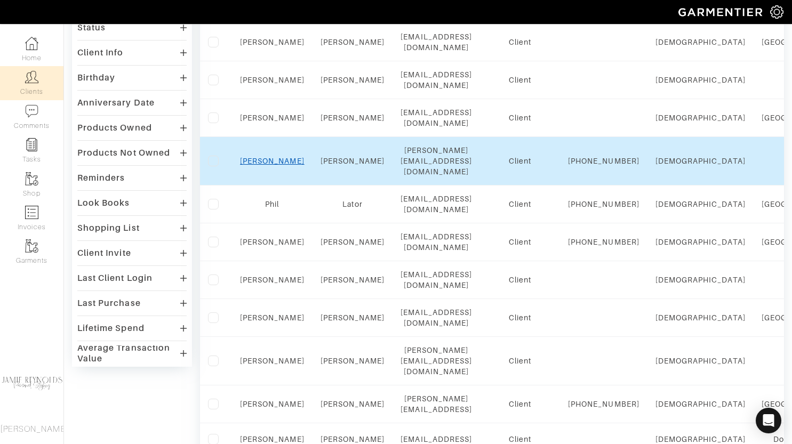
click at [273, 157] on link "[PERSON_NAME]" at bounding box center [272, 161] width 64 height 9
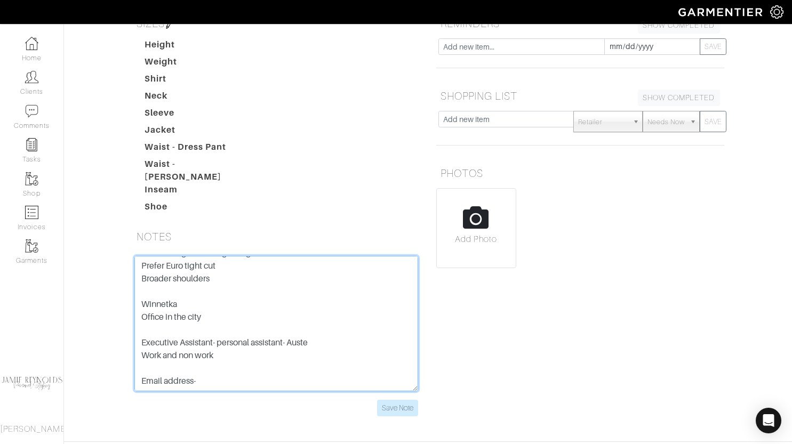
scroll to position [172, 0]
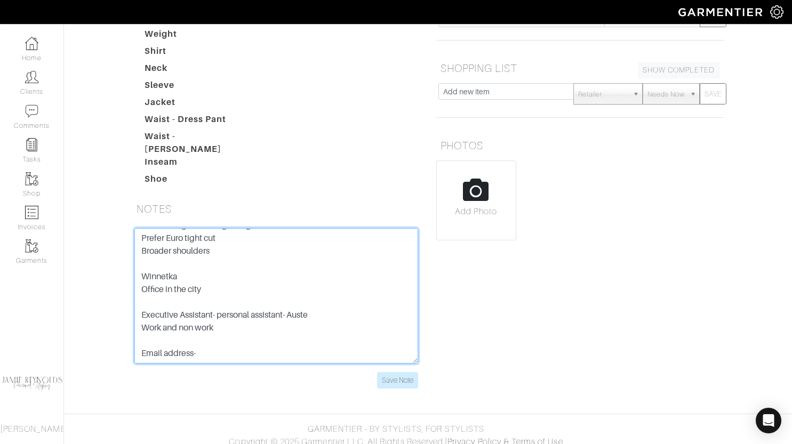
drag, startPoint x: 146, startPoint y: 334, endPoint x: 202, endPoint y: 333, distance: 56.5
click at [202, 333] on textarea "Knows Spaly- used TC- doesn't remember stylist Own and sold two companies Small…" at bounding box center [276, 295] width 284 height 135
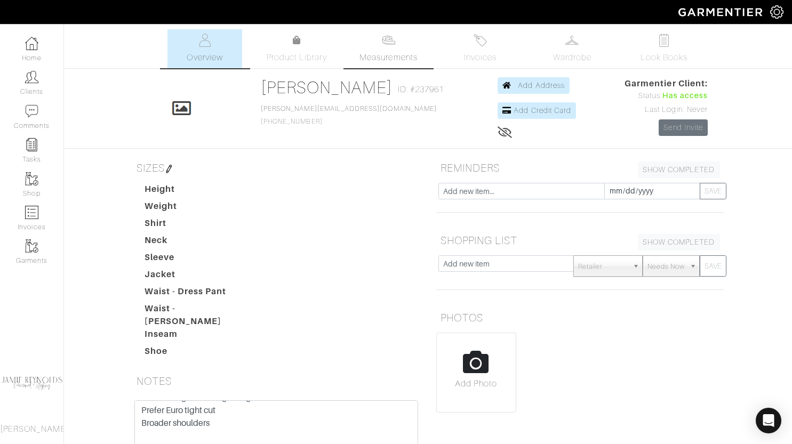
click at [369, 34] on link "Measurements" at bounding box center [388, 48] width 75 height 39
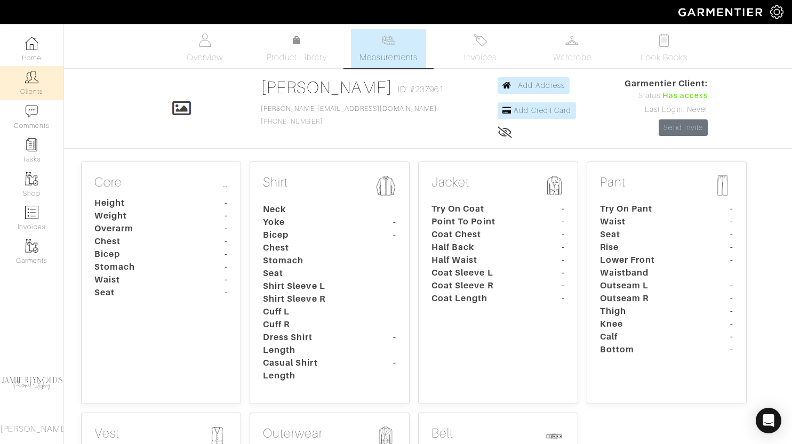
click at [38, 80] on link "Clients" at bounding box center [31, 83] width 63 height 34
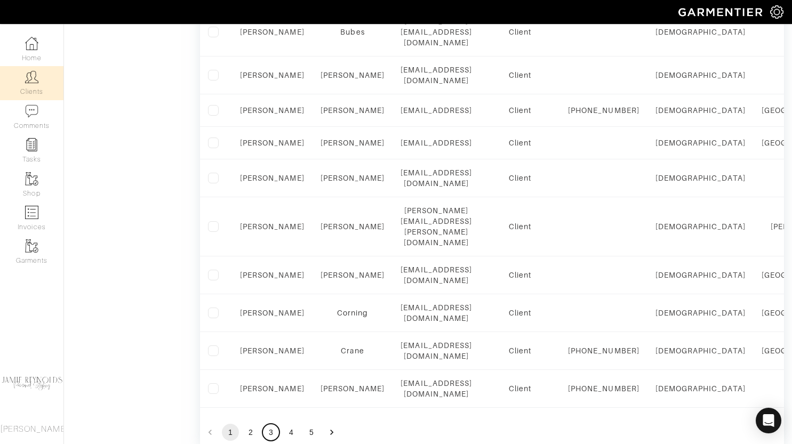
click at [269, 424] on button "3" at bounding box center [270, 432] width 17 height 17
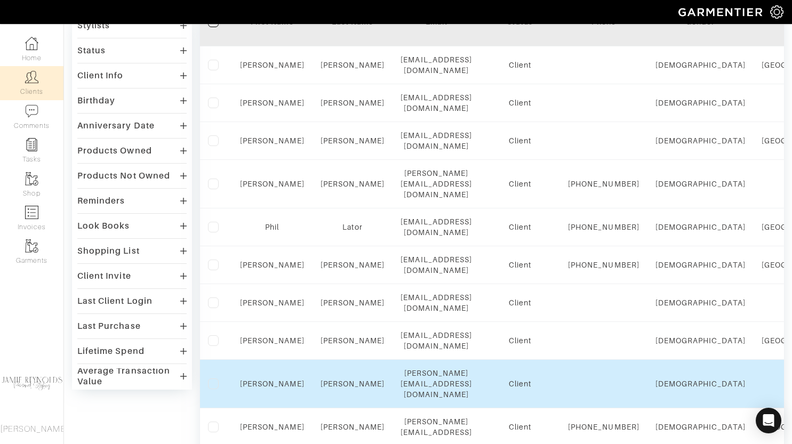
scroll to position [97, 0]
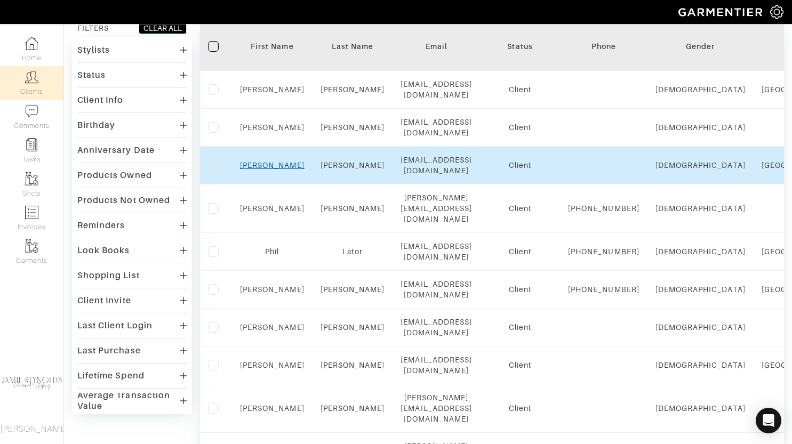
click at [270, 161] on link "[PERSON_NAME]" at bounding box center [272, 165] width 64 height 9
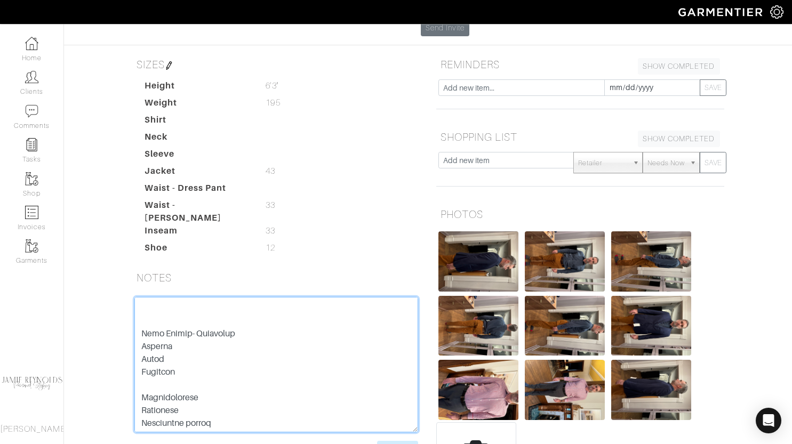
scroll to position [1100, 0]
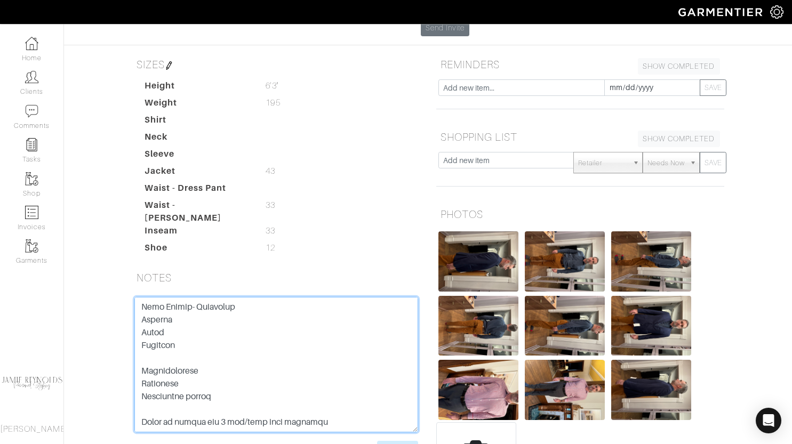
drag, startPoint x: 139, startPoint y: 239, endPoint x: 353, endPoint y: 367, distance: 250.0
click at [353, 367] on textarea at bounding box center [276, 364] width 284 height 135
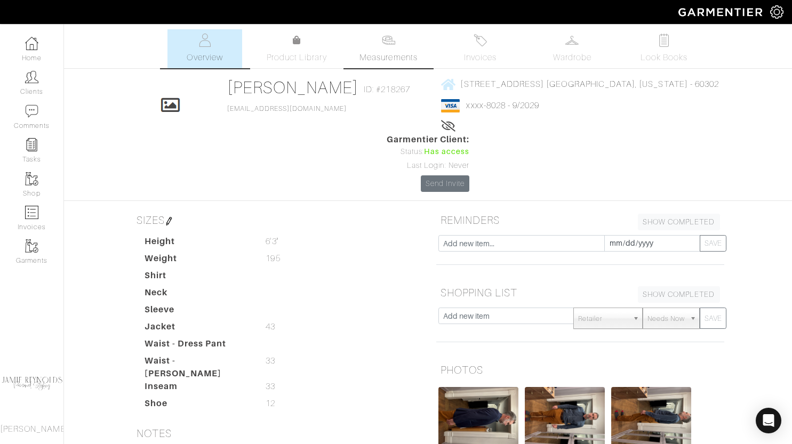
click at [389, 61] on span "Measurements" at bounding box center [388, 57] width 58 height 13
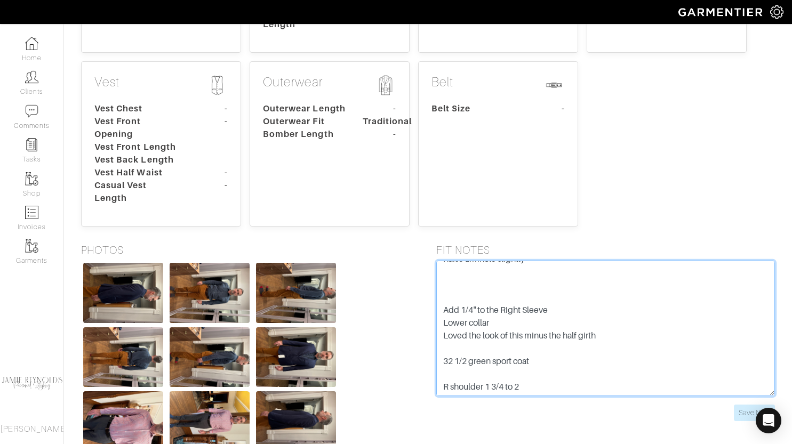
scroll to position [269, 0]
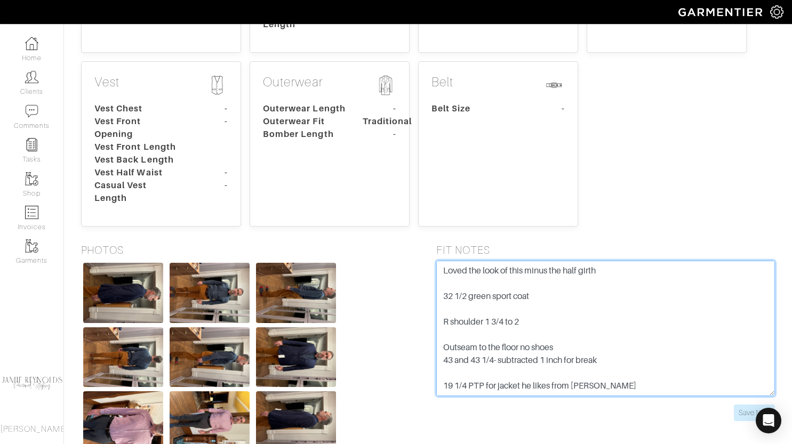
drag, startPoint x: 438, startPoint y: 214, endPoint x: 594, endPoint y: 359, distance: 213.5
click at [594, 359] on form "Coat sleeves- L 25 5/8 to 25 7/8 R from 25 3/4 to 25 7/8 Adjusted sleeves from …" at bounding box center [605, 341] width 339 height 160
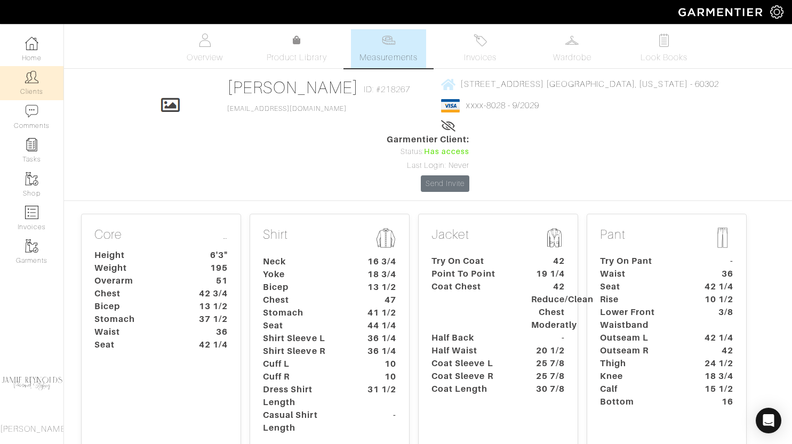
click at [37, 79] on img at bounding box center [31, 76] width 13 height 13
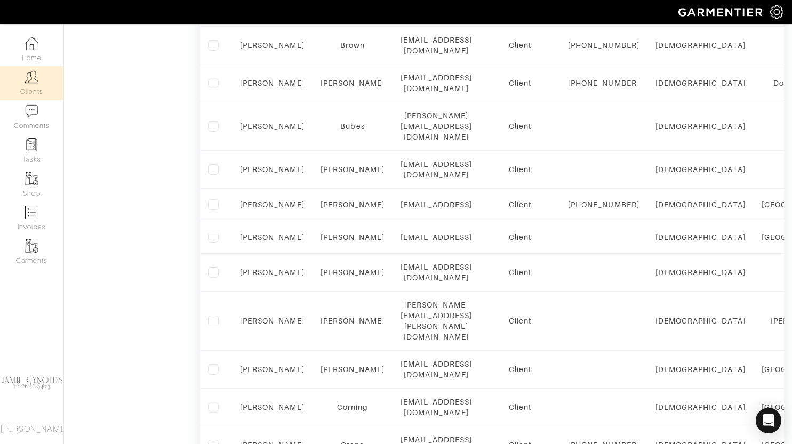
scroll to position [733, 0]
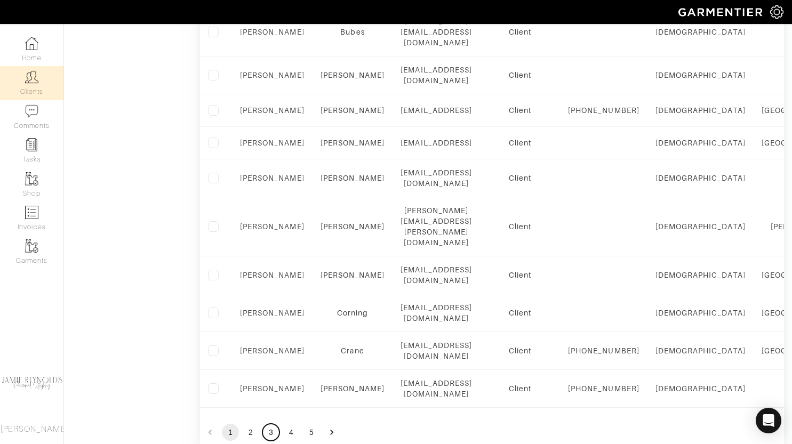
click at [269, 424] on button "3" at bounding box center [270, 432] width 17 height 17
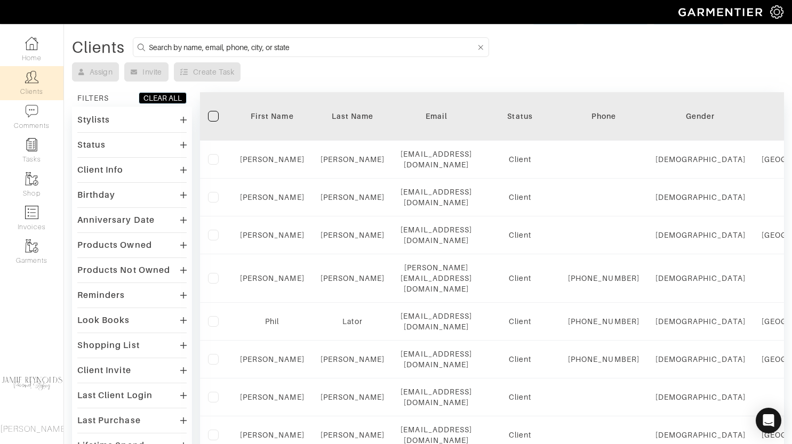
scroll to position [15, 0]
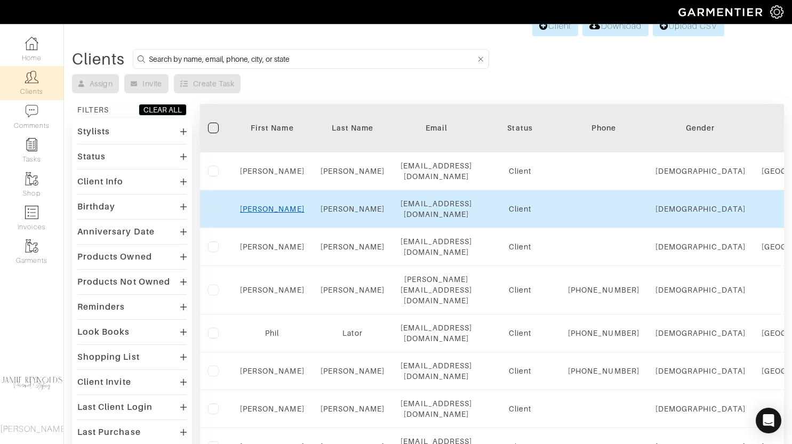
click at [273, 205] on link "[PERSON_NAME]" at bounding box center [272, 209] width 64 height 9
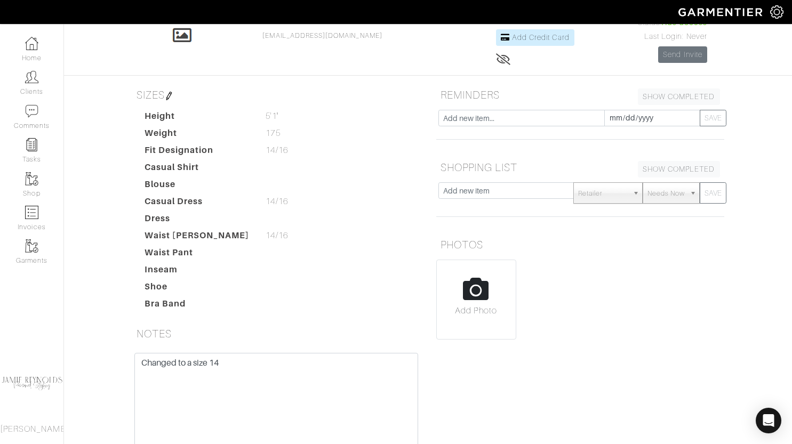
scroll to position [85, 0]
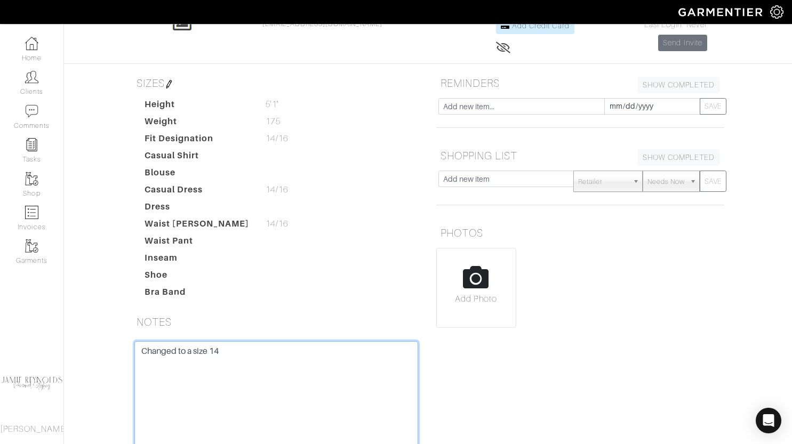
click at [241, 351] on textarea "Changed to a size 14" at bounding box center [276, 408] width 284 height 135
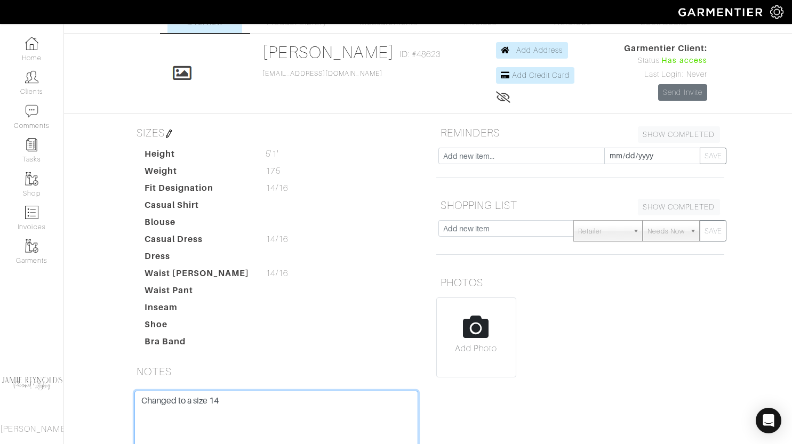
scroll to position [0, 0]
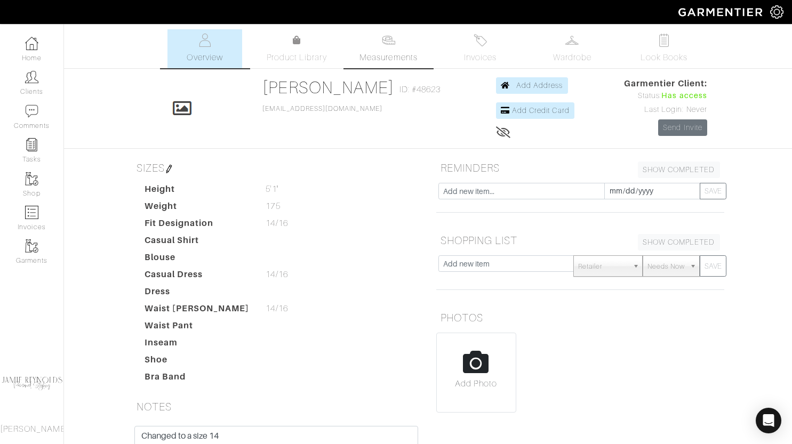
click at [382, 45] on img at bounding box center [388, 40] width 13 height 13
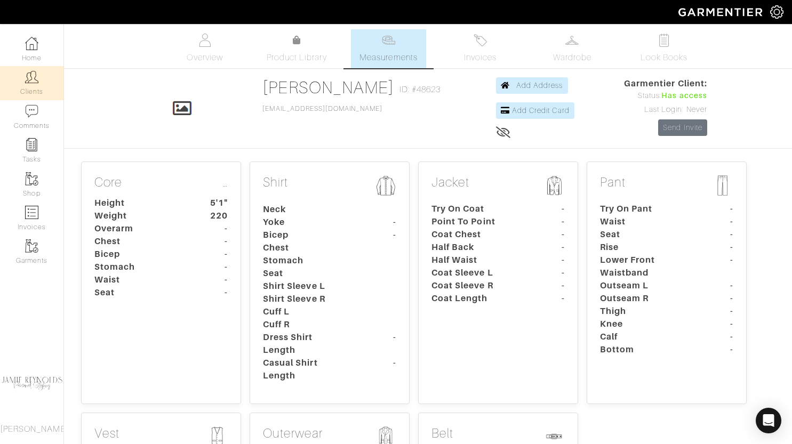
click at [35, 83] on img at bounding box center [31, 76] width 13 height 13
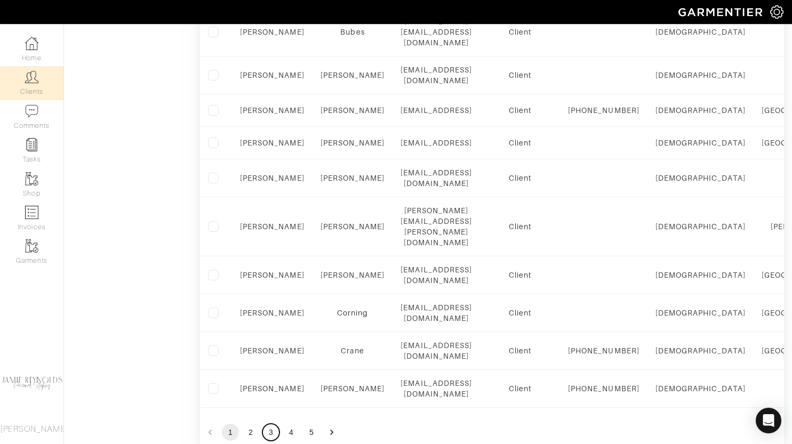
click at [270, 424] on button "3" at bounding box center [270, 432] width 17 height 17
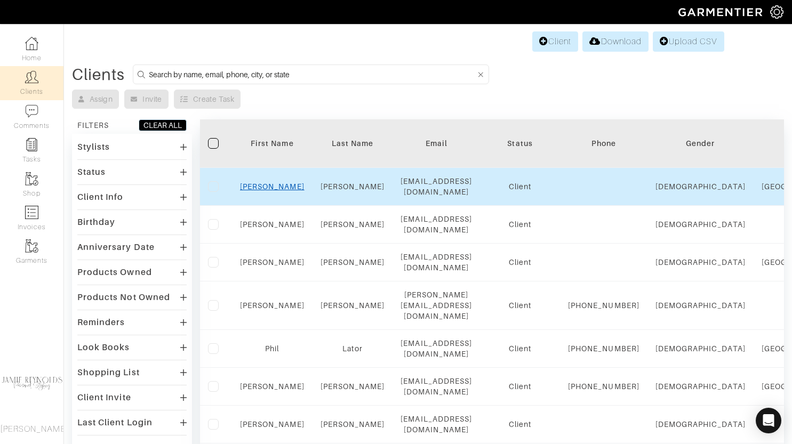
click at [270, 183] on link "[PERSON_NAME]" at bounding box center [272, 186] width 64 height 9
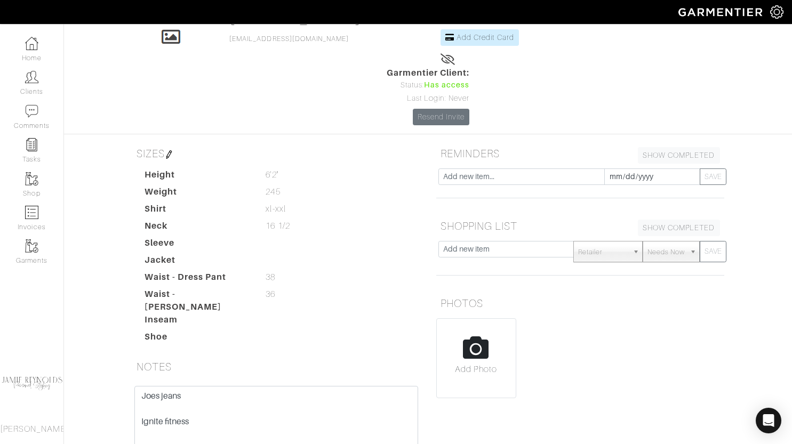
scroll to position [169, 0]
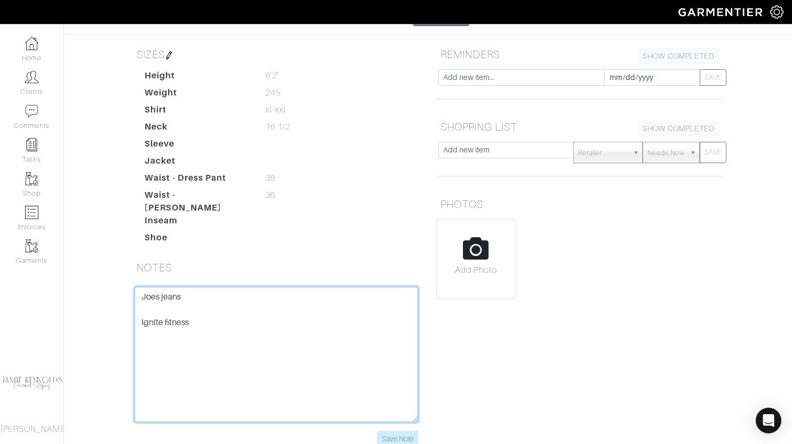
drag, startPoint x: 203, startPoint y: 255, endPoint x: 97, endPoint y: 215, distance: 112.7
click at [97, 215] on div "[PERSON_NAME] Overview Overview Measurements Product Library Invoices Wardrobe …" at bounding box center [396, 160] width 792 height 600
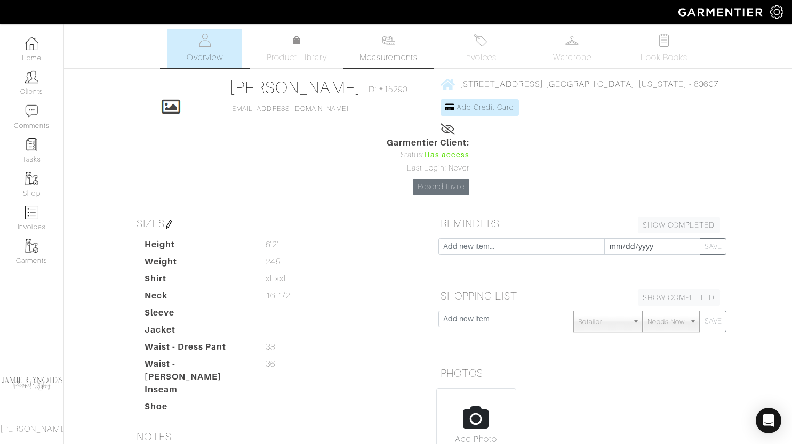
click at [389, 52] on span "Measurements" at bounding box center [388, 57] width 58 height 13
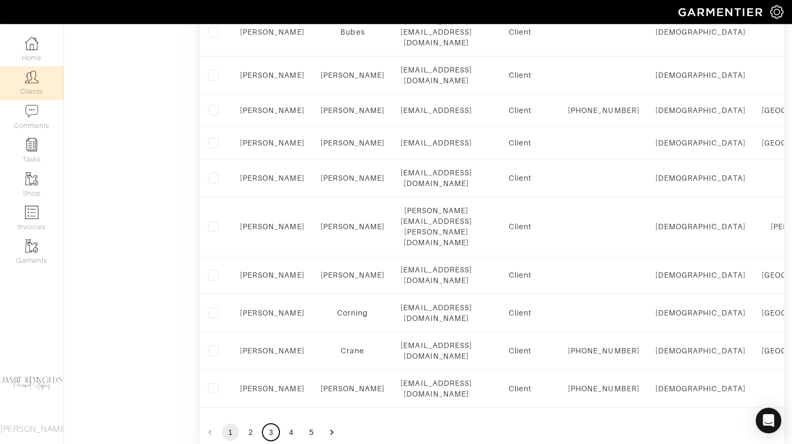
click at [271, 424] on button "3" at bounding box center [270, 432] width 17 height 17
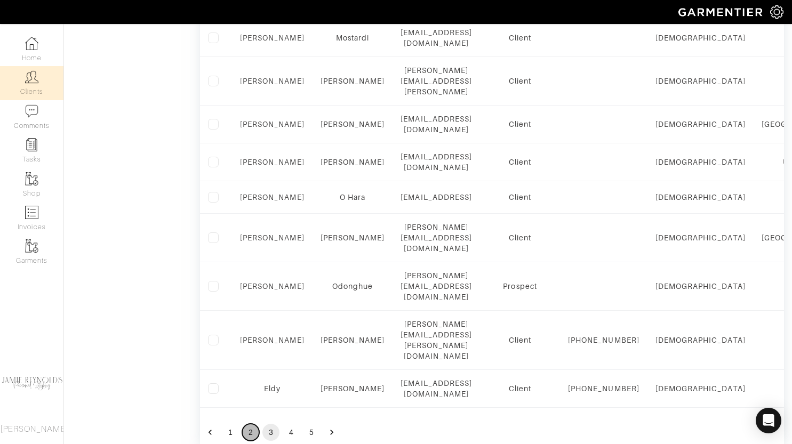
click at [249, 424] on button "2" at bounding box center [250, 432] width 17 height 17
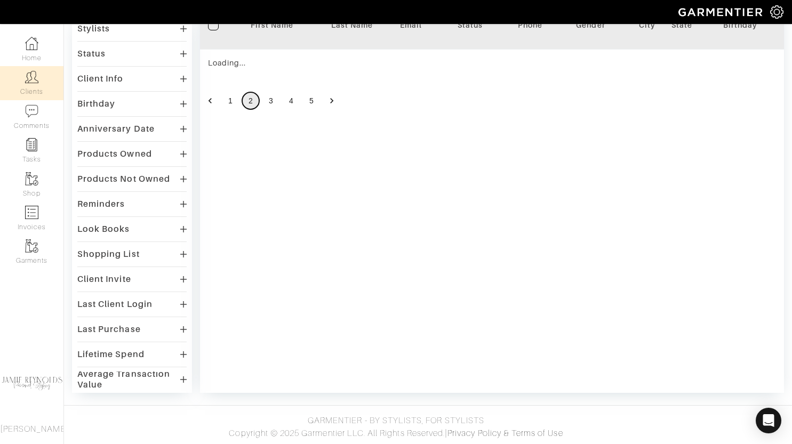
scroll to position [744, 0]
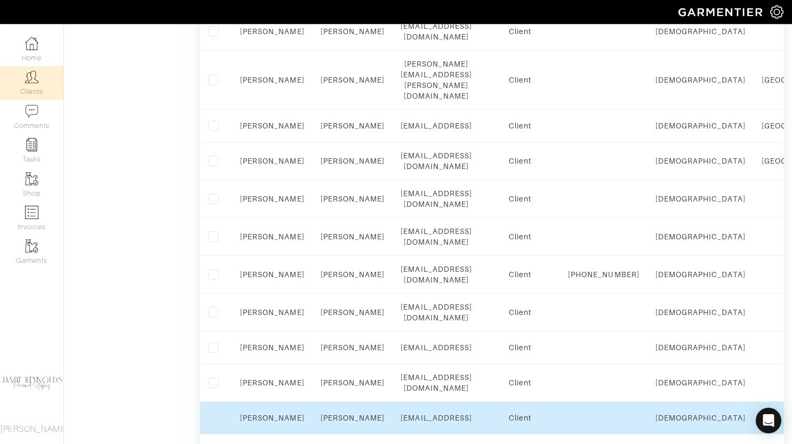
click at [272, 413] on div "[PERSON_NAME]" at bounding box center [272, 418] width 64 height 11
click at [270, 414] on link "[PERSON_NAME]" at bounding box center [272, 418] width 64 height 9
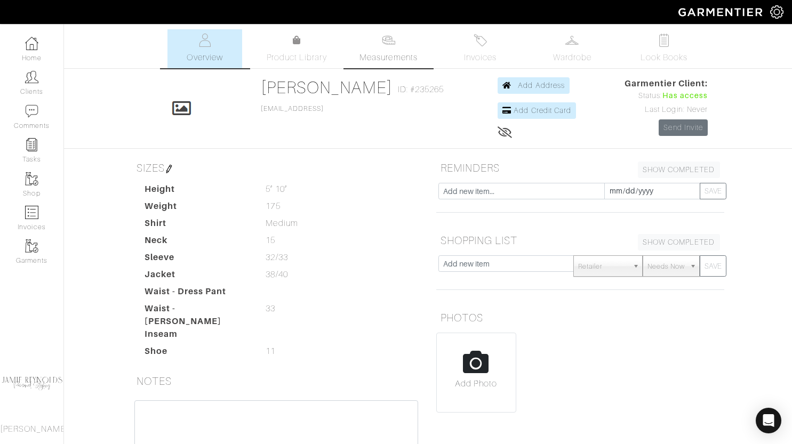
click at [387, 53] on span "Measurements" at bounding box center [388, 57] width 58 height 13
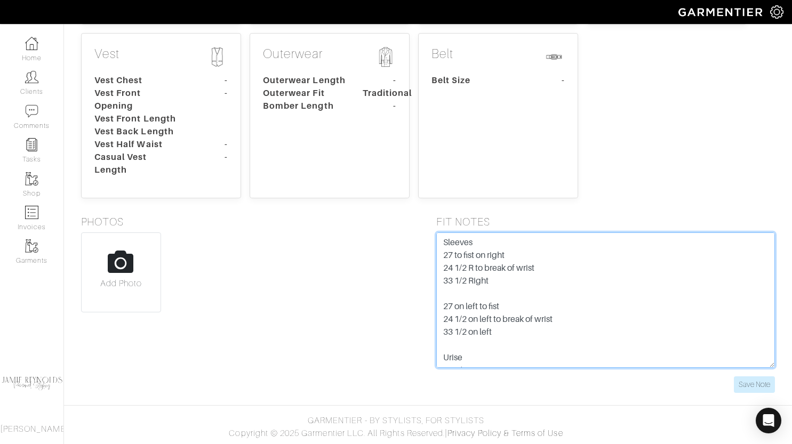
scroll to position [38, 0]
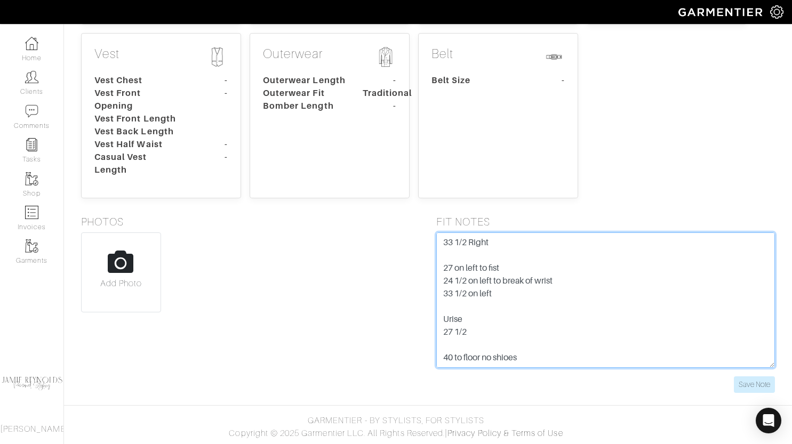
drag, startPoint x: 442, startPoint y: 244, endPoint x: 516, endPoint y: 377, distance: 152.5
click at [516, 377] on form "Sleeves 27 to fist on right 24 1/2 R to break of wrist 33 1/2 Right 27 on left …" at bounding box center [605, 312] width 339 height 160
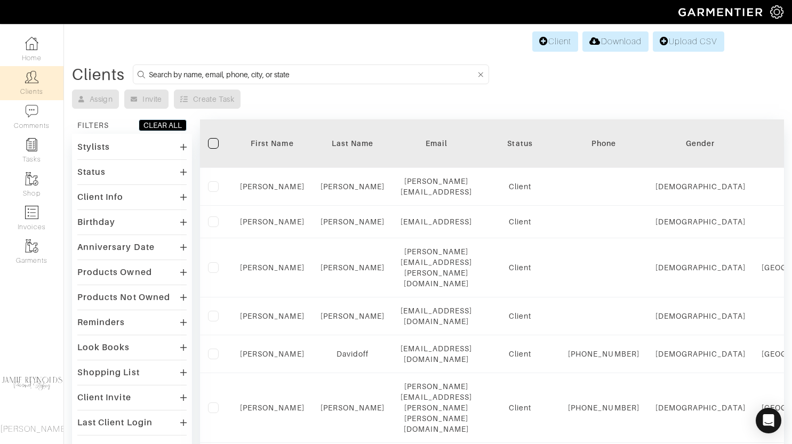
scroll to position [744, 0]
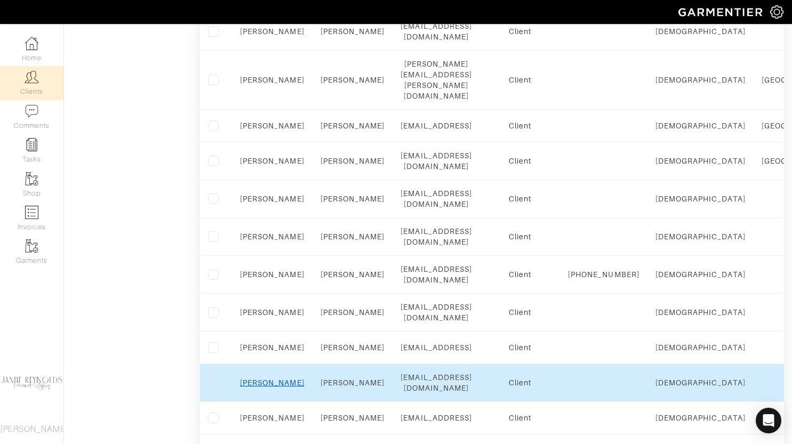
click at [275, 378] on link "[PERSON_NAME]" at bounding box center [272, 382] width 64 height 9
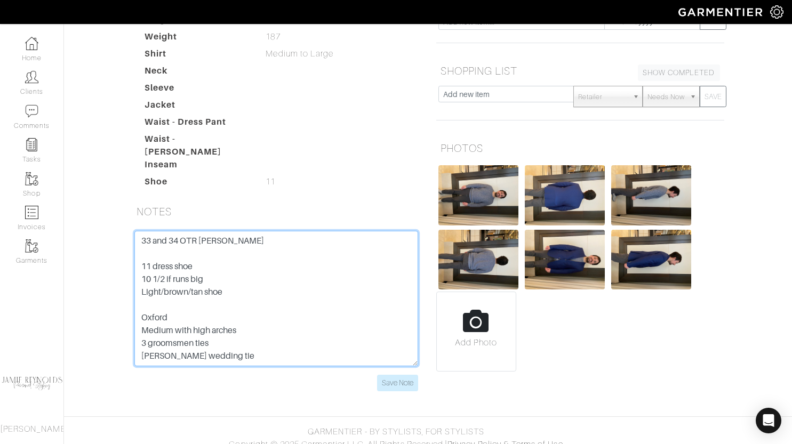
scroll to position [13, 0]
drag, startPoint x: 141, startPoint y: 233, endPoint x: 208, endPoint y: 375, distance: 157.4
click at [208, 375] on form "33 and 34 OTR [PERSON_NAME] 11 dress shoe 10 1/2 if runs big Light/brown/tan sh…" at bounding box center [276, 311] width 284 height 160
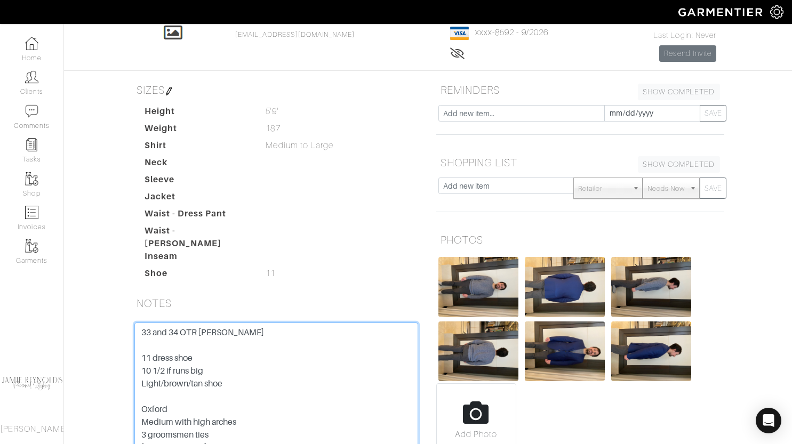
scroll to position [0, 0]
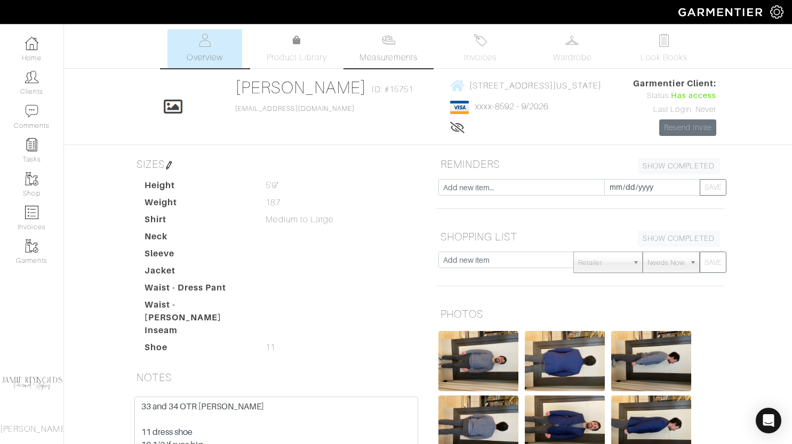
click at [384, 62] on span "Measurements" at bounding box center [388, 57] width 58 height 13
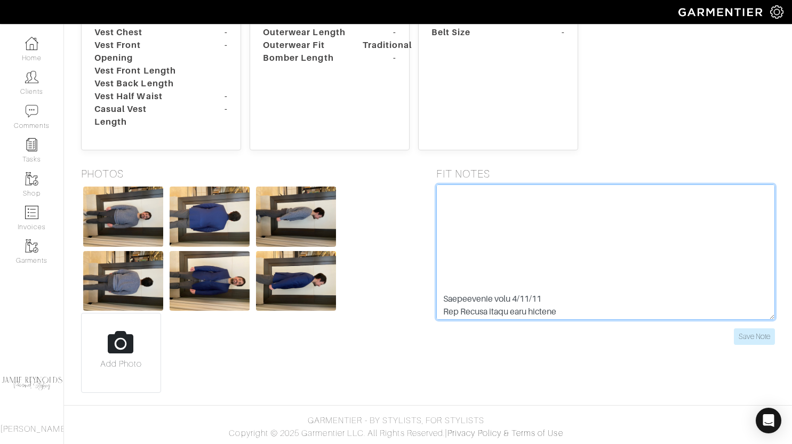
scroll to position [1139, 0]
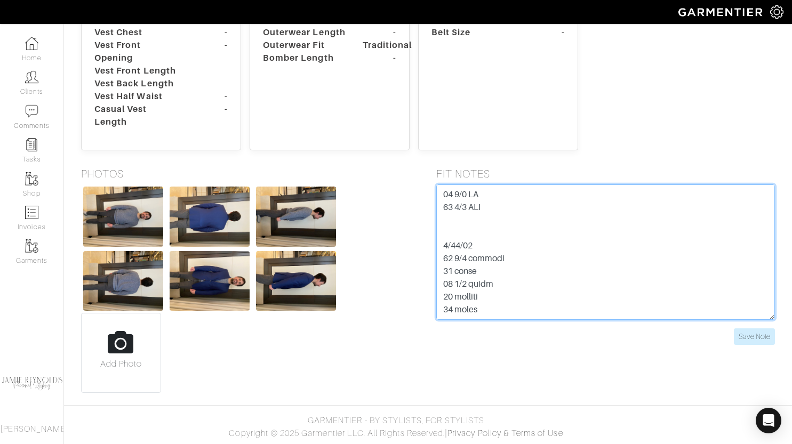
drag, startPoint x: 442, startPoint y: 191, endPoint x: 495, endPoint y: 280, distance: 103.9
click at [495, 280] on textarea at bounding box center [605, 251] width 339 height 135
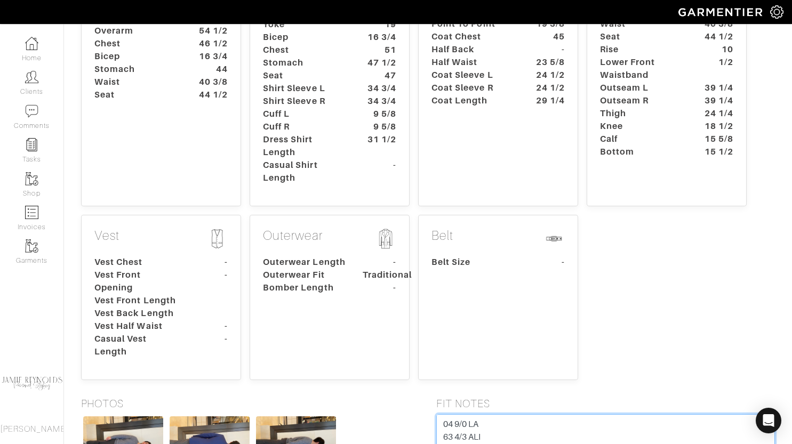
scroll to position [0, 0]
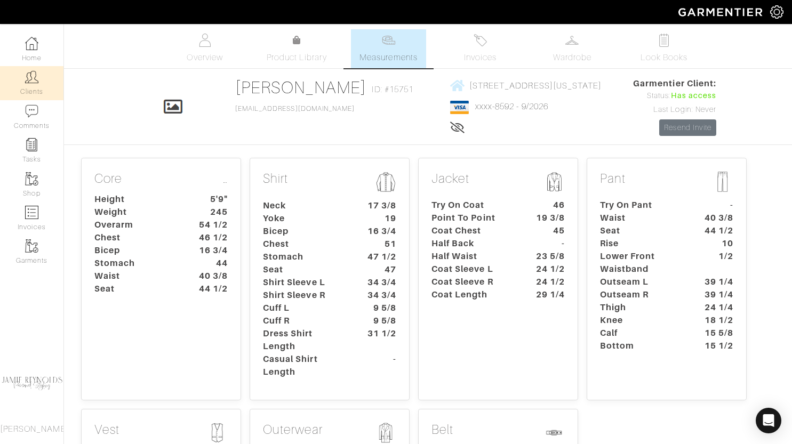
click at [28, 85] on link "Clients" at bounding box center [31, 83] width 63 height 34
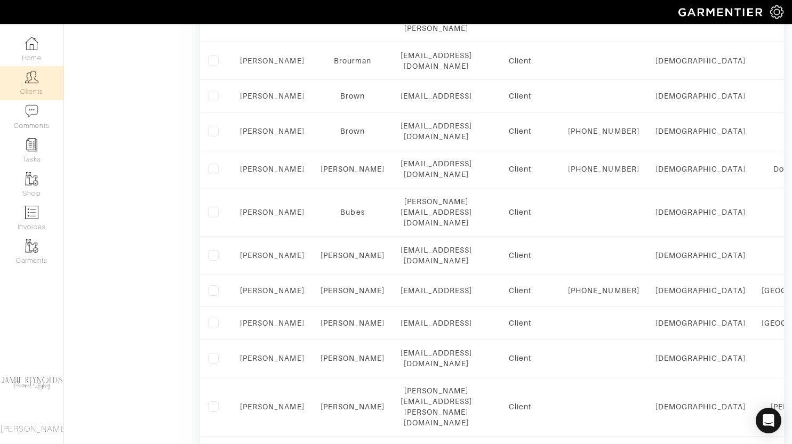
scroll to position [733, 0]
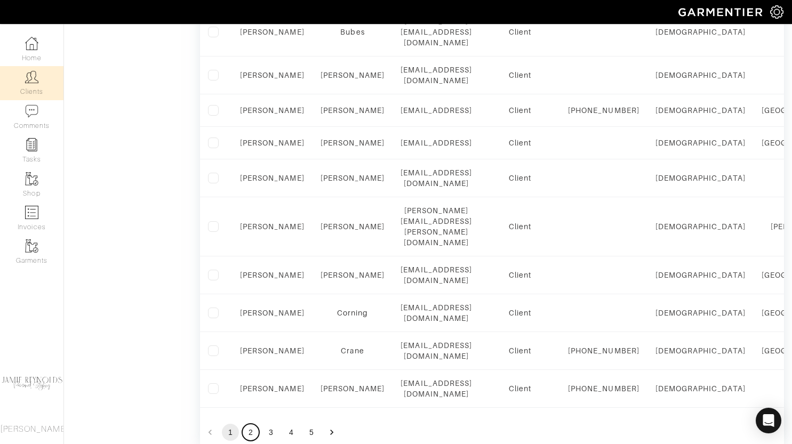
click at [249, 424] on button "2" at bounding box center [250, 432] width 17 height 17
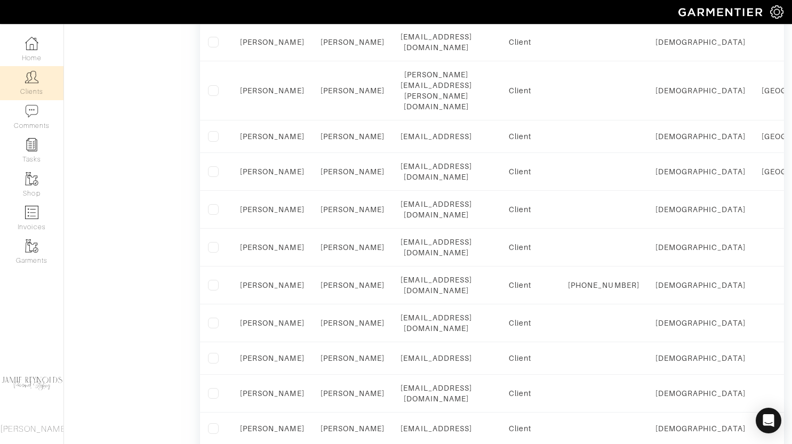
scroll to position [744, 0]
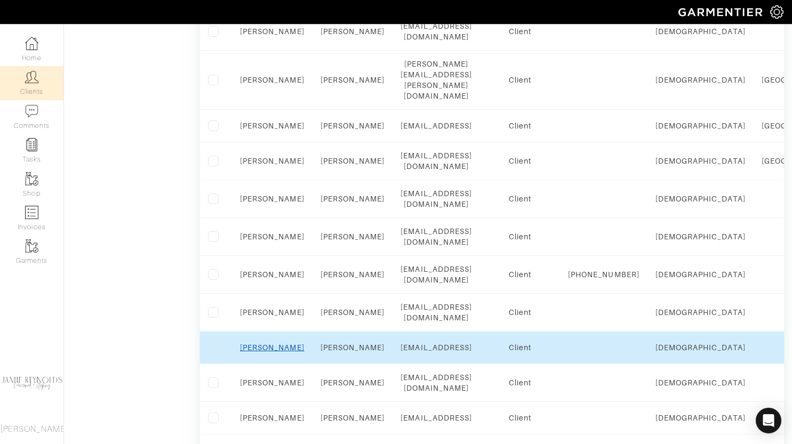
click at [278, 343] on link "[PERSON_NAME]" at bounding box center [272, 347] width 64 height 9
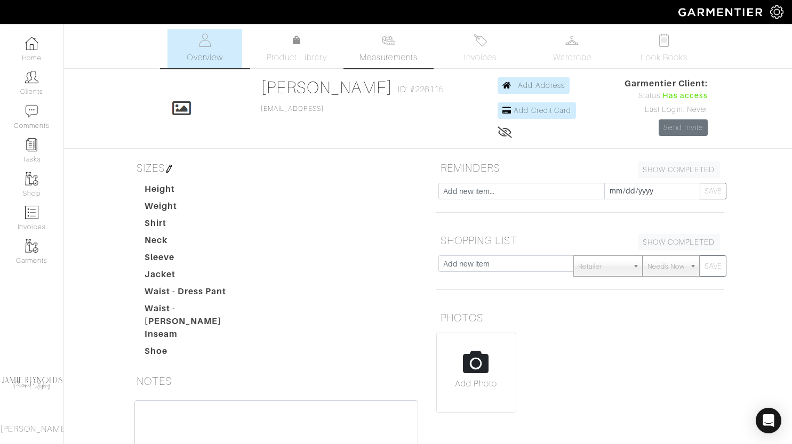
click at [388, 50] on link "Measurements" at bounding box center [388, 48] width 75 height 39
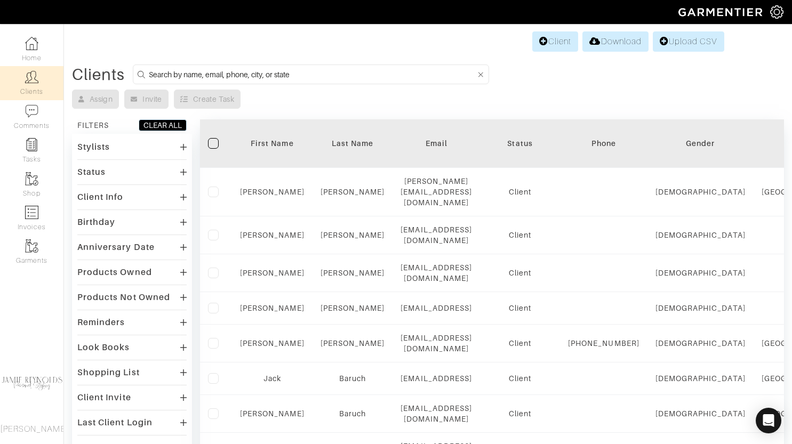
scroll to position [733, 0]
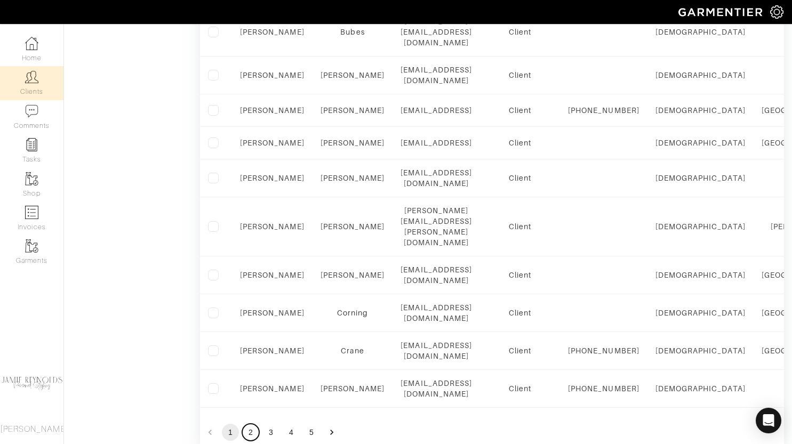
click at [251, 424] on button "2" at bounding box center [250, 432] width 17 height 17
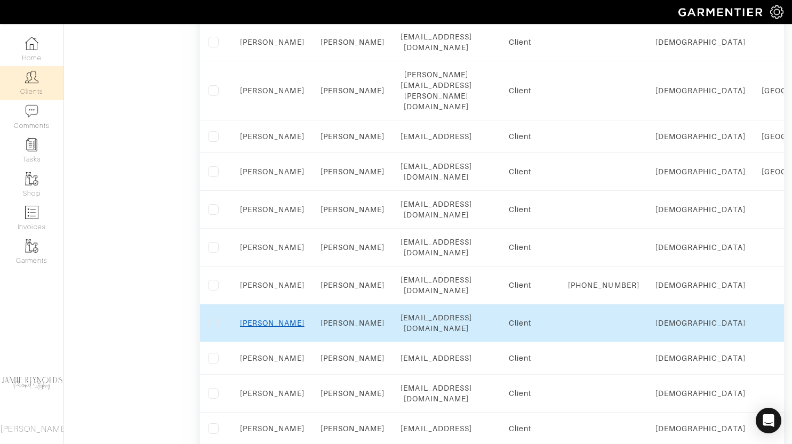
click at [275, 319] on link "[PERSON_NAME]" at bounding box center [272, 323] width 64 height 9
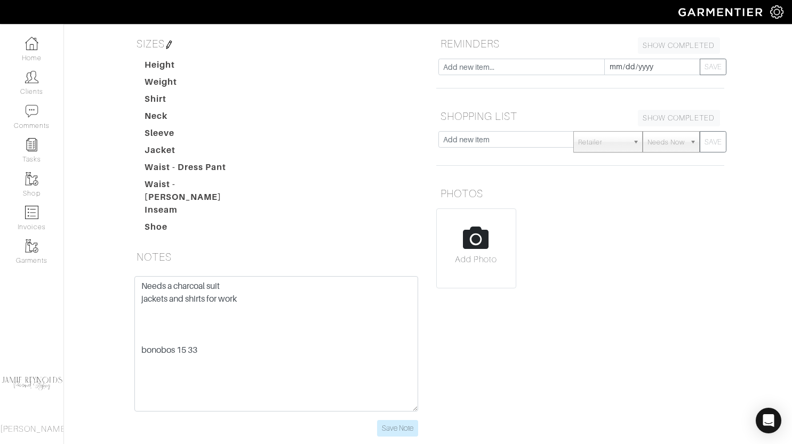
scroll to position [136, 0]
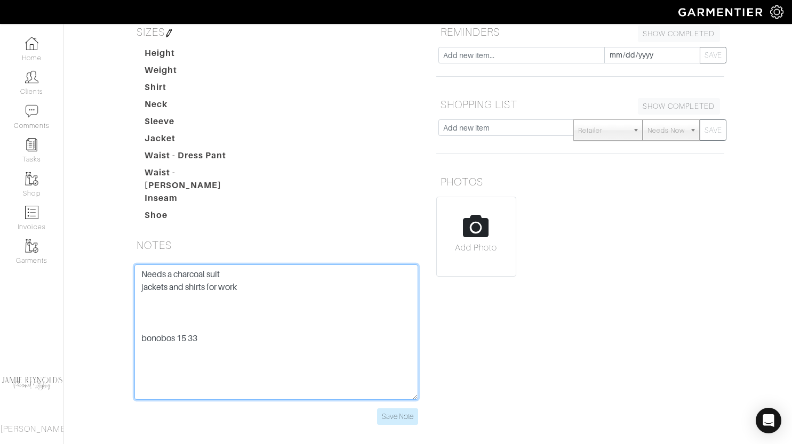
drag, startPoint x: 136, startPoint y: 264, endPoint x: 244, endPoint y: 361, distance: 144.2
click at [244, 361] on textarea "Needs a charcoal suit jackets and shirts for work bonobos 15 33" at bounding box center [276, 331] width 284 height 135
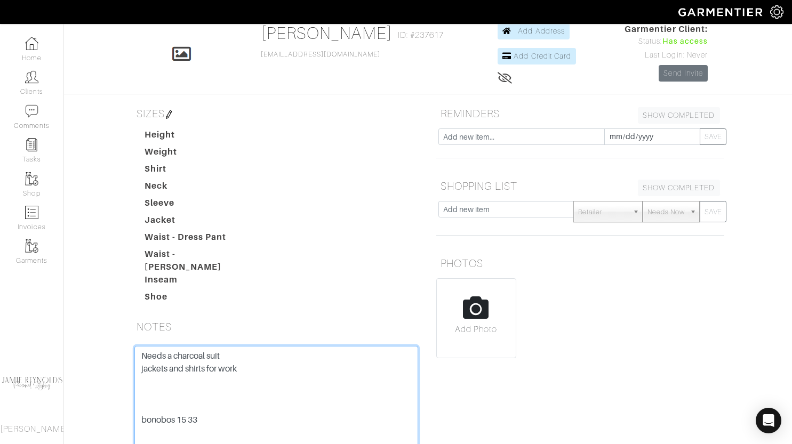
scroll to position [0, 0]
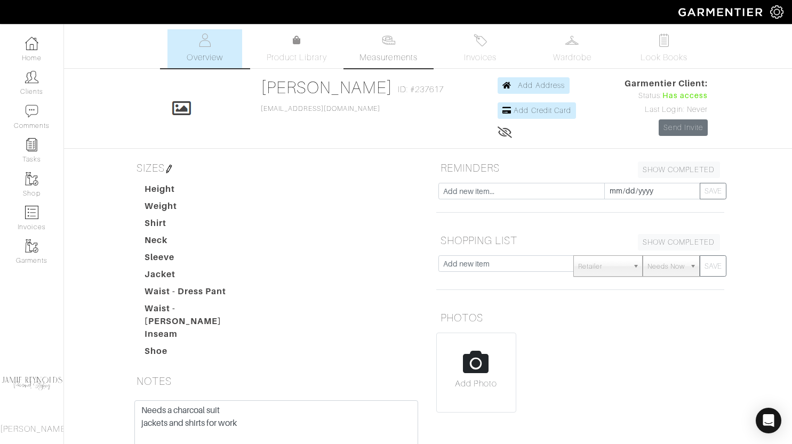
click at [401, 44] on link "Measurements" at bounding box center [388, 48] width 75 height 39
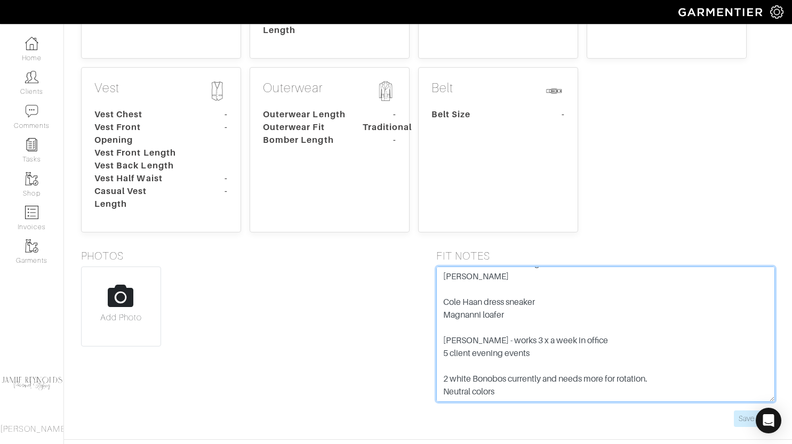
scroll to position [380, 0]
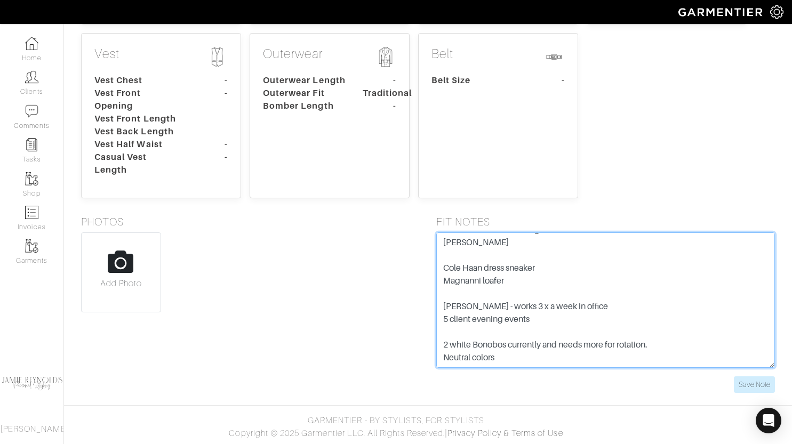
drag, startPoint x: 443, startPoint y: 277, endPoint x: 547, endPoint y: 320, distance: 113.2
click at [547, 320] on textarea "LIkes a trimmer to moderate fit Dark jeans Charcoal suit Solid jackets shirts- …" at bounding box center [605, 299] width 339 height 135
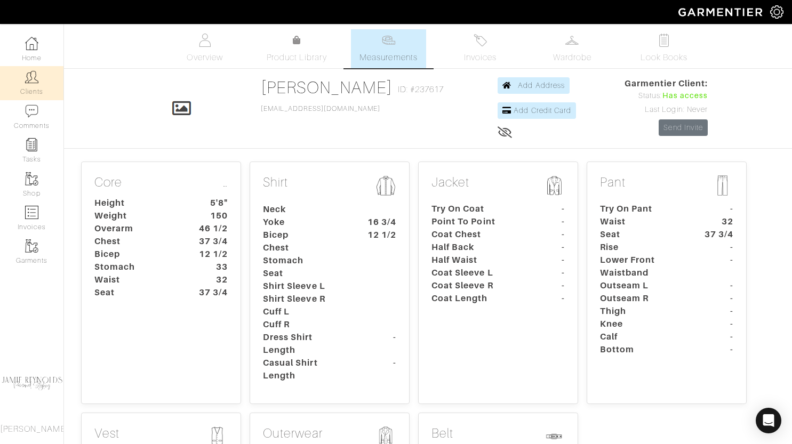
click at [41, 79] on link "Clients" at bounding box center [31, 83] width 63 height 34
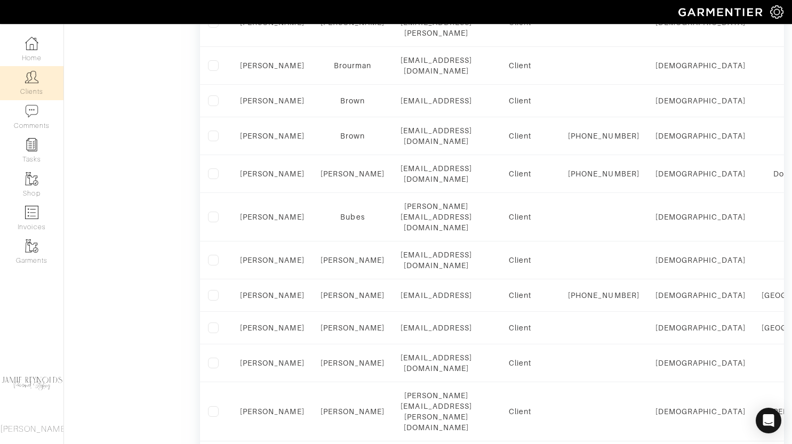
scroll to position [733, 0]
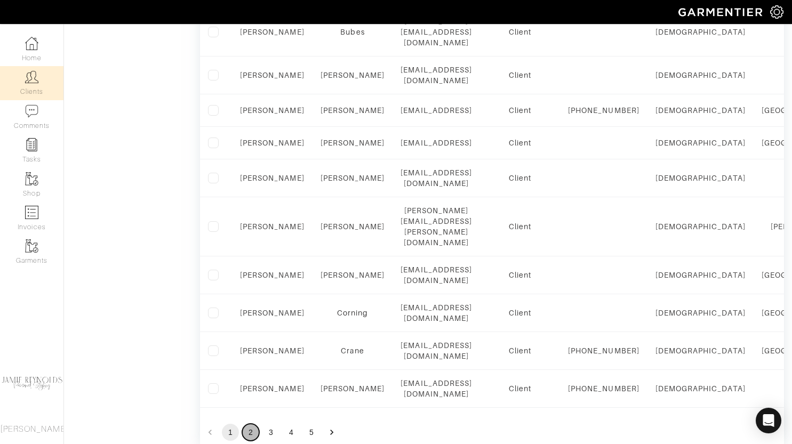
click at [252, 424] on button "2" at bounding box center [250, 432] width 17 height 17
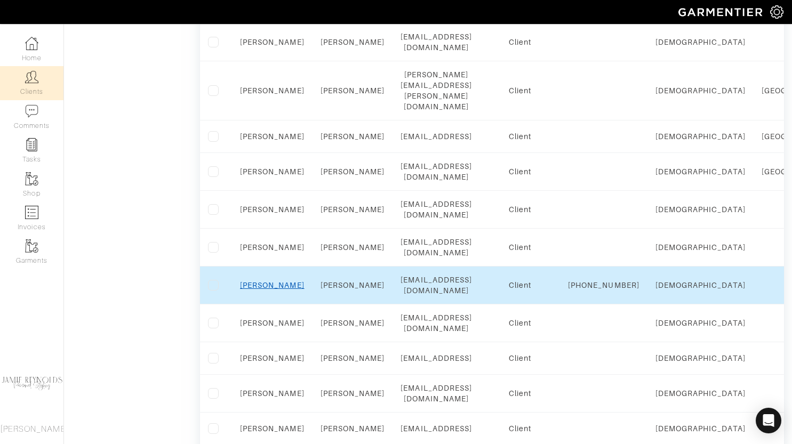
click at [274, 281] on link "[PERSON_NAME]" at bounding box center [272, 285] width 64 height 9
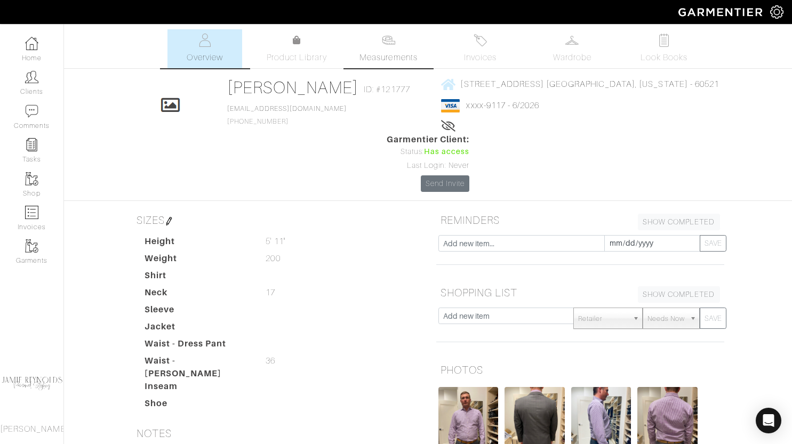
click at [387, 45] on img at bounding box center [388, 40] width 13 height 13
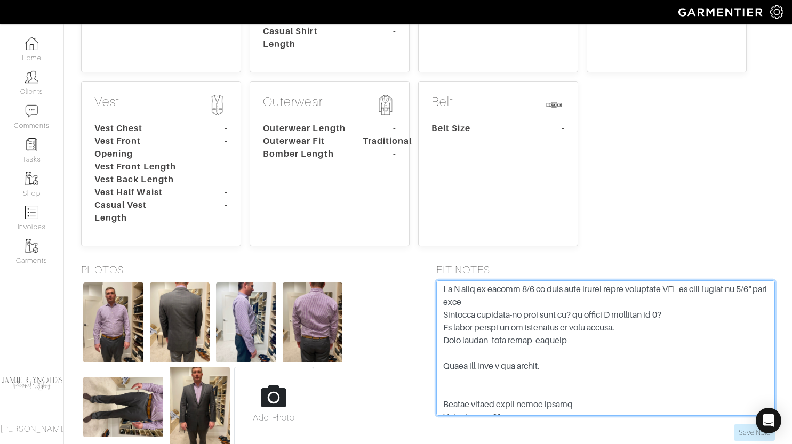
scroll to position [588, 0]
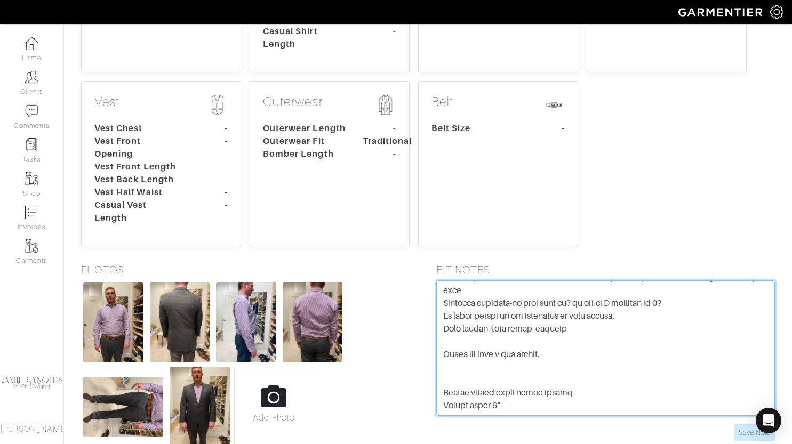
drag, startPoint x: 441, startPoint y: 235, endPoint x: 499, endPoint y: 366, distance: 143.4
click at [499, 366] on form "Save Note" at bounding box center [605, 360] width 339 height 160
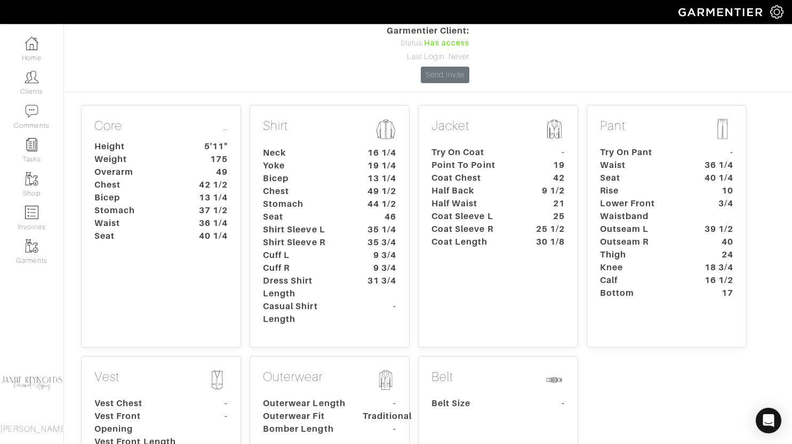
scroll to position [0, 0]
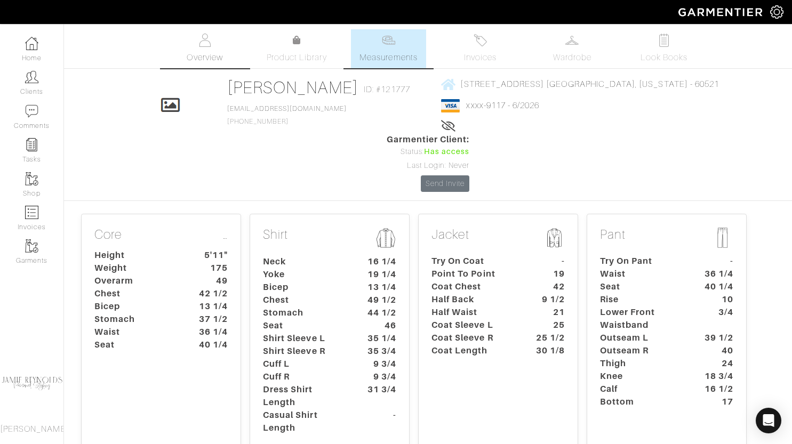
click at [209, 44] on img at bounding box center [204, 40] width 13 height 13
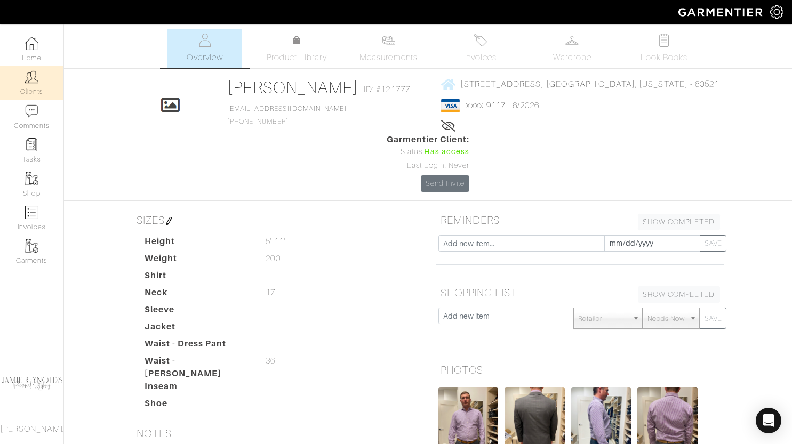
click at [33, 87] on link "Clients" at bounding box center [31, 83] width 63 height 34
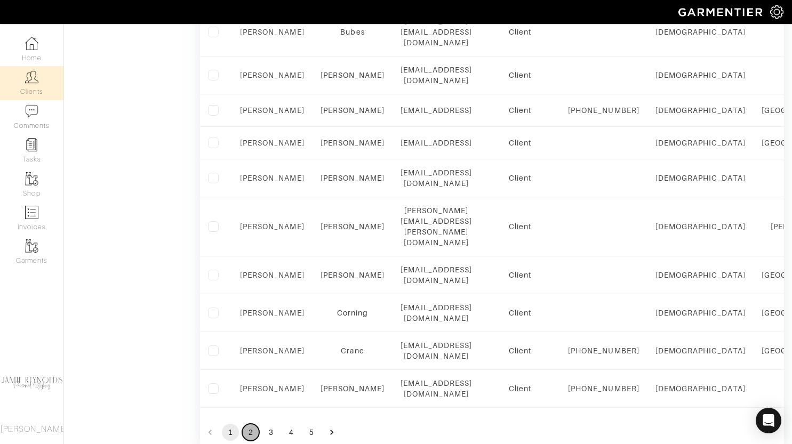
click at [251, 424] on button "2" at bounding box center [250, 432] width 17 height 17
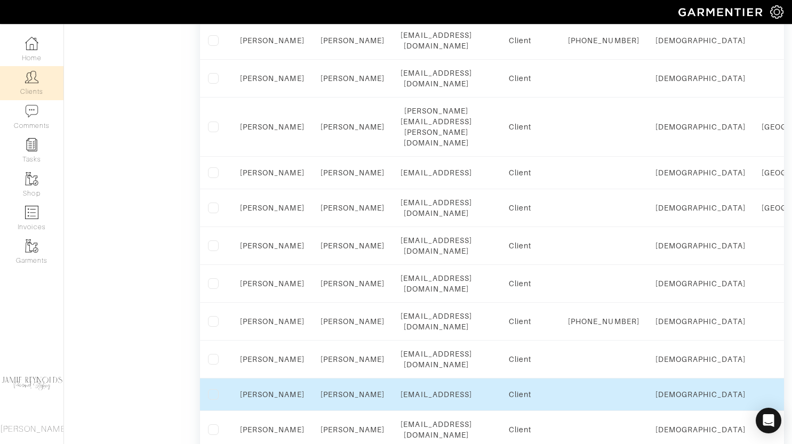
scroll to position [696, 0]
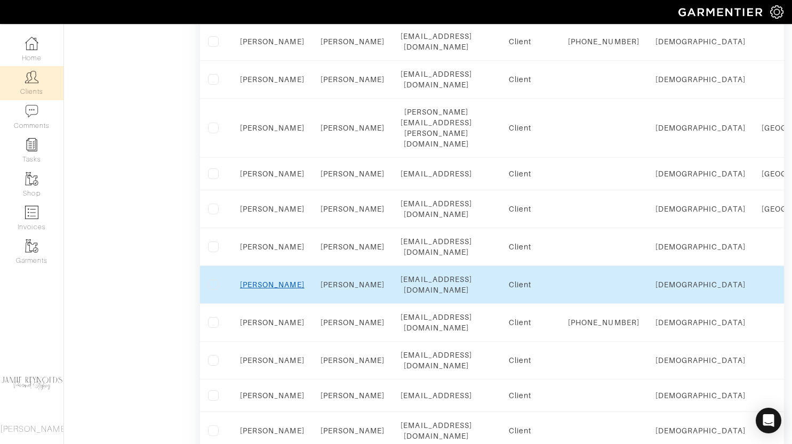
click at [272, 280] on link "Jeanne" at bounding box center [272, 284] width 64 height 9
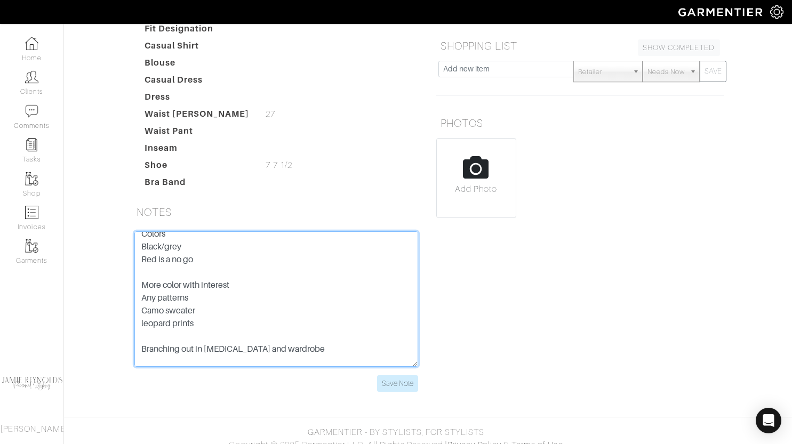
scroll to position [640, 0]
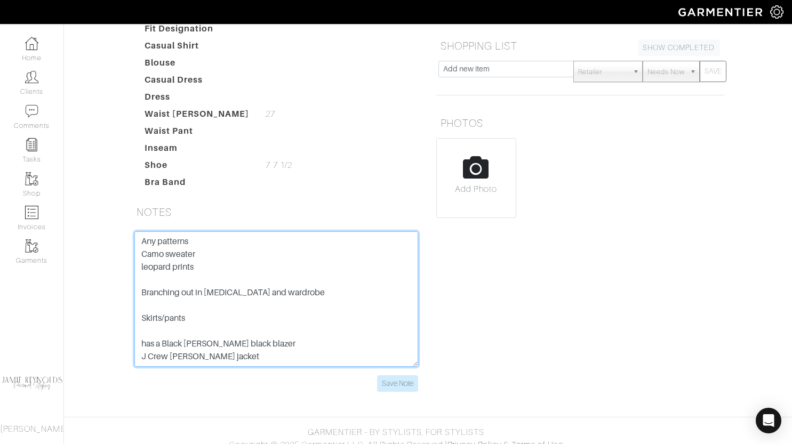
drag, startPoint x: 141, startPoint y: 241, endPoint x: 235, endPoint y: 378, distance: 165.6
click at [235, 378] on form "Fundraising background Art Institute-Home Design [GEOGRAPHIC_DATA] 3rd grade-bo…" at bounding box center [276, 311] width 284 height 160
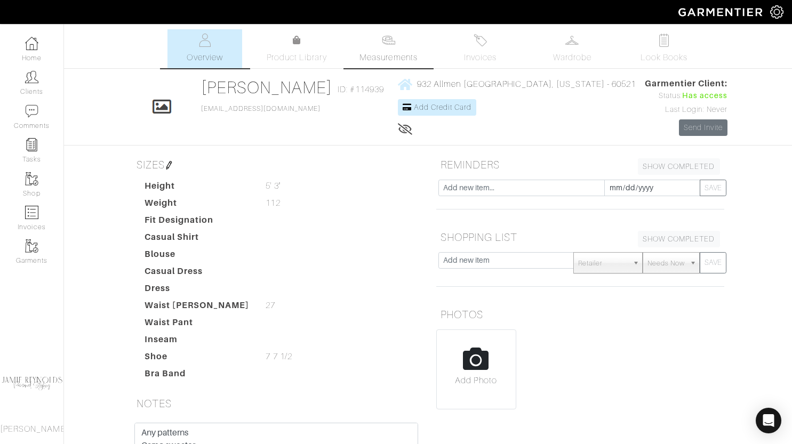
click at [387, 54] on span "Measurements" at bounding box center [388, 57] width 58 height 13
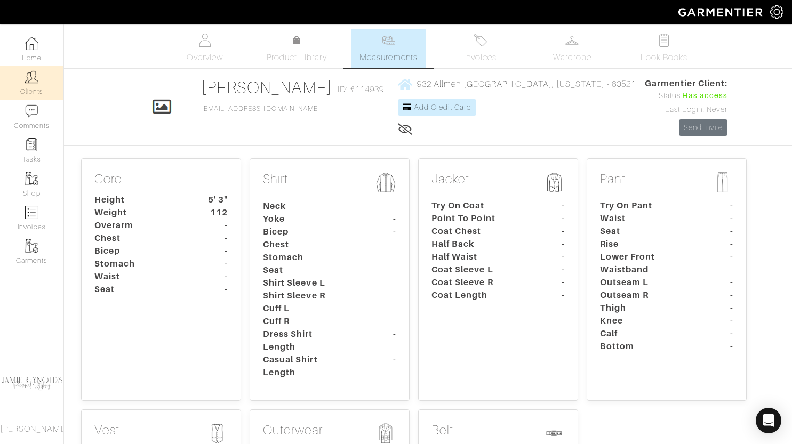
click at [21, 76] on link "Clients" at bounding box center [31, 83] width 63 height 34
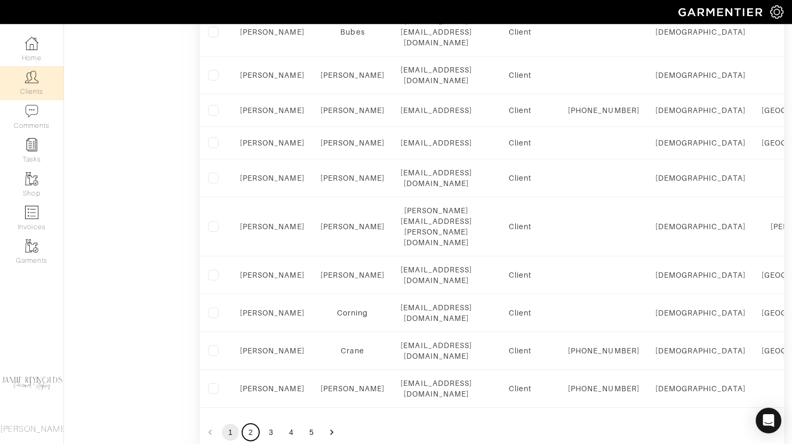
click at [248, 424] on button "2" at bounding box center [250, 432] width 17 height 17
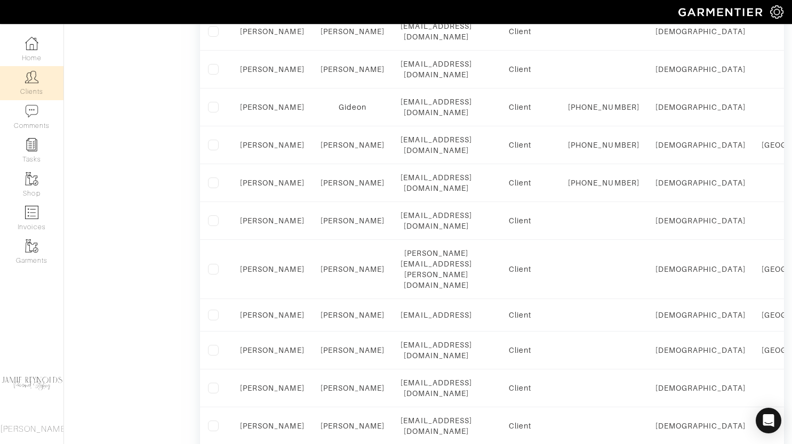
scroll to position [556, 0]
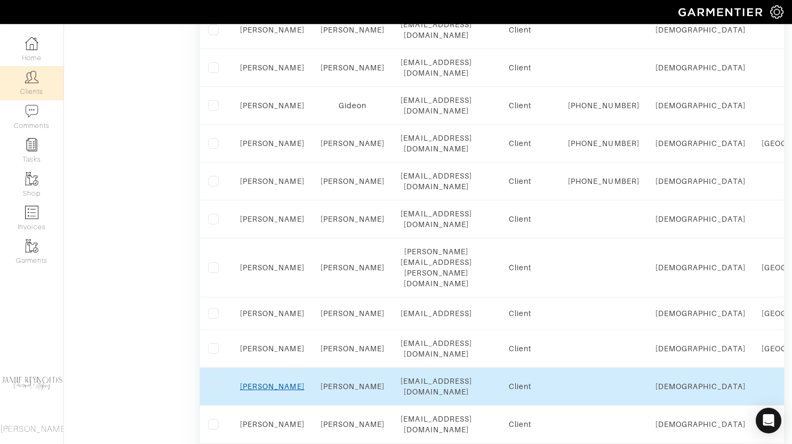
click at [274, 382] on link "[PERSON_NAME]" at bounding box center [272, 386] width 64 height 9
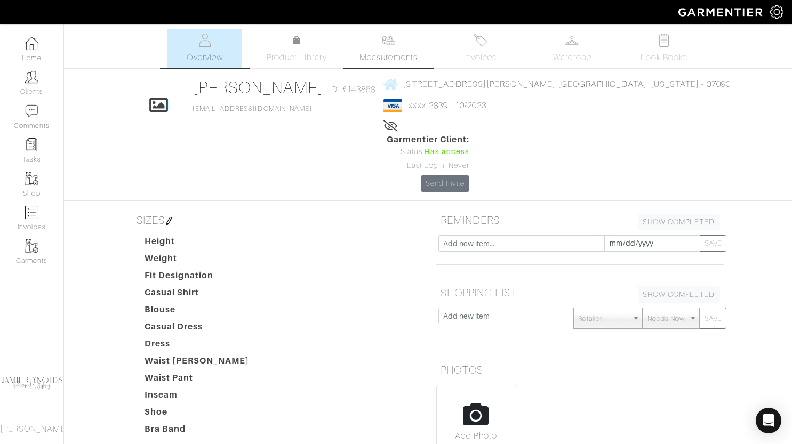
click at [380, 52] on span "Measurements" at bounding box center [388, 57] width 58 height 13
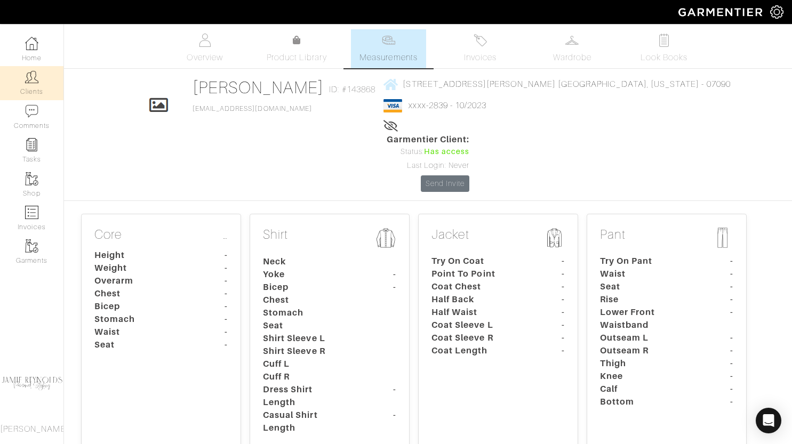
click at [35, 78] on img at bounding box center [31, 76] width 13 height 13
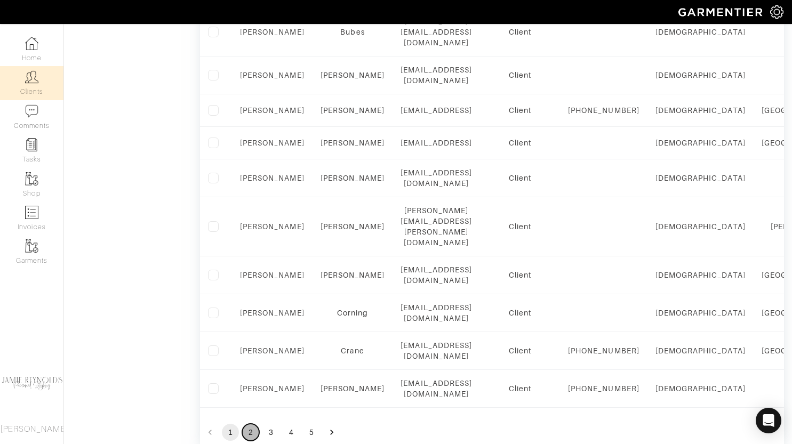
click at [252, 424] on button "2" at bounding box center [250, 432] width 17 height 17
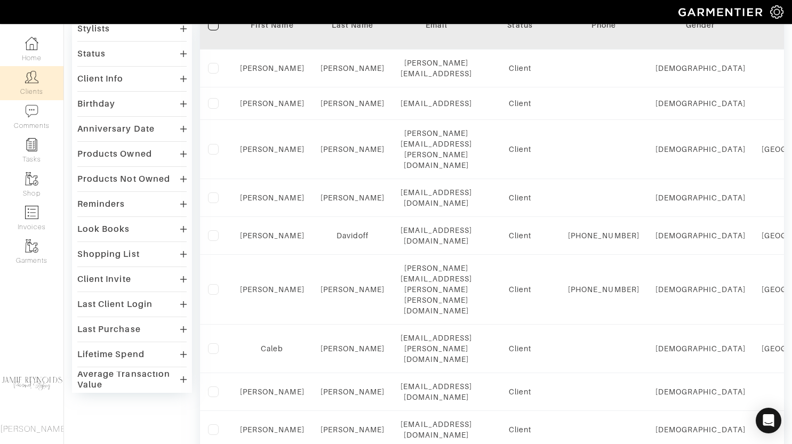
scroll to position [733, 0]
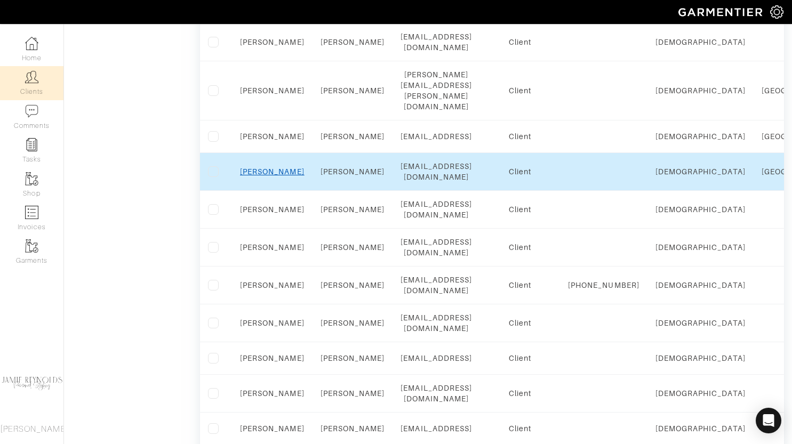
click at [274, 167] on link "Brian" at bounding box center [272, 171] width 64 height 9
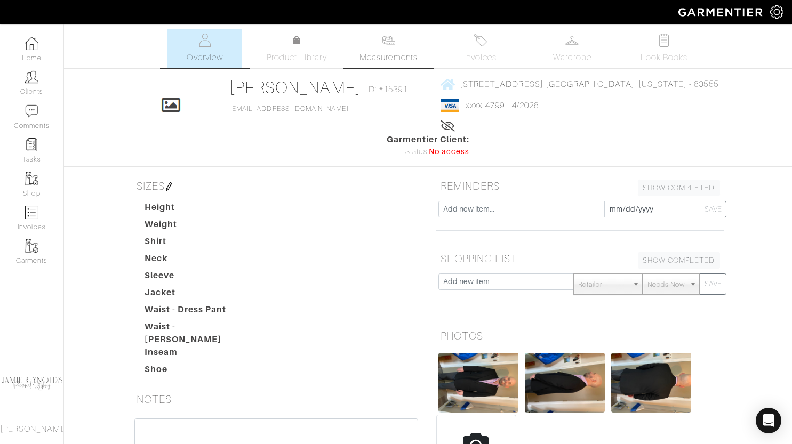
click at [411, 60] on span "Measurements" at bounding box center [388, 57] width 58 height 13
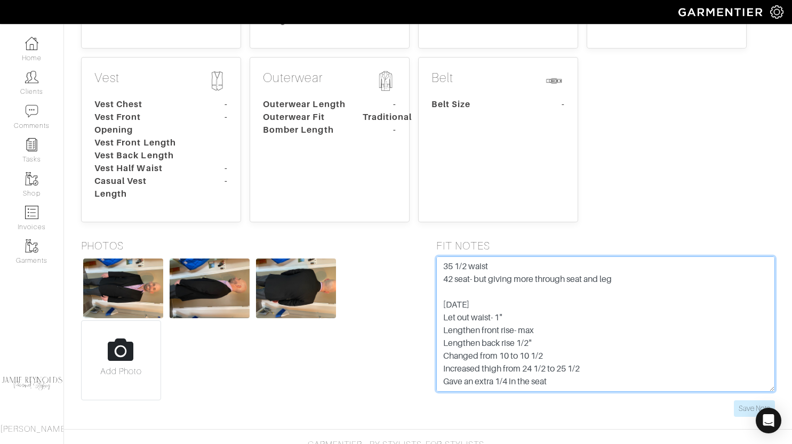
scroll to position [220, 0]
drag, startPoint x: 442, startPoint y: 239, endPoint x: 553, endPoint y: 277, distance: 117.2
click at [553, 277] on textarea "Bad Ass- grey jacket monogram Hagene- blue jacket Updated measurements 5/2/22 4…" at bounding box center [605, 323] width 339 height 135
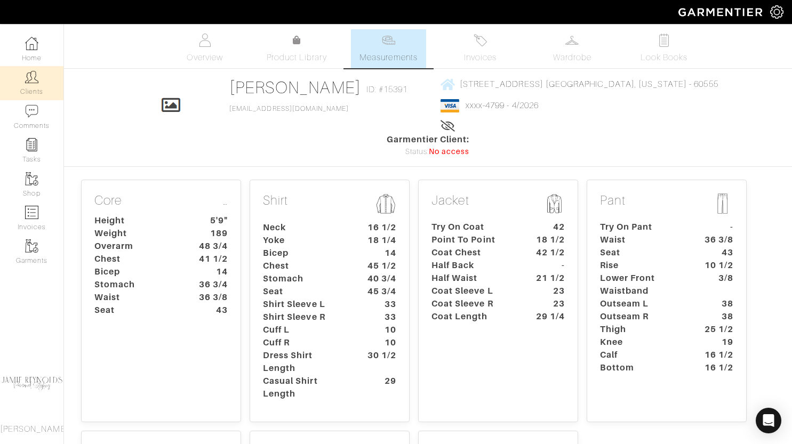
click at [39, 89] on link "Clients" at bounding box center [31, 83] width 63 height 34
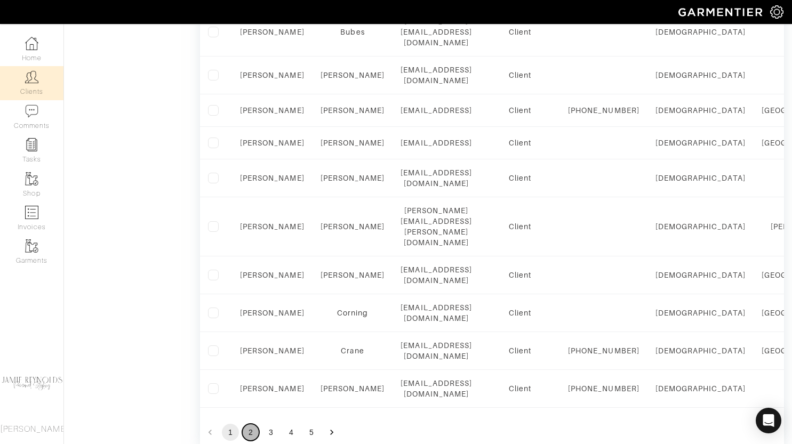
click at [247, 424] on button "2" at bounding box center [250, 432] width 17 height 17
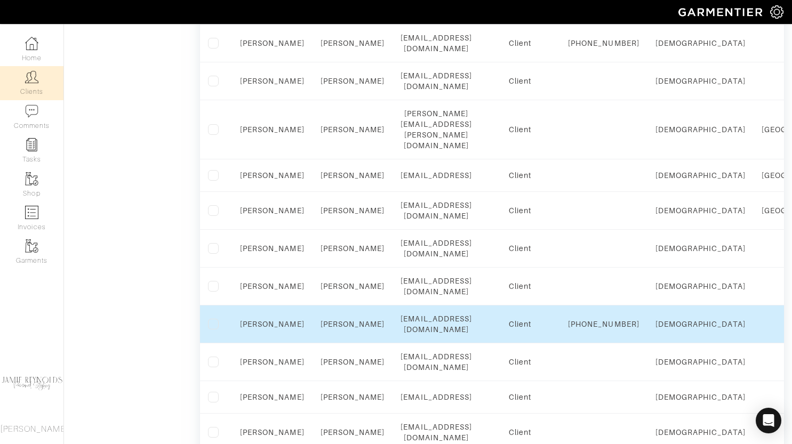
scroll to position [675, 0]
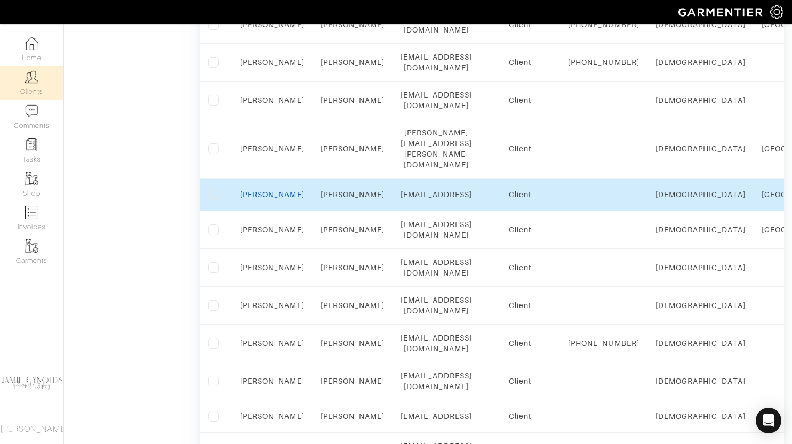
click at [277, 190] on link "Holli" at bounding box center [272, 194] width 64 height 9
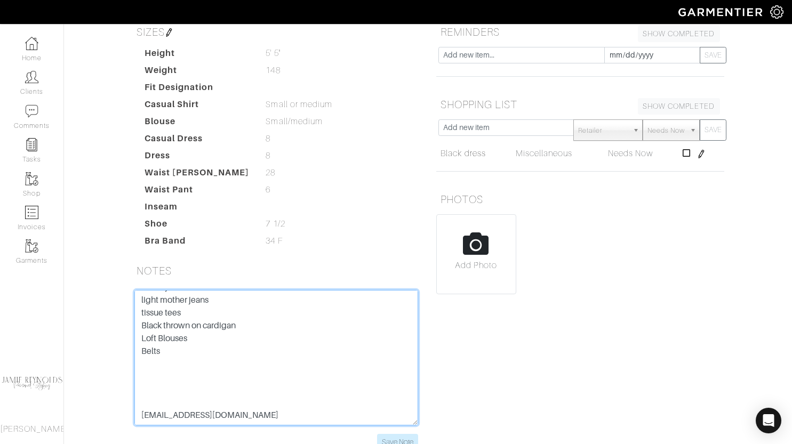
scroll to position [716, 0]
drag, startPoint x: 141, startPoint y: 273, endPoint x: 264, endPoint y: 378, distance: 162.2
click at [264, 378] on textarea "Not a dress person Struggles Going out outfits Jeans- Work from home Doesn't ha…" at bounding box center [276, 357] width 284 height 135
